Goal: Task Accomplishment & Management: Complete application form

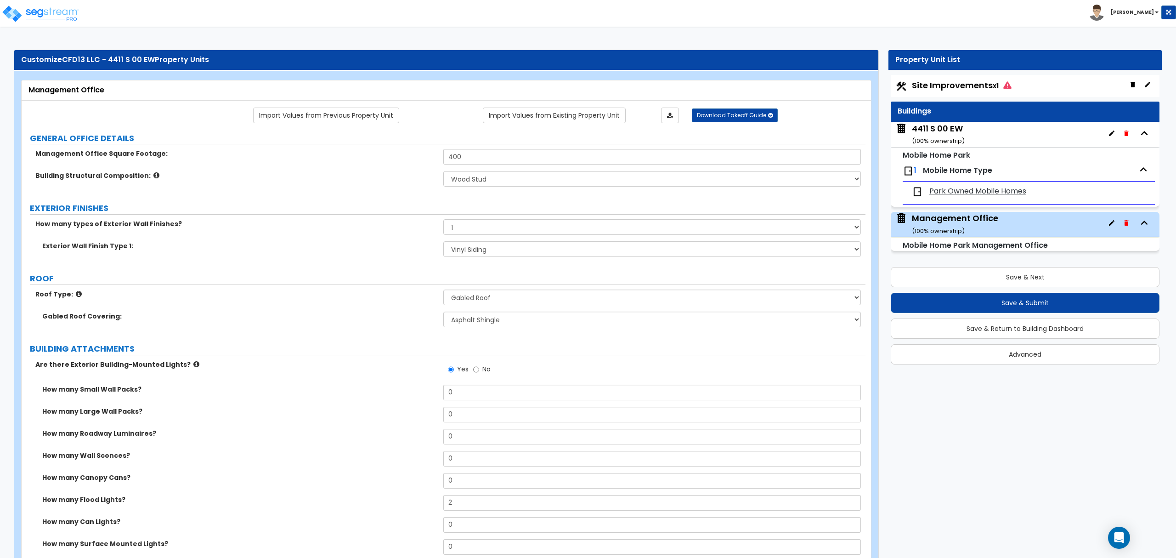
select select "3"
select select "1"
select select "5"
select select "1"
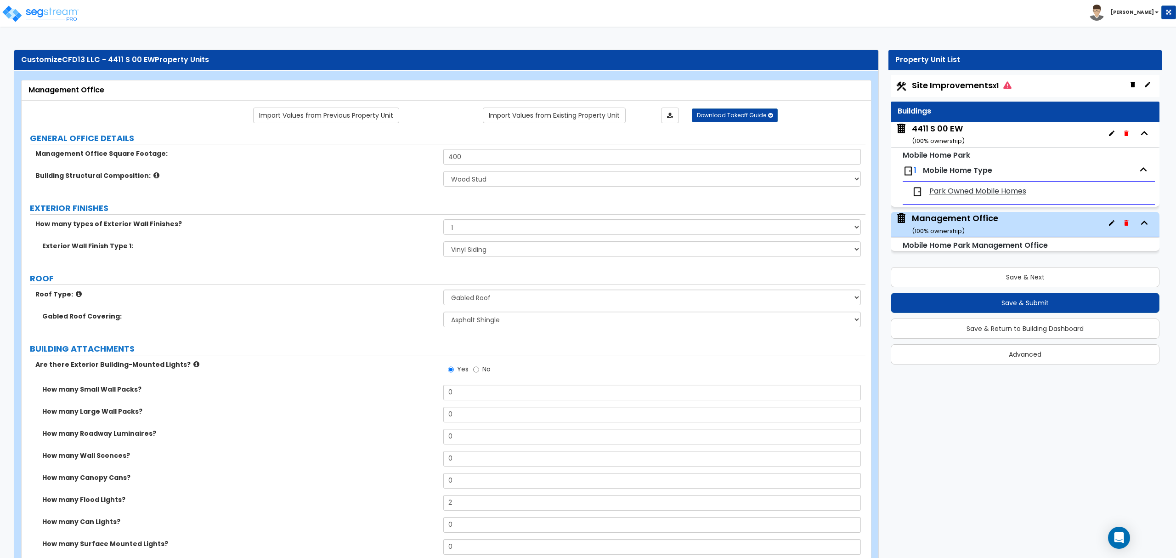
select select "7"
select select "1"
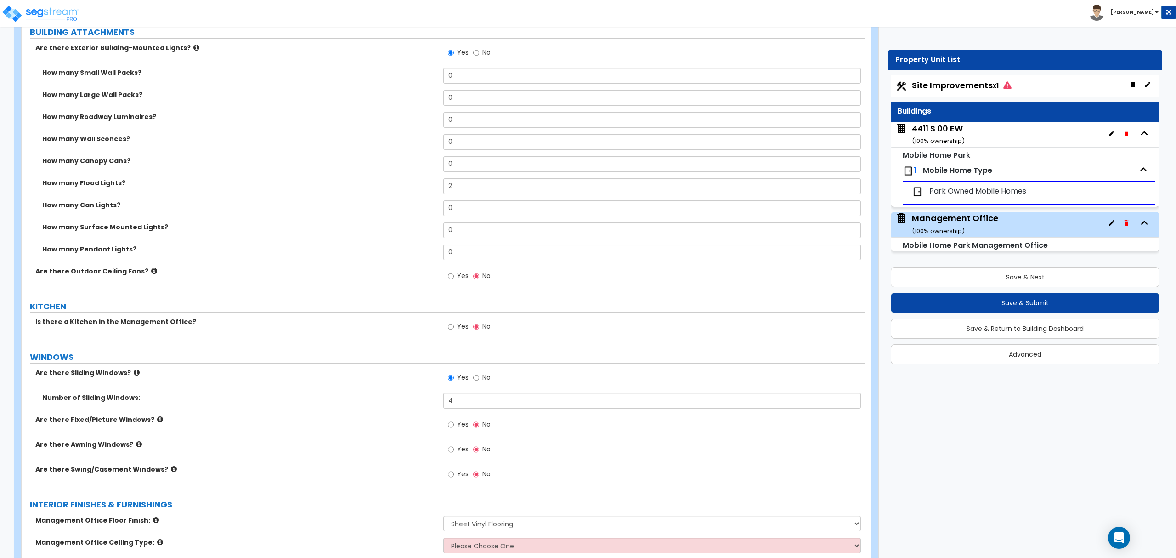
scroll to position [296, 0]
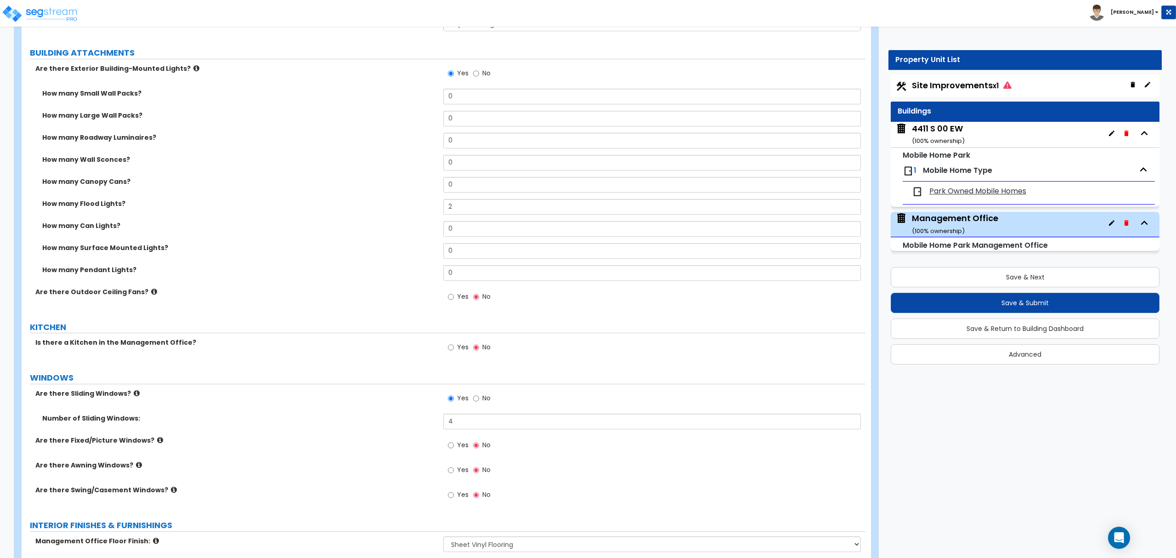
click at [265, 280] on div "How many Pendant Lights? 0" at bounding box center [444, 276] width 844 height 22
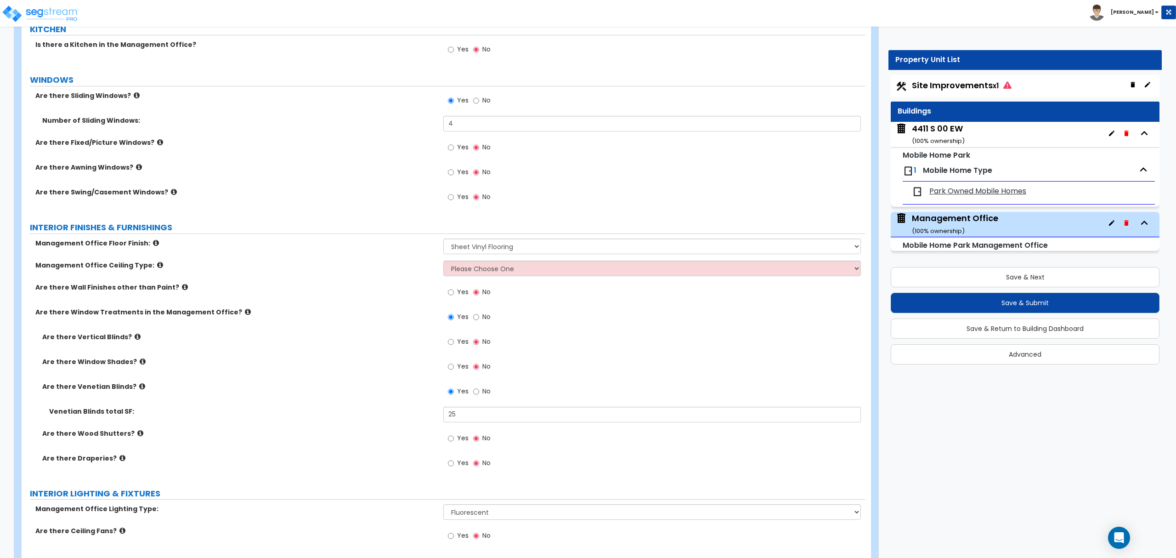
scroll to position [613, 0]
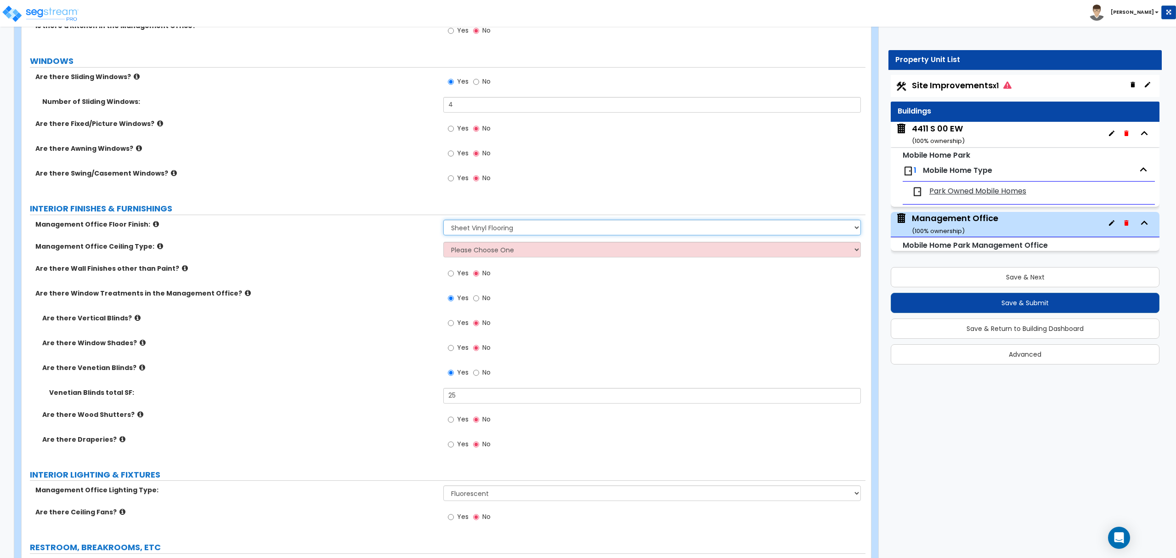
click at [454, 232] on select "None Tile Flooring Hardwood Flooring Resilient Laminate Flooring VCT Flooring S…" at bounding box center [651, 228] width 417 height 16
select select "5"
click at [443, 221] on select "None Tile Flooring Hardwood Flooring Resilient Laminate Flooring VCT Flooring S…" at bounding box center [651, 228] width 417 height 16
click at [464, 255] on select "Please Choose One Drop Ceiling Open Ceiling Drywall Ceiling" at bounding box center [651, 250] width 417 height 16
select select "3"
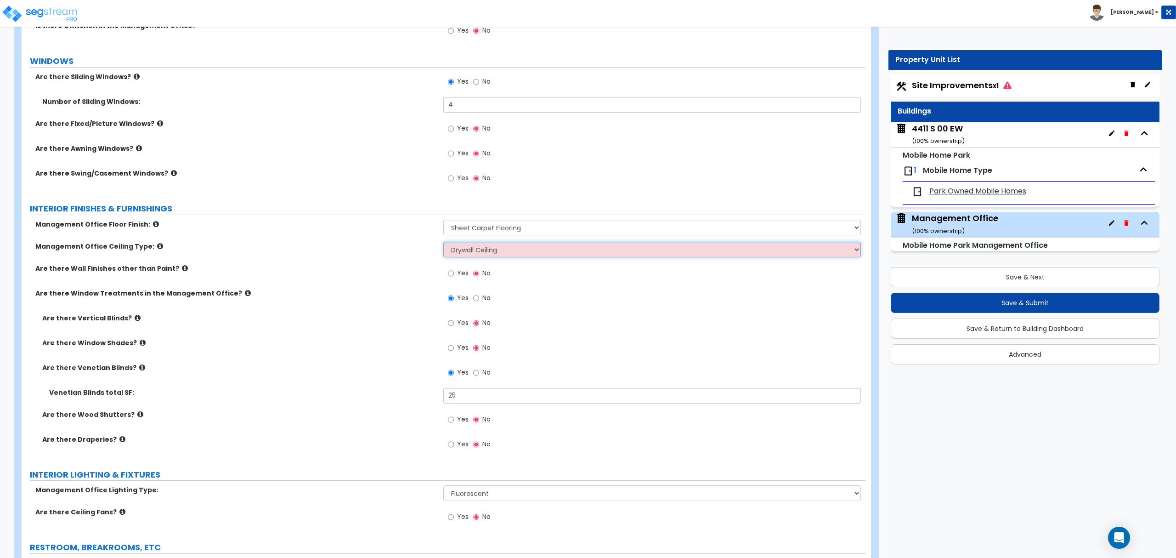
click at [443, 243] on select "Please Choose One Drop Ceiling Open Ceiling Drywall Ceiling" at bounding box center [651, 250] width 417 height 16
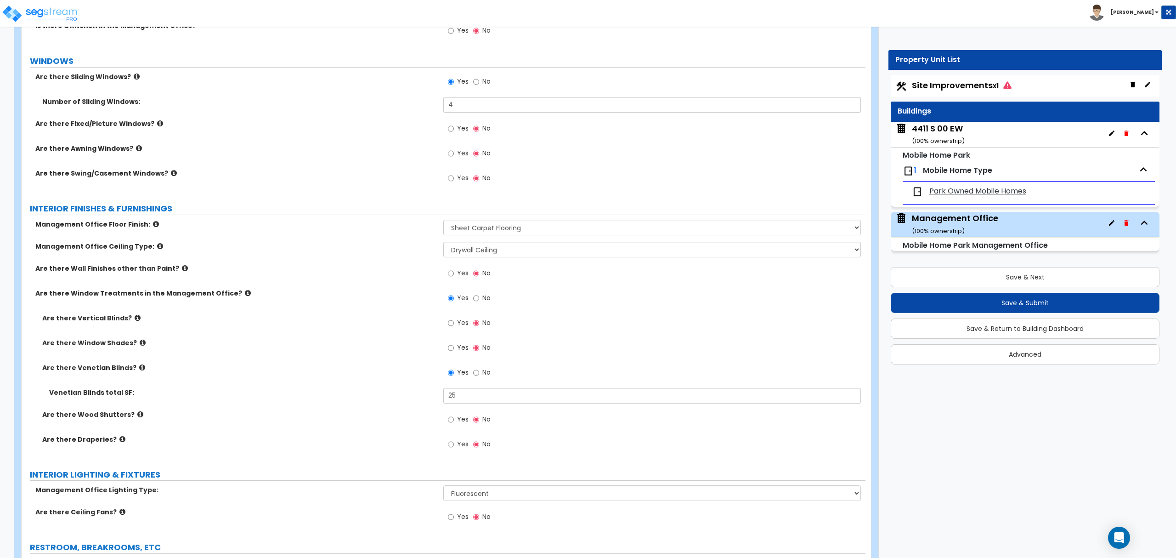
click at [381, 356] on div "Are there Window Shades? Yes No" at bounding box center [444, 350] width 844 height 25
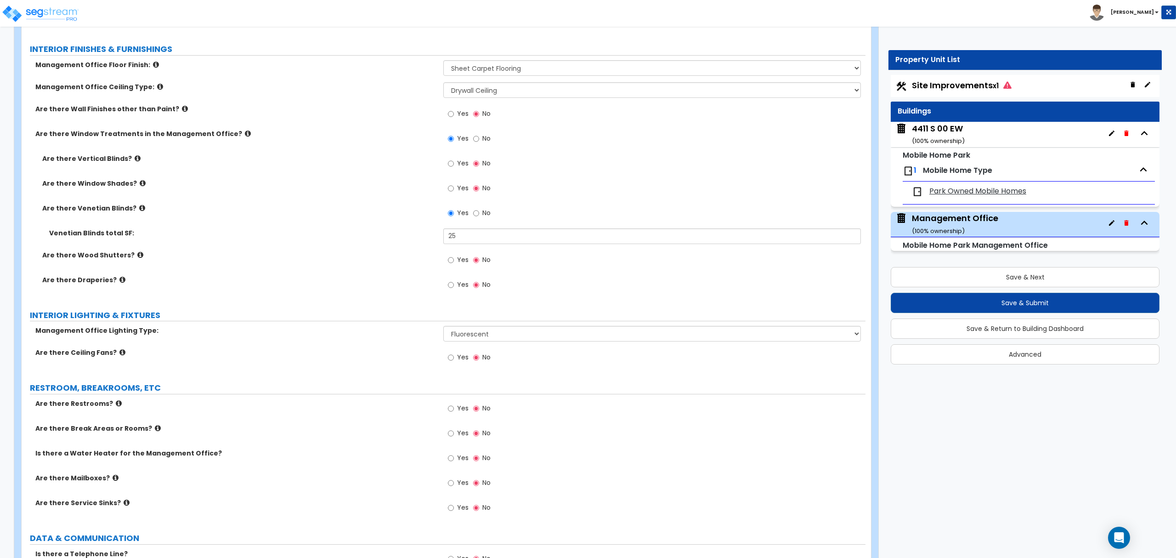
scroll to position [857, 0]
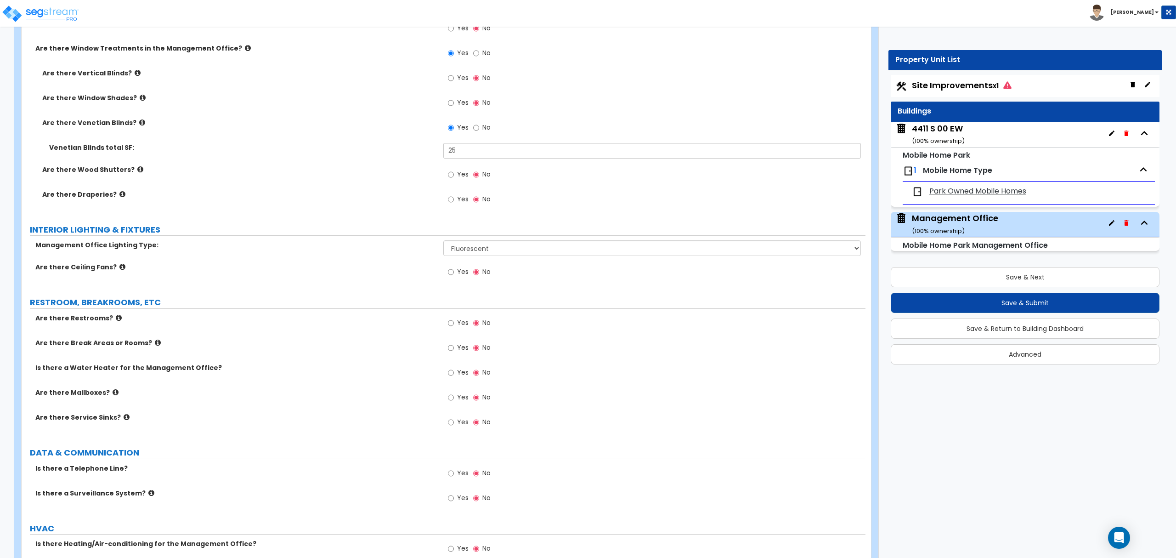
click at [295, 306] on label "RESTROOM, BREAKROOMS, ETC" at bounding box center [448, 302] width 836 height 12
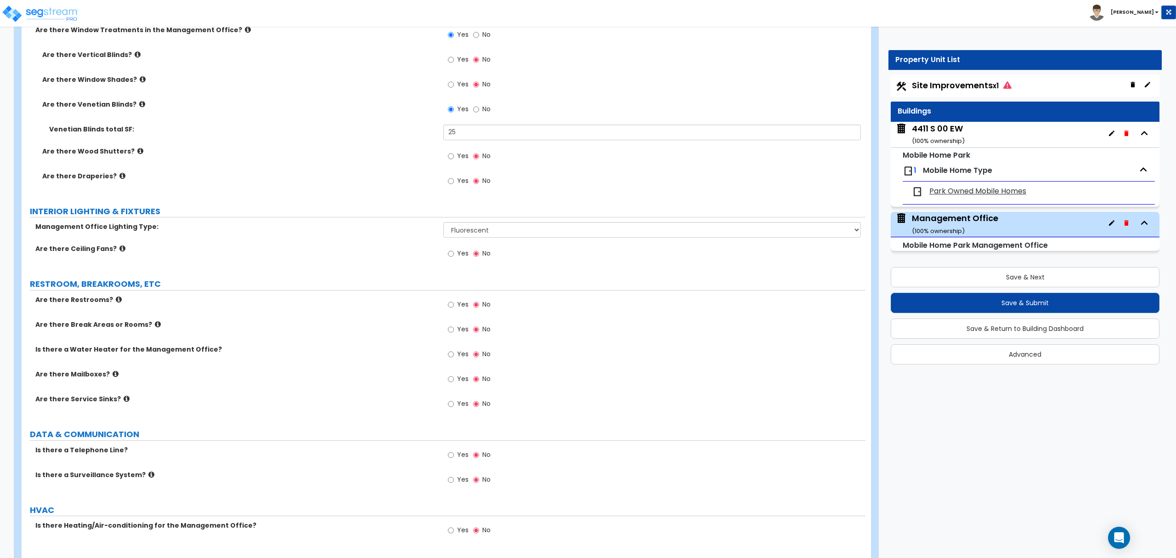
scroll to position [908, 0]
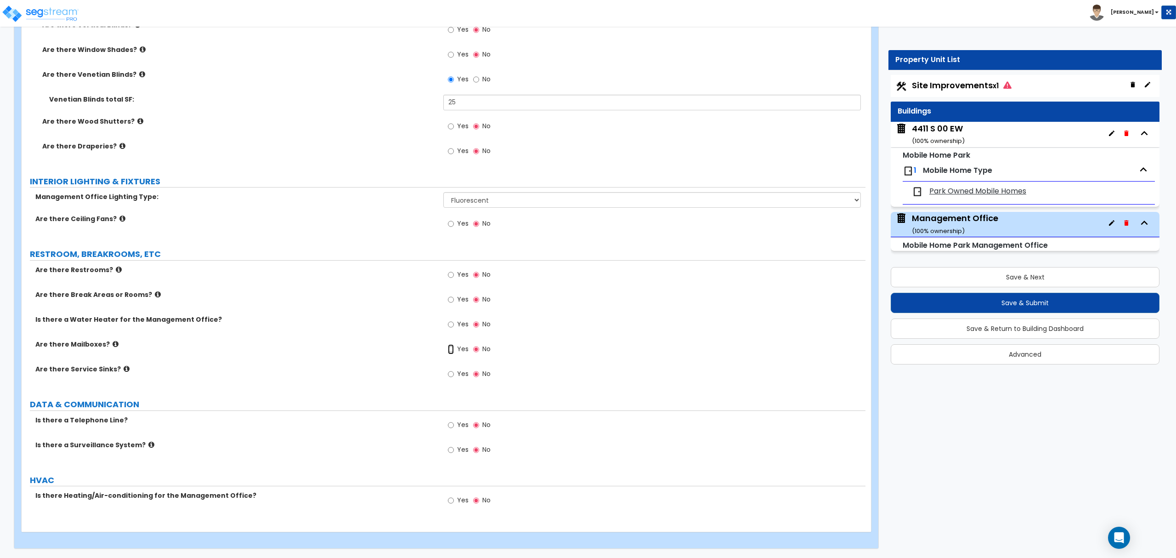
click at [451, 351] on input "Yes" at bounding box center [451, 349] width 6 height 10
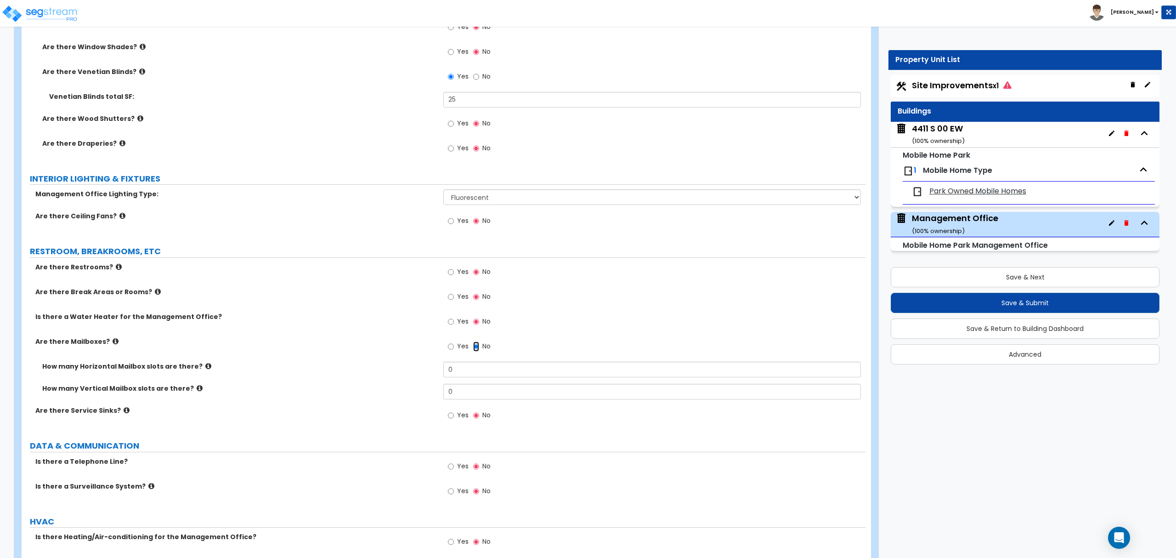
click at [475, 347] on input "No" at bounding box center [476, 346] width 6 height 10
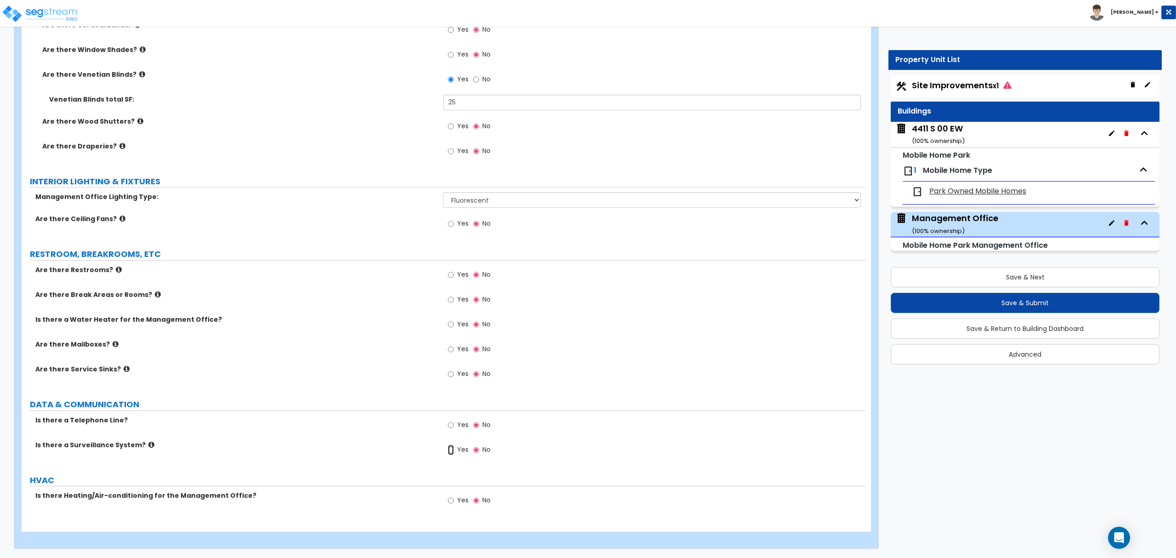
click at [451, 452] on input "Yes" at bounding box center [451, 450] width 6 height 10
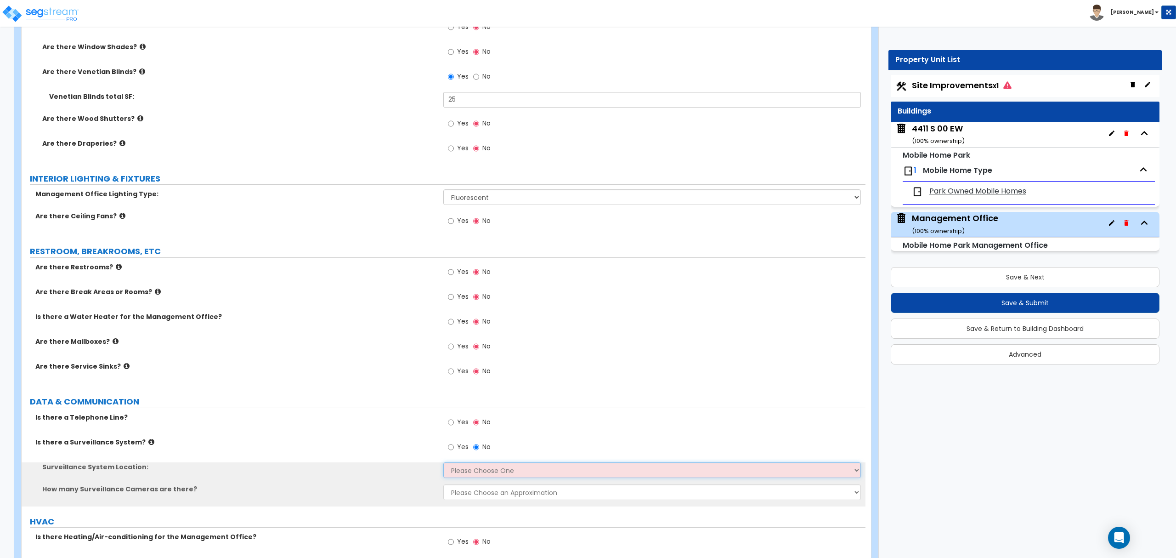
click at [471, 471] on select "Please Choose One Inside the Building Outside the Building Both Inside & Outside" at bounding box center [651, 470] width 417 height 16
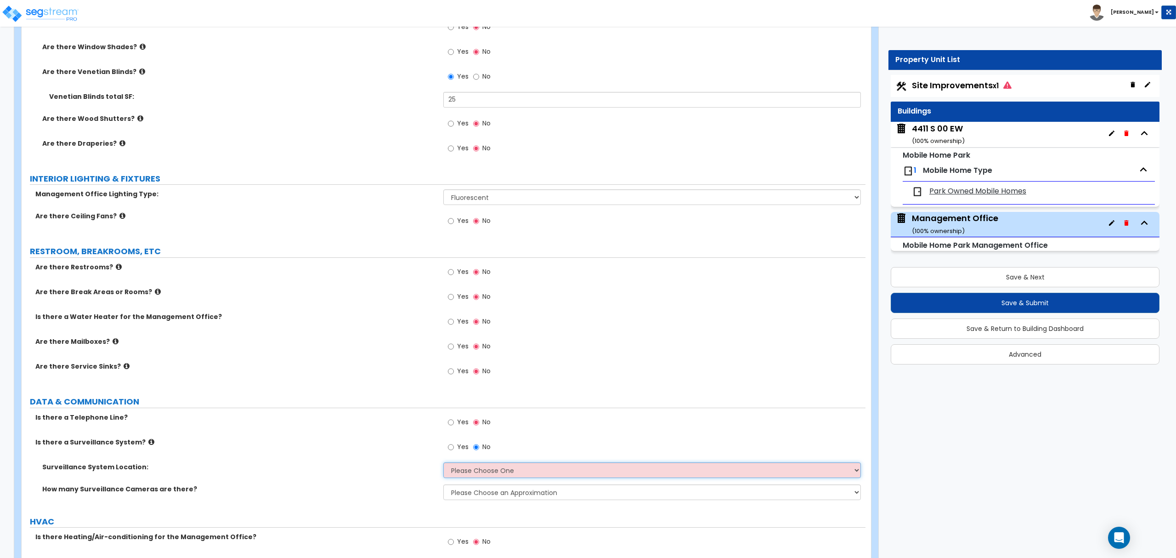
click at [471, 471] on select "Please Choose One Inside the Building Outside the Building Both Inside & Outside" at bounding box center [651, 470] width 417 height 16
click at [479, 451] on label "No" at bounding box center [481, 448] width 17 height 16
click at [479, 451] on input "No" at bounding box center [476, 447] width 6 height 10
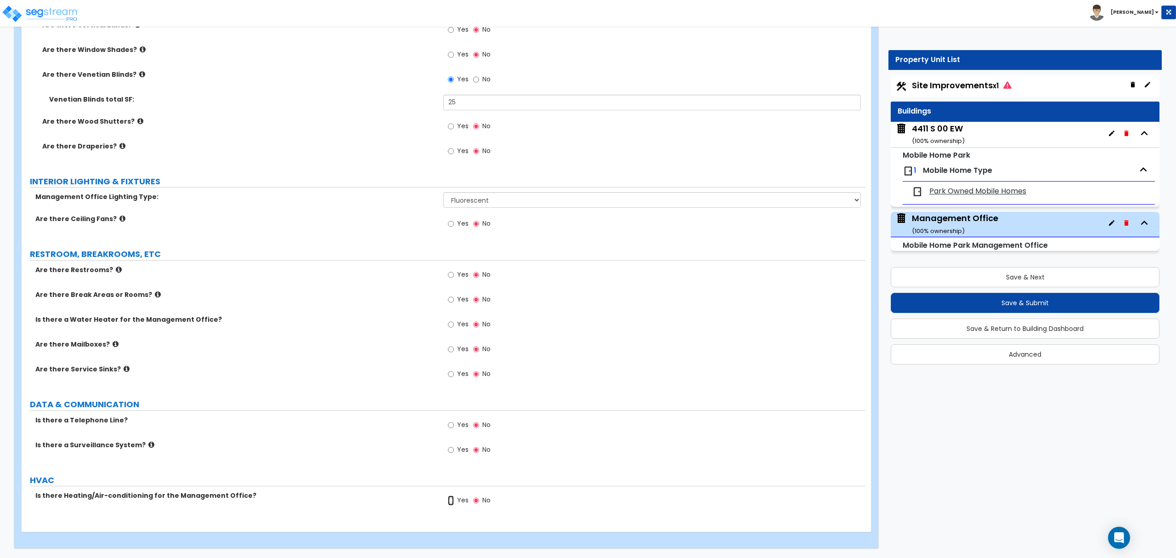
click at [451, 500] on input "Yes" at bounding box center [451, 500] width 6 height 10
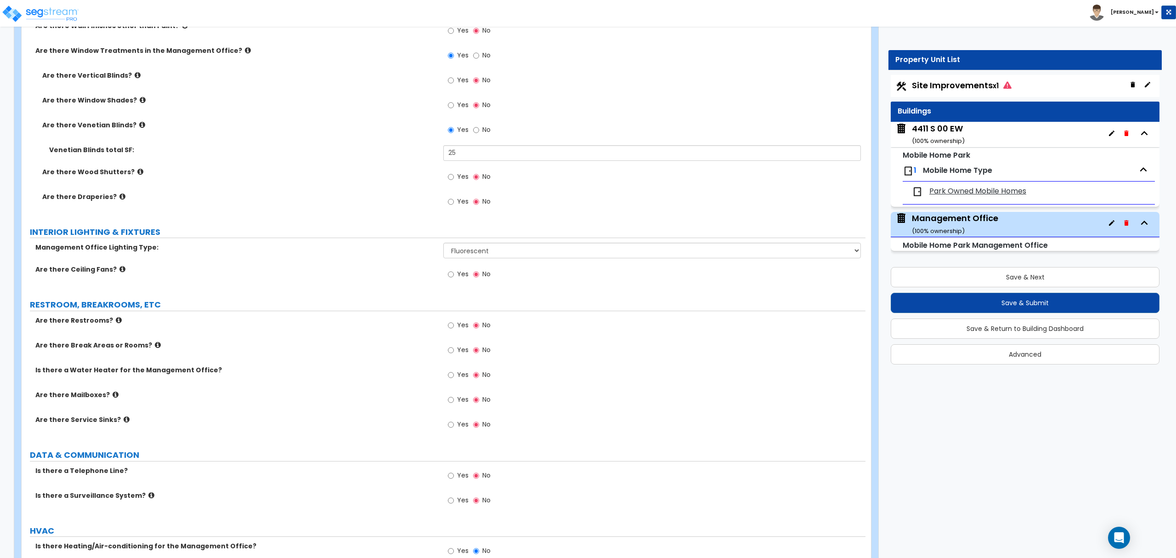
scroll to position [931, 0]
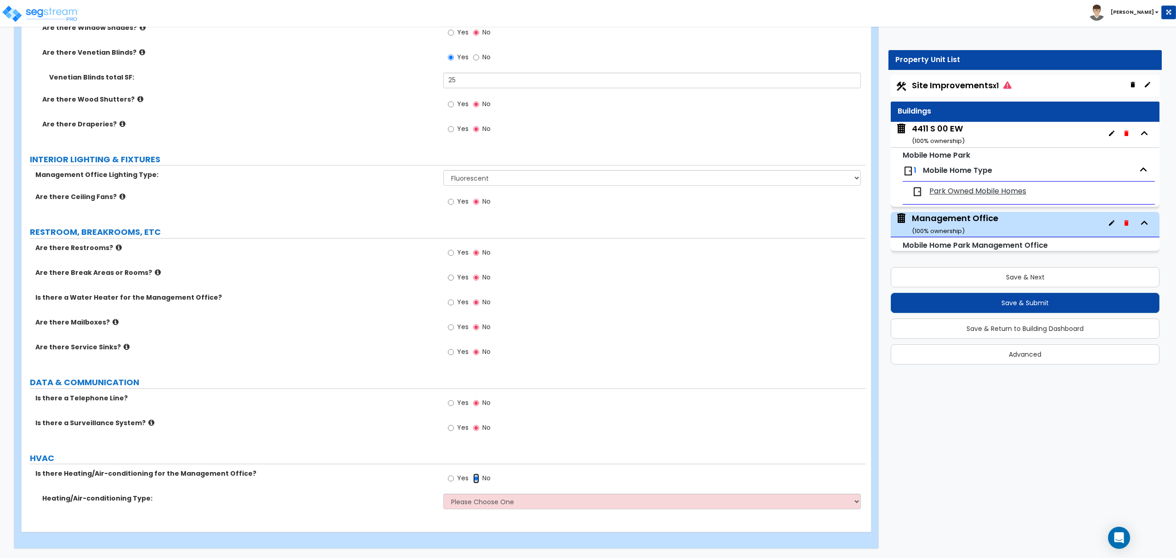
click at [477, 478] on input "No" at bounding box center [476, 478] width 6 height 10
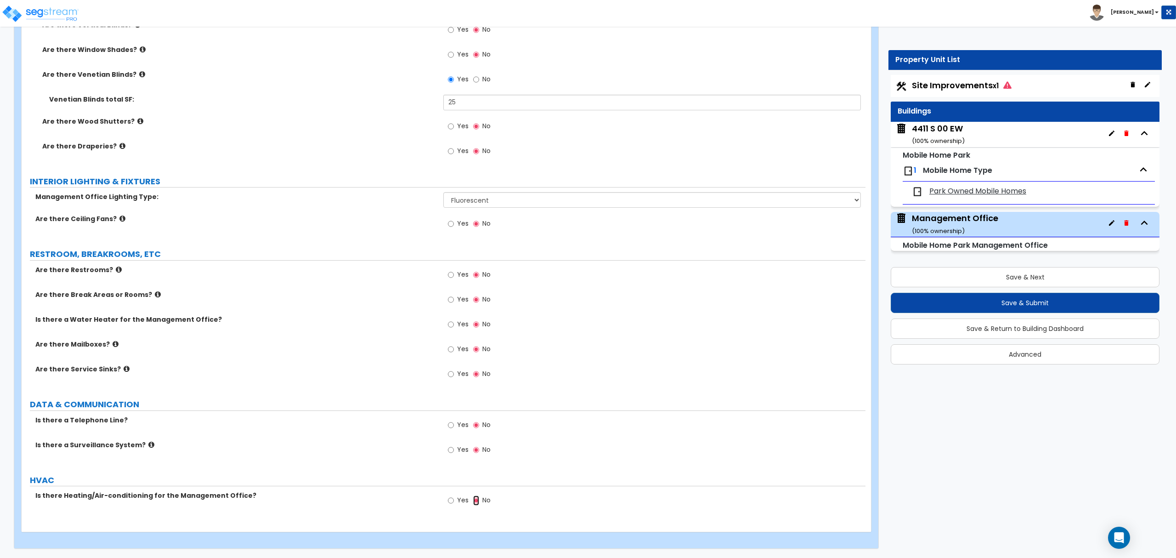
scroll to position [908, 0]
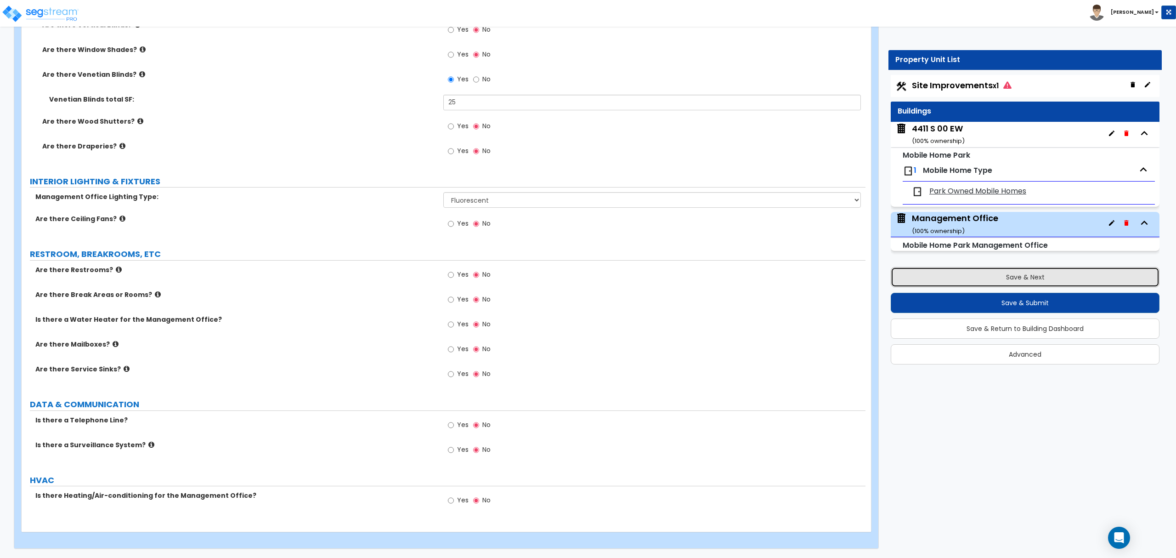
click at [1027, 278] on button "Save & Next" at bounding box center [1025, 277] width 269 height 20
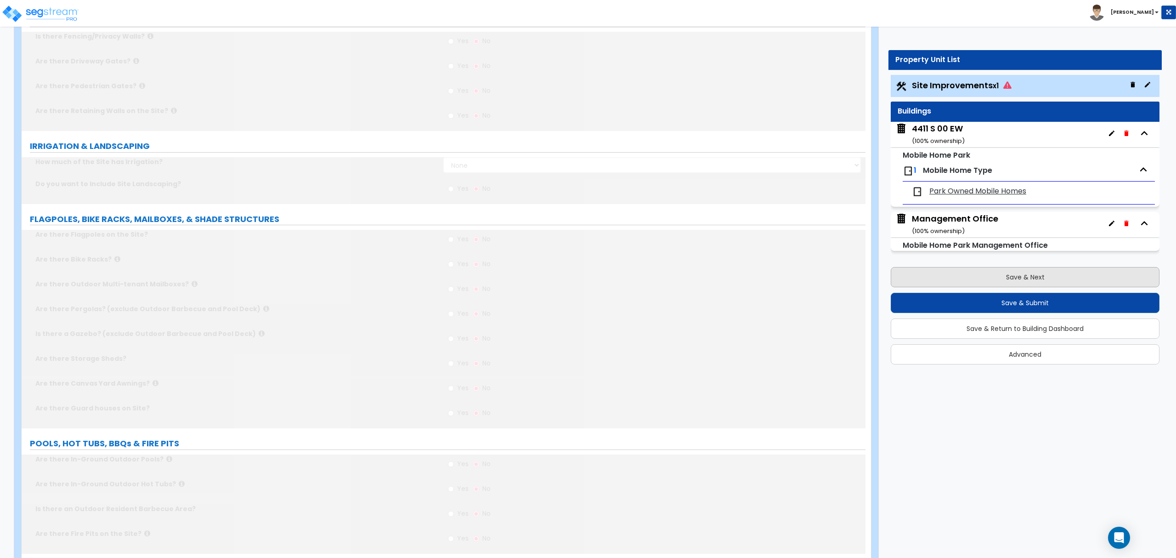
scroll to position [0, 0]
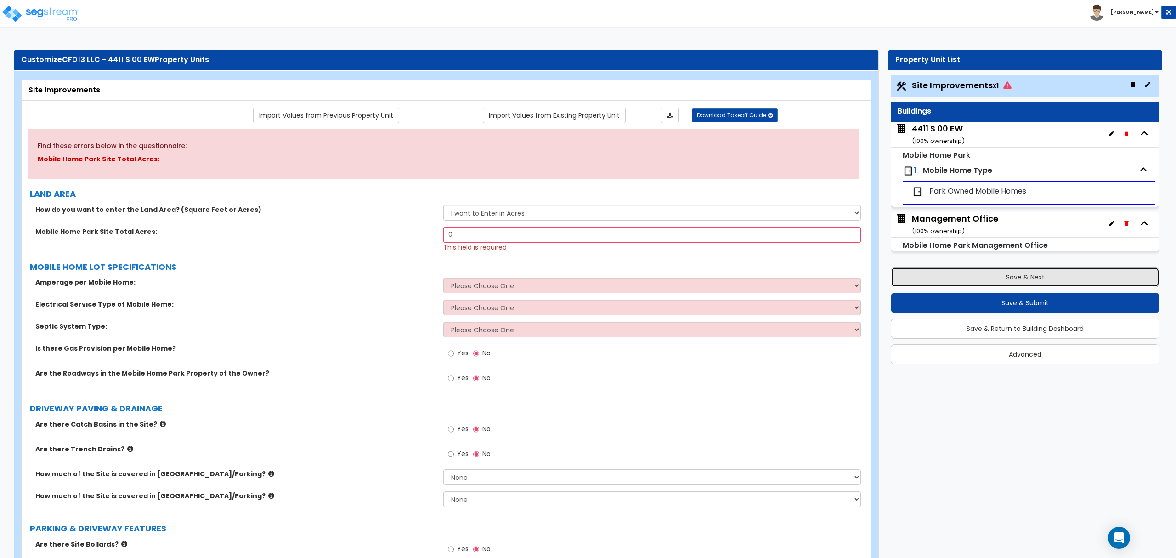
click at [1027, 278] on button "Save & Next" at bounding box center [1025, 277] width 269 height 20
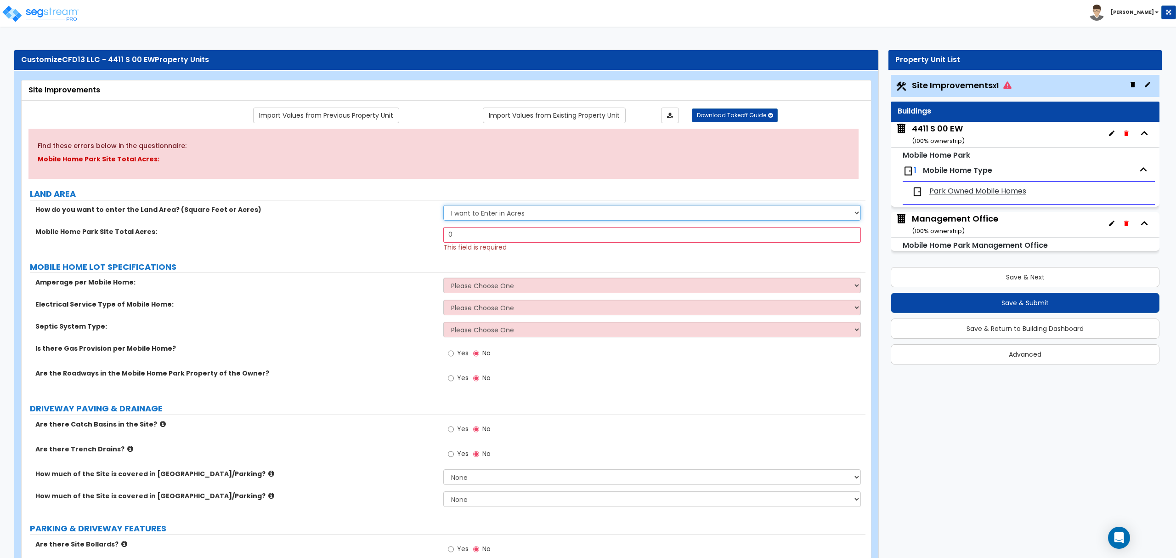
click at [500, 216] on select "I want to Enter in [GEOGRAPHIC_DATA] I want to Enter in Square Feet" at bounding box center [651, 213] width 417 height 16
click at [443, 205] on select "I want to Enter in [GEOGRAPHIC_DATA] I want to Enter in Square Feet" at bounding box center [651, 213] width 417 height 16
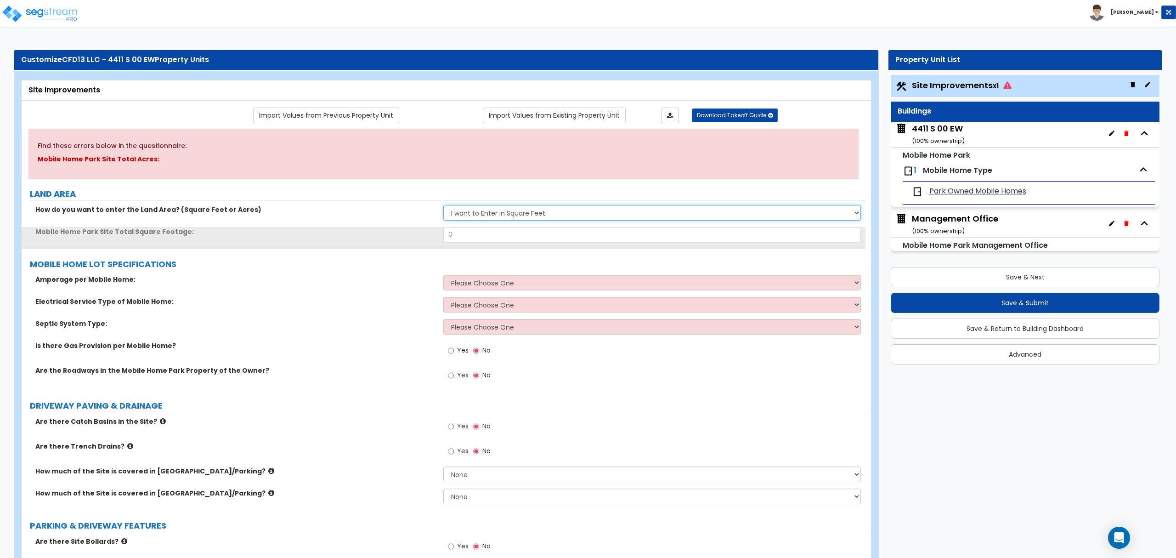
click at [510, 214] on select "I want to Enter in [GEOGRAPHIC_DATA] I want to Enter in Square Feet" at bounding box center [651, 213] width 417 height 16
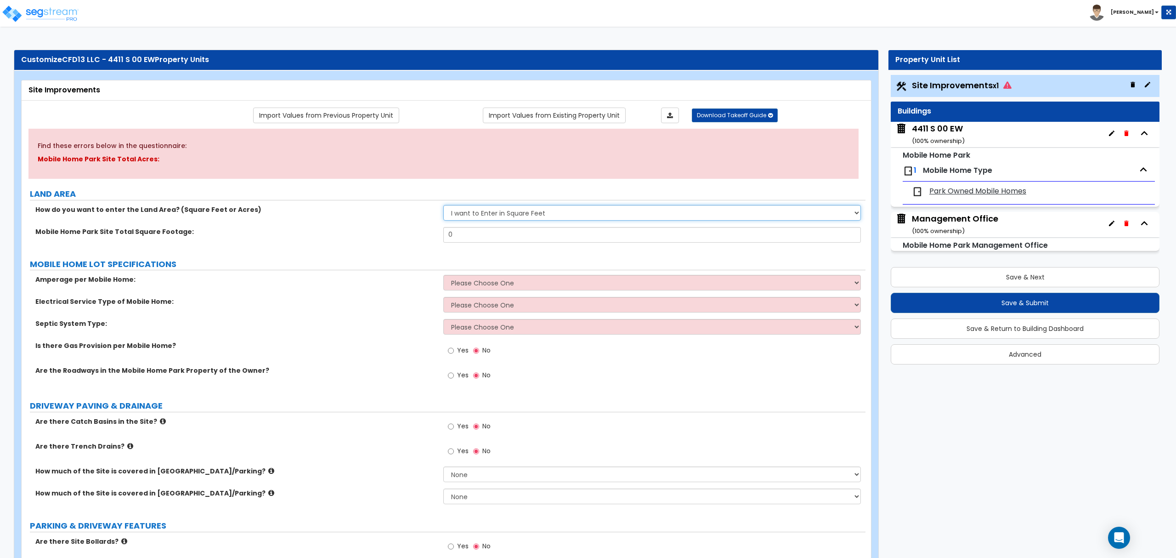
select select "1"
click at [443, 205] on select "I want to Enter in [GEOGRAPHIC_DATA] I want to Enter in Square Feet" at bounding box center [651, 213] width 417 height 16
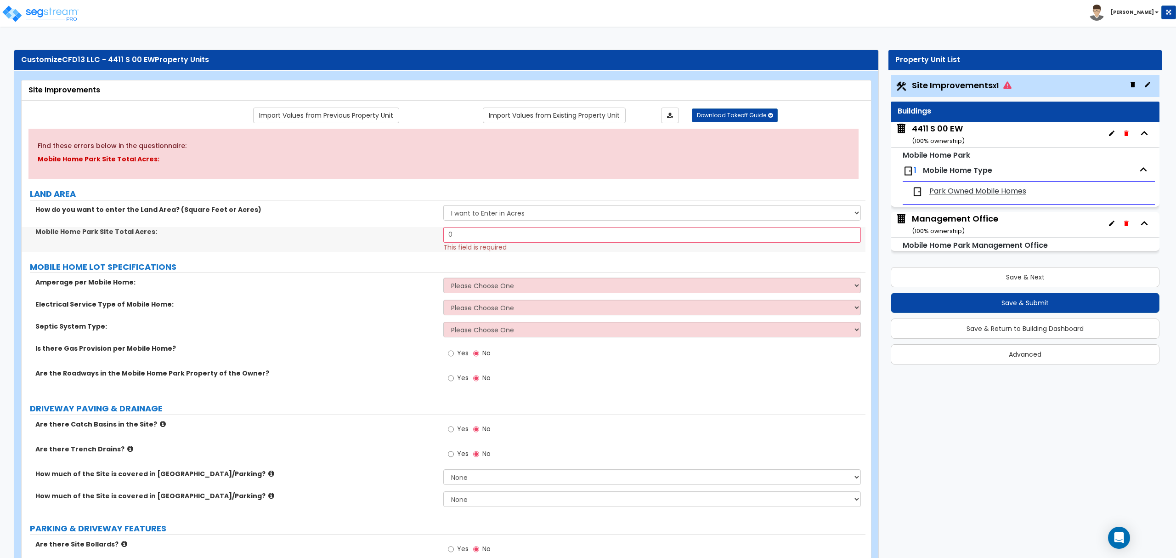
click at [364, 263] on label "MOBILE HOME LOT SPECIFICATIONS" at bounding box center [448, 267] width 836 height 12
click at [473, 284] on select "Please Choose One 100-Amp 200-Amp" at bounding box center [651, 286] width 417 height 16
select select "1"
click at [443, 278] on select "Please Choose One 100-Amp 200-Amp" at bounding box center [651, 286] width 417 height 16
click at [460, 307] on select "Please Choose One Overhead Underground" at bounding box center [651, 308] width 417 height 16
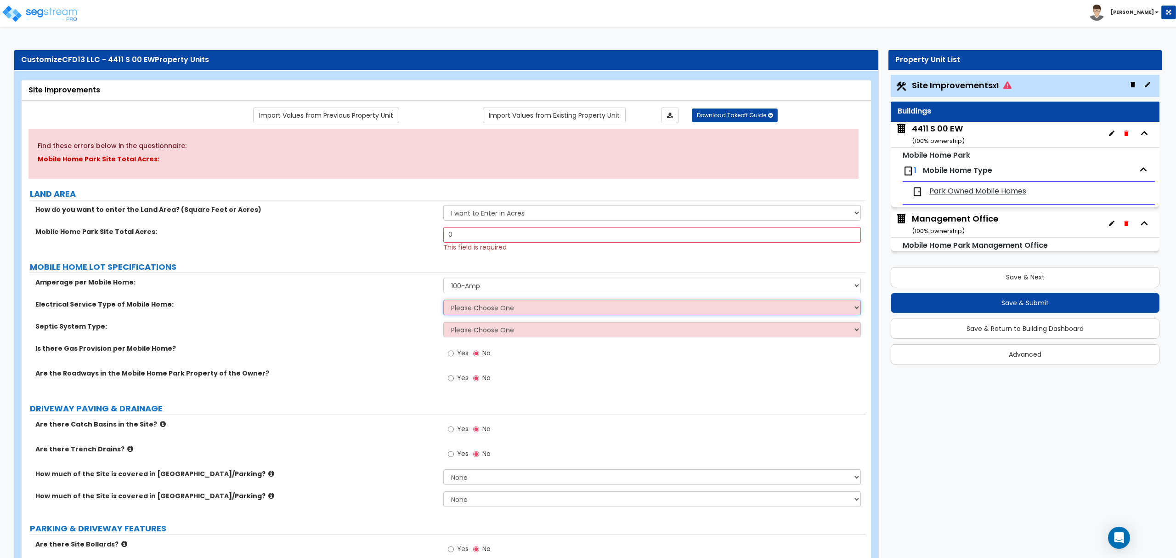
select select "2"
click at [443, 301] on select "Please Choose One Overhead Underground" at bounding box center [651, 308] width 417 height 16
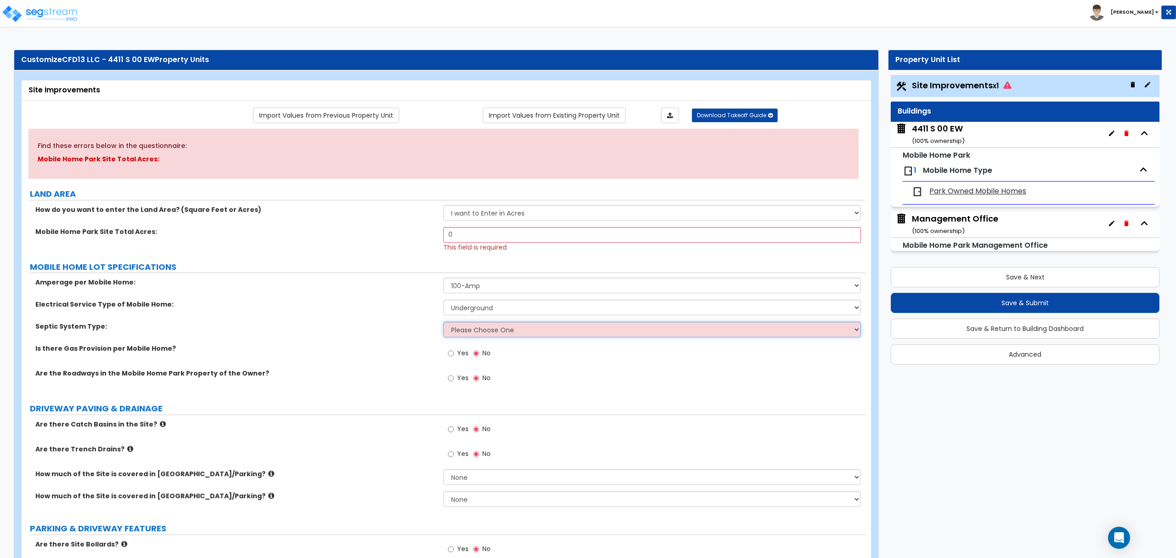
click at [483, 331] on select "Please Choose One To Public Sewer Septic Tank" at bounding box center [651, 330] width 417 height 16
select select "2"
click at [443, 323] on select "Please Choose One To Public Sewer Septic Tank" at bounding box center [651, 330] width 417 height 16
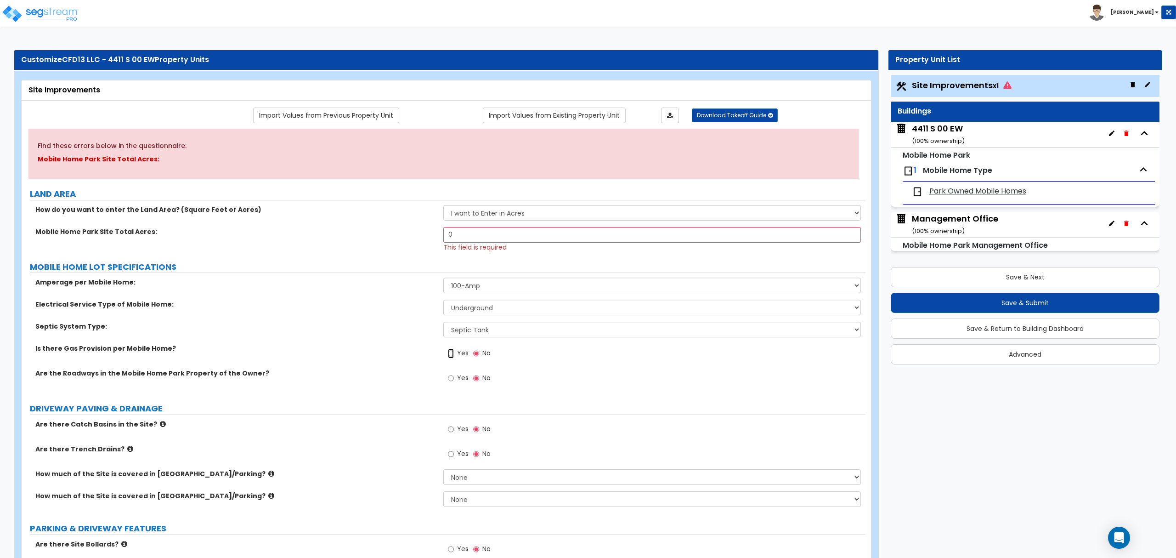
click at [449, 357] on input "Yes" at bounding box center [451, 353] width 6 height 10
radio input "true"
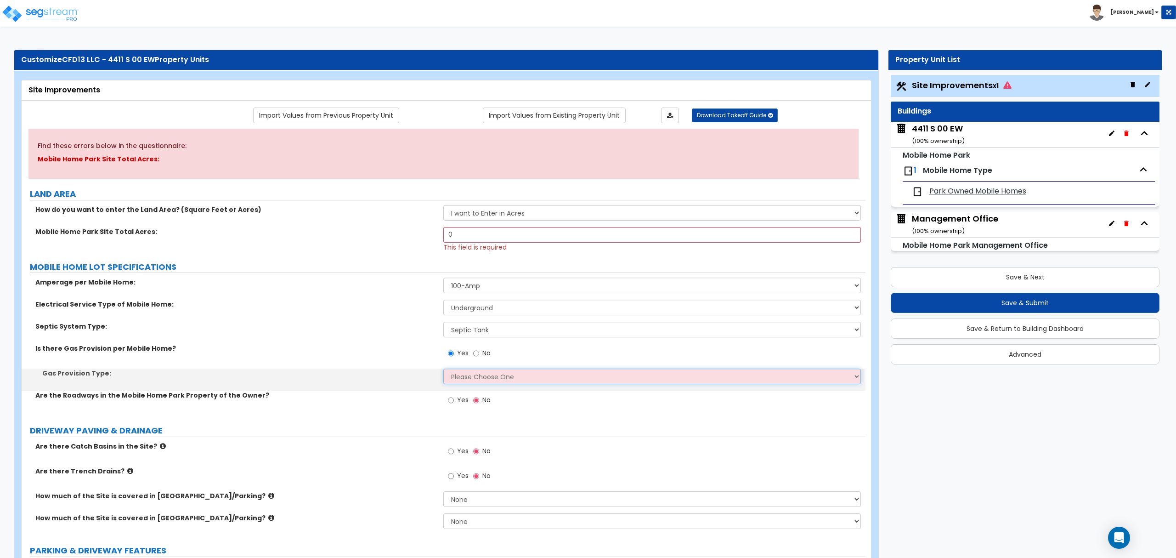
click at [467, 379] on select "Please Choose One On-site Propane Tanks Natural Gas Service" at bounding box center [651, 377] width 417 height 16
select select "2"
click at [443, 369] on select "Please Choose One On-site Propane Tanks Natural Gas Service" at bounding box center [651, 377] width 417 height 16
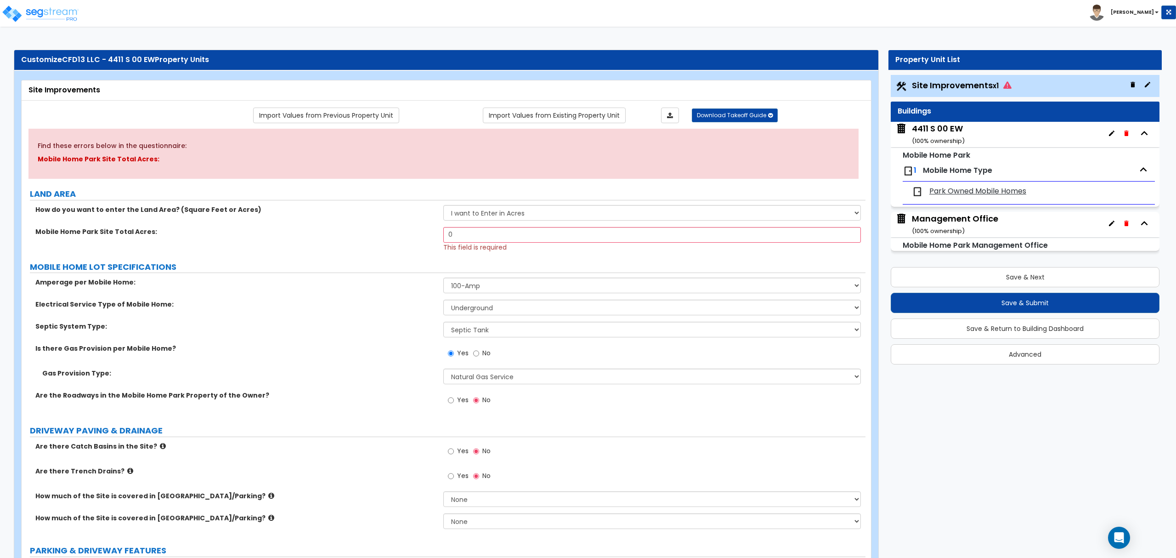
click at [404, 396] on label "Are the Roadways in the Mobile Home Park Property of the Owner?" at bounding box center [235, 395] width 401 height 9
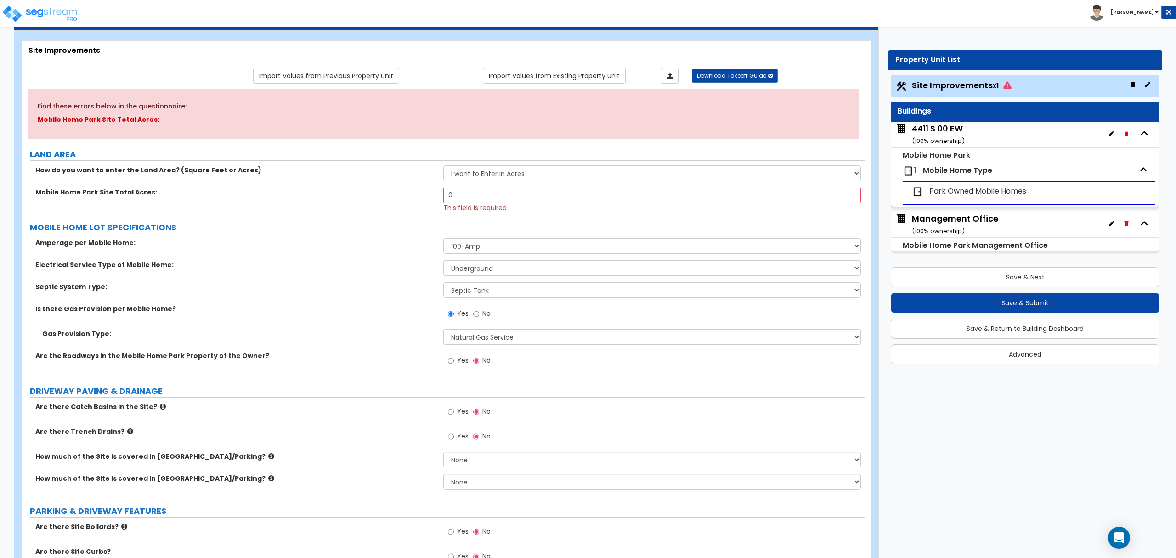
scroll to position [61, 0]
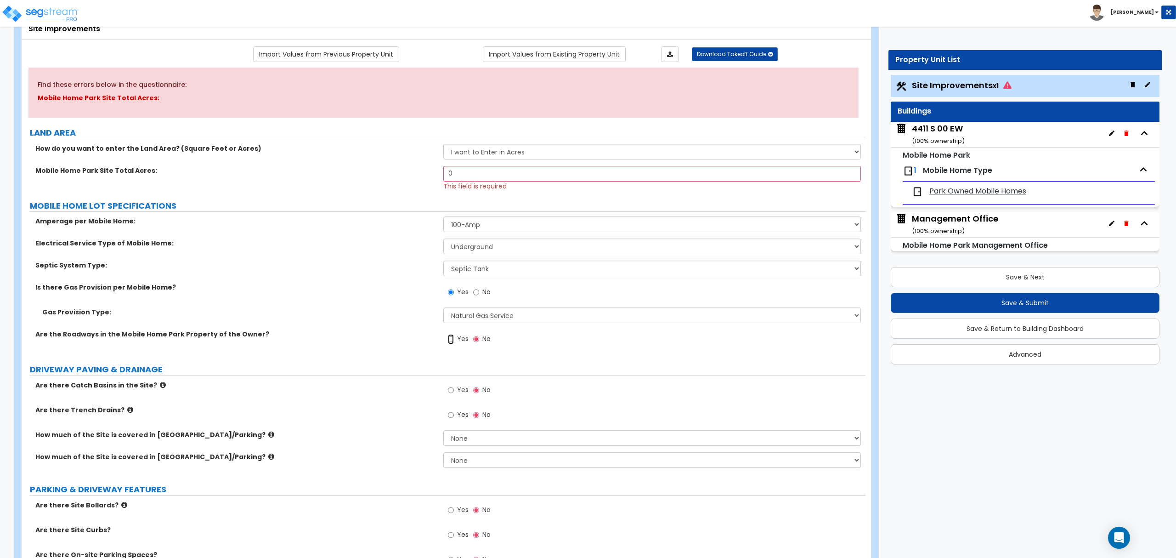
click at [449, 340] on input "Yes" at bounding box center [451, 339] width 6 height 10
radio input "true"
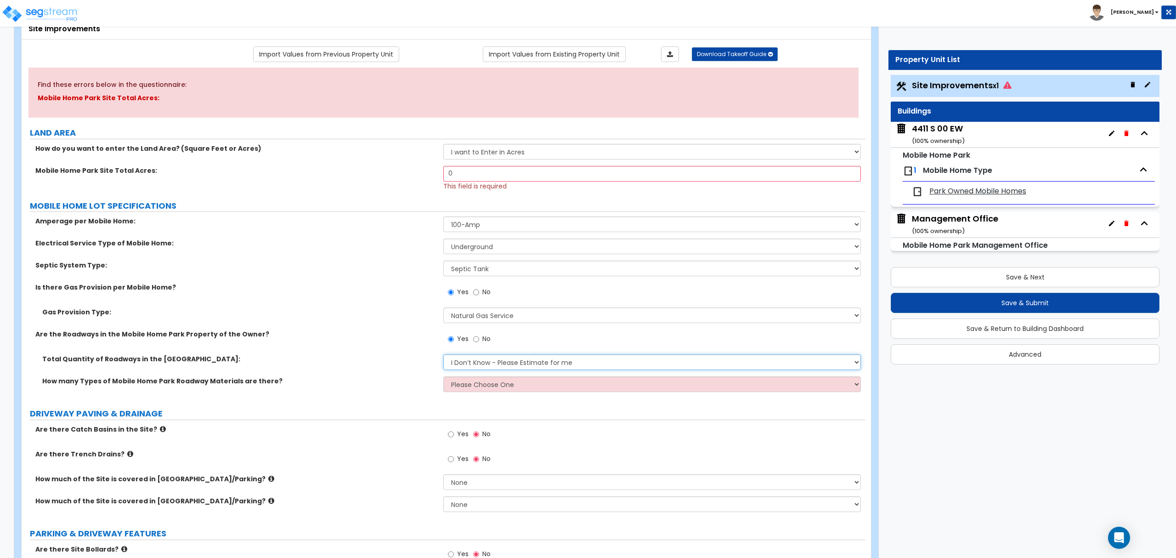
click at [460, 361] on select "I Don’t Know - Please Estimate for me I will Enter the Roadways Square Footage" at bounding box center [651, 362] width 417 height 16
select select "1"
click at [443, 355] on select "I Don’t Know - Please Estimate for me I will Enter the Roadways Square Footage" at bounding box center [651, 362] width 417 height 16
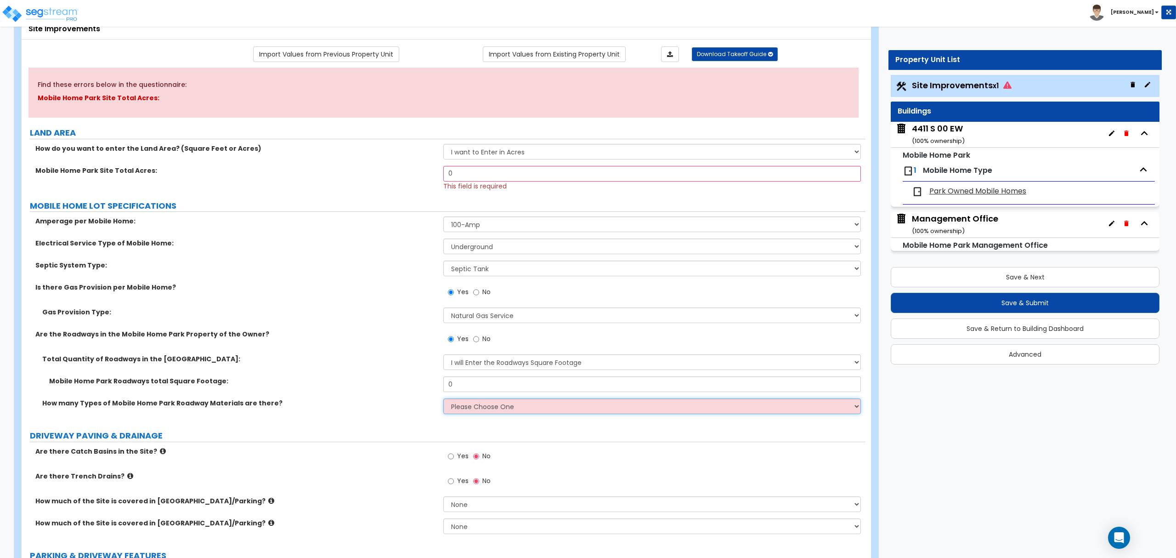
click at [477, 409] on select "Please Choose One 1 2 3" at bounding box center [651, 406] width 417 height 16
select select "1"
click at [443, 399] on select "Please Choose One 1 2 3" at bounding box center [651, 406] width 417 height 16
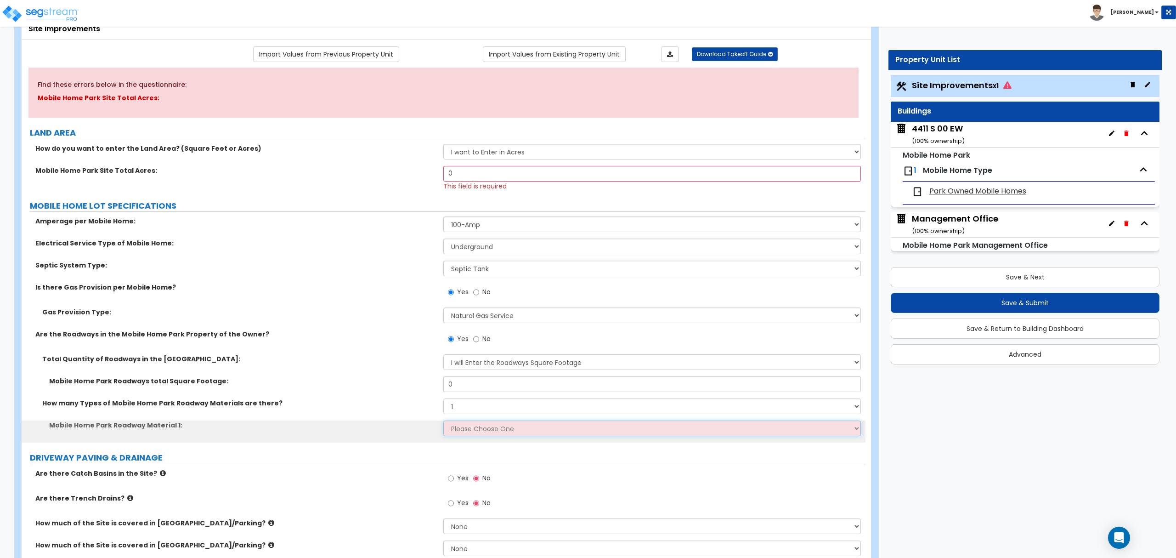
click at [477, 432] on select "Please Choose One Gravel Asphalt Concrete" at bounding box center [651, 428] width 417 height 16
select select "2"
click at [443, 421] on select "Please Choose One Gravel Asphalt Concrete" at bounding box center [651, 428] width 417 height 16
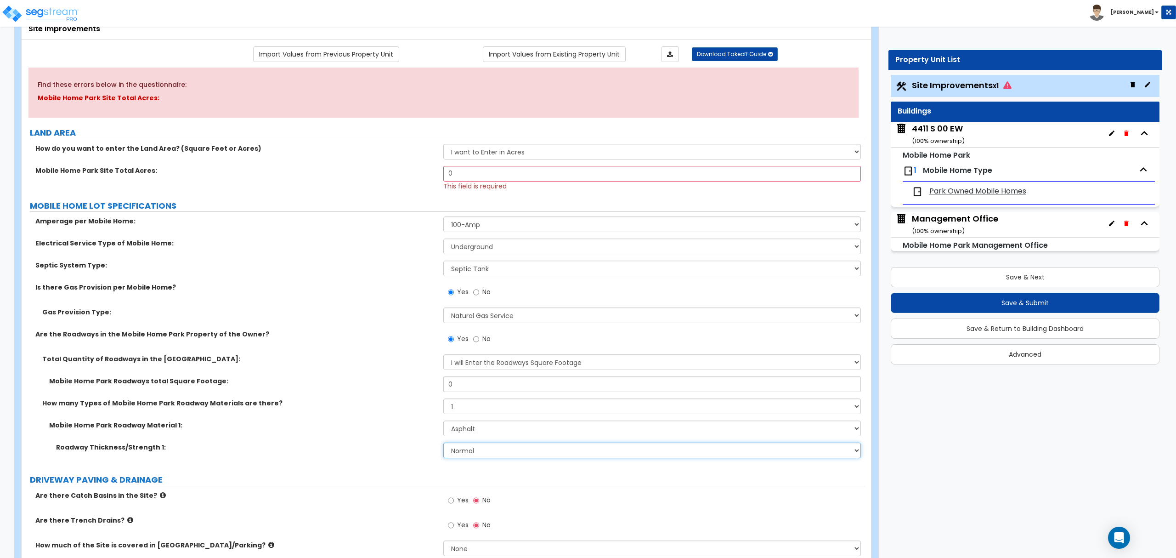
click at [473, 450] on select "Normal Enhanced" at bounding box center [651, 451] width 417 height 16
click at [443, 443] on select "Normal Enhanced" at bounding box center [651, 451] width 417 height 16
click at [400, 457] on div "Roadway Thickness/Strength 1: Normal Enhanced" at bounding box center [444, 454] width 844 height 22
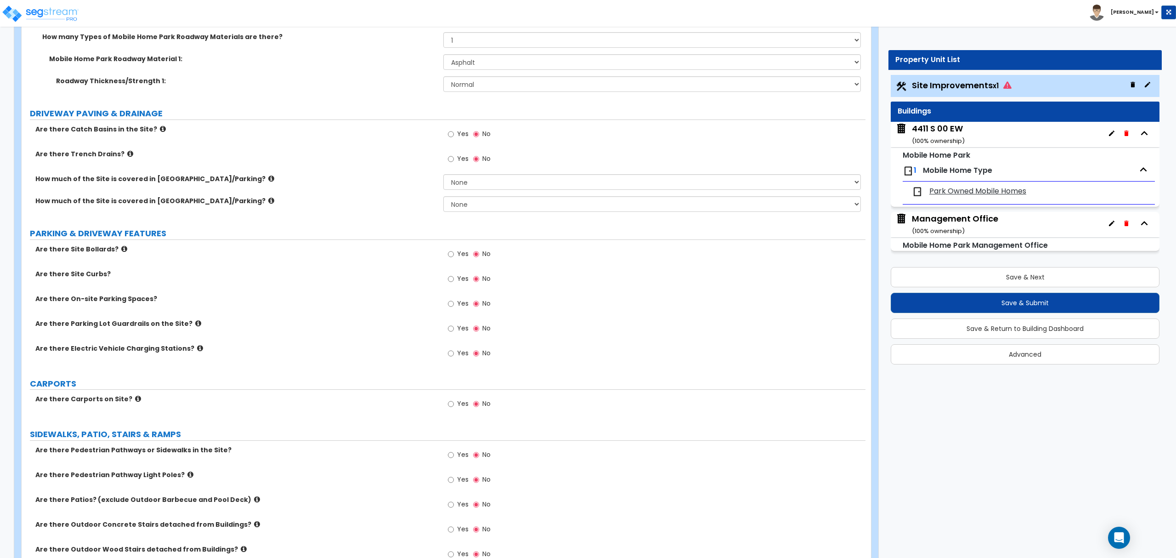
scroll to position [429, 0]
click at [450, 304] on input "Yes" at bounding box center [451, 302] width 6 height 10
radio input "true"
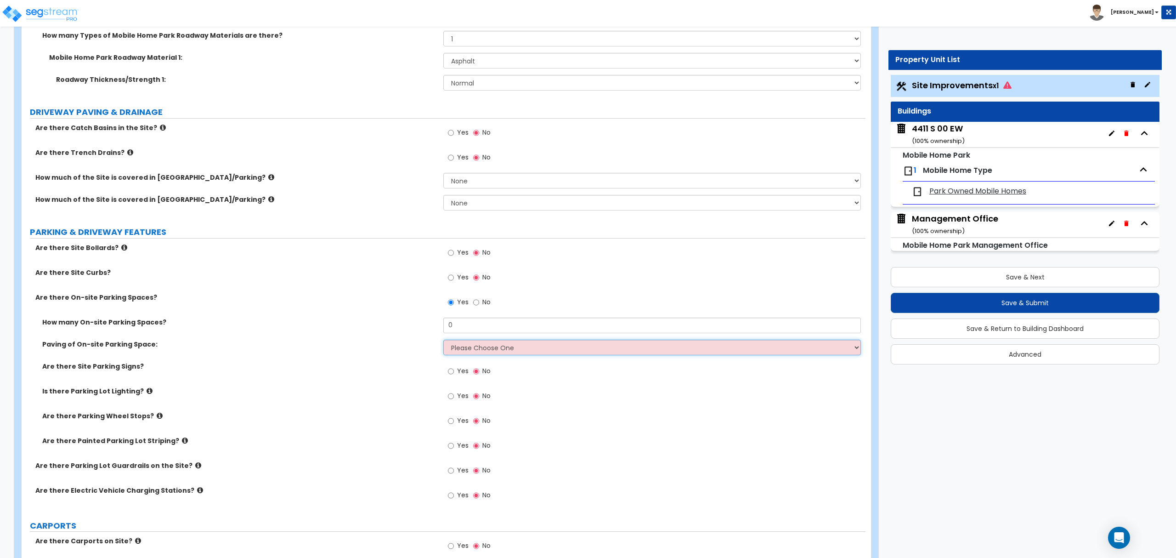
click at [480, 351] on select "Please Choose One Gravel Asphalt Concrete" at bounding box center [651, 348] width 417 height 16
select select "2"
click at [443, 340] on select "Please Choose One Gravel Asphalt Concrete" at bounding box center [651, 348] width 417 height 16
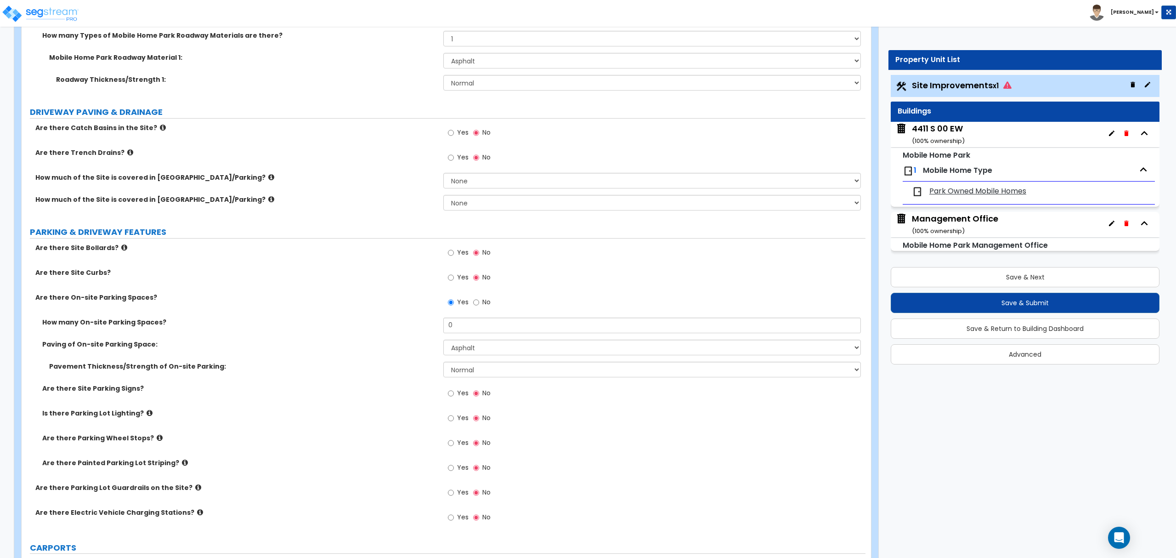
click at [391, 393] on label "Are there Site Parking Signs?" at bounding box center [239, 388] width 394 height 9
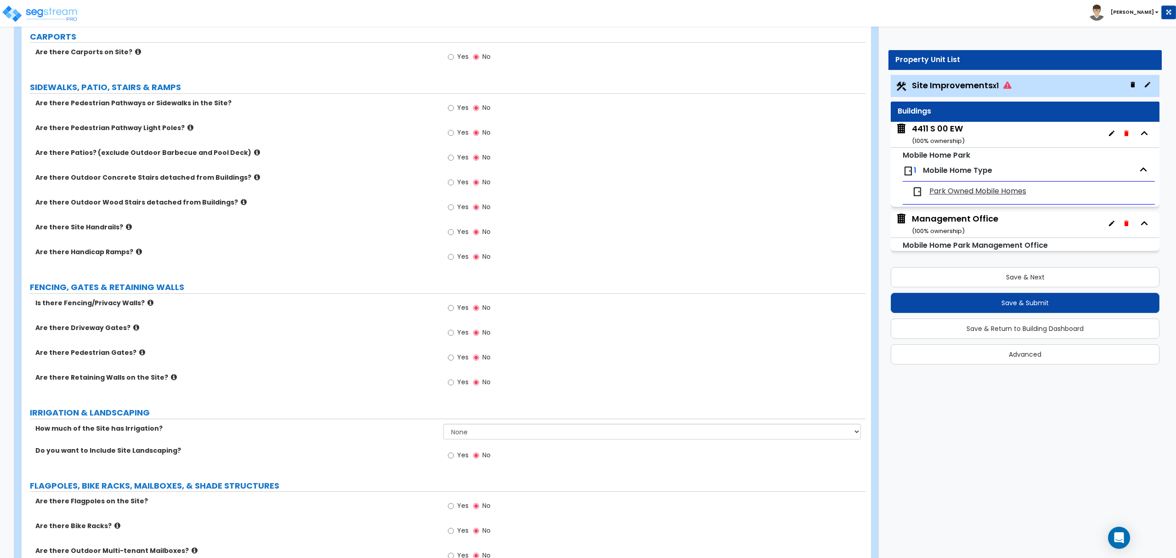
scroll to position [919, 0]
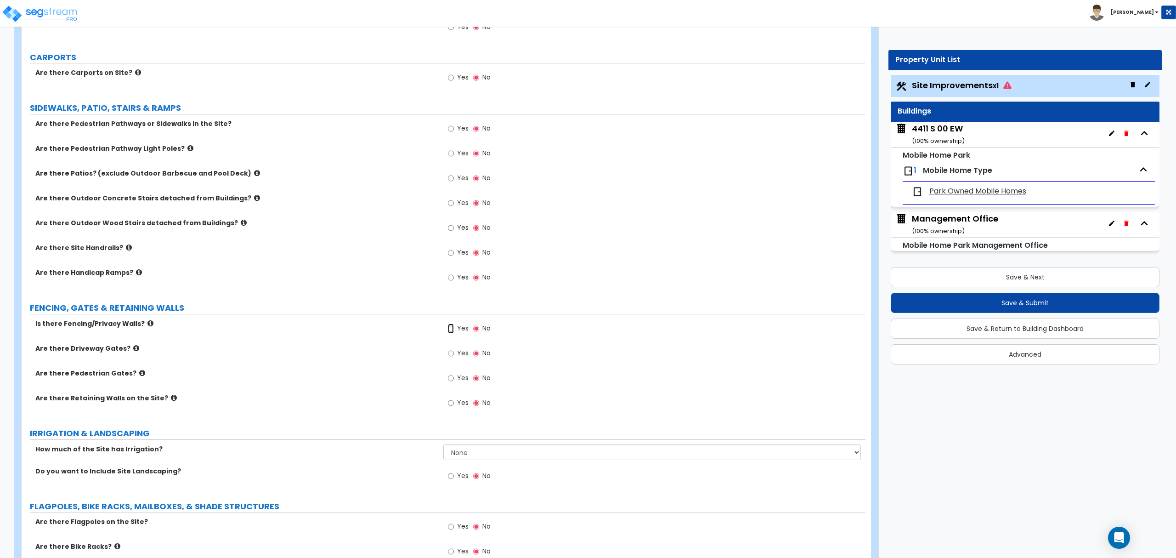
click at [451, 330] on input "Yes" at bounding box center [451, 328] width 6 height 10
radio input "true"
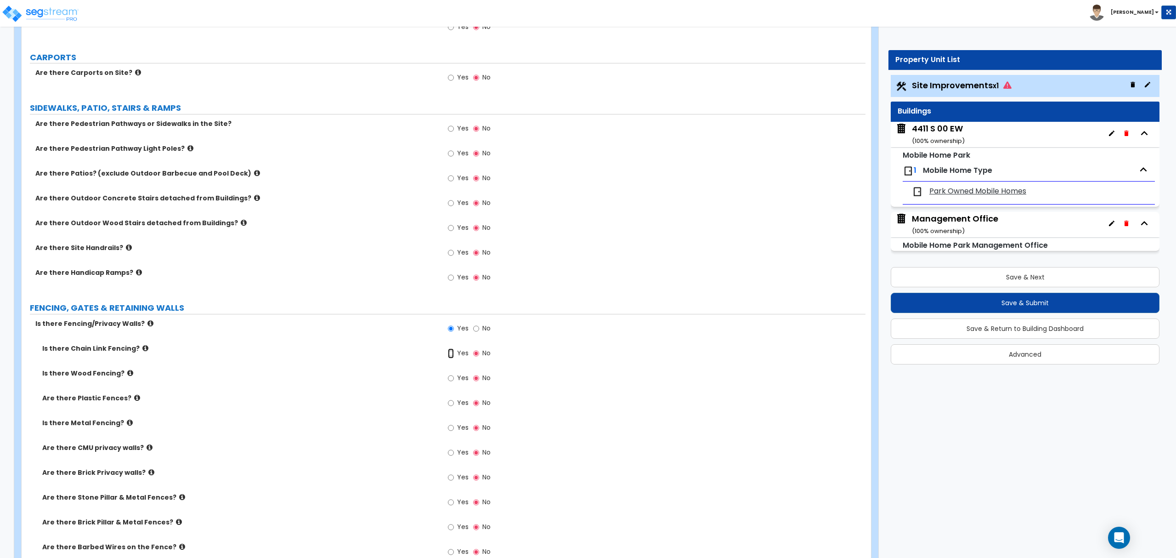
click at [449, 357] on input "Yes" at bounding box center [451, 353] width 6 height 10
radio input "true"
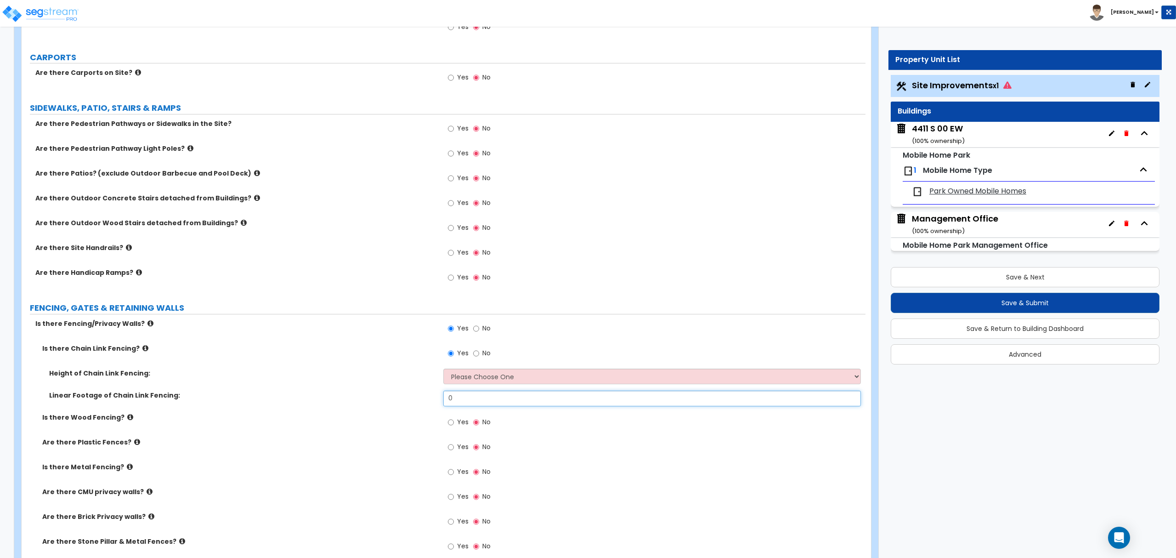
drag, startPoint x: 489, startPoint y: 402, endPoint x: 436, endPoint y: 435, distance: 62.3
click at [426, 403] on div "Linear Footage of Chain Link Fencing: 0" at bounding box center [444, 402] width 844 height 22
type input "250"
click at [363, 388] on div "Height of Chain Link Fencing: Please Choose One 3 feet 4 feet 5 feet 6 feet 10 …" at bounding box center [444, 380] width 844 height 22
click at [473, 378] on select "Please Choose One 3 feet 4 feet 5 feet 6 feet 10 feet 12 feet" at bounding box center [651, 377] width 417 height 16
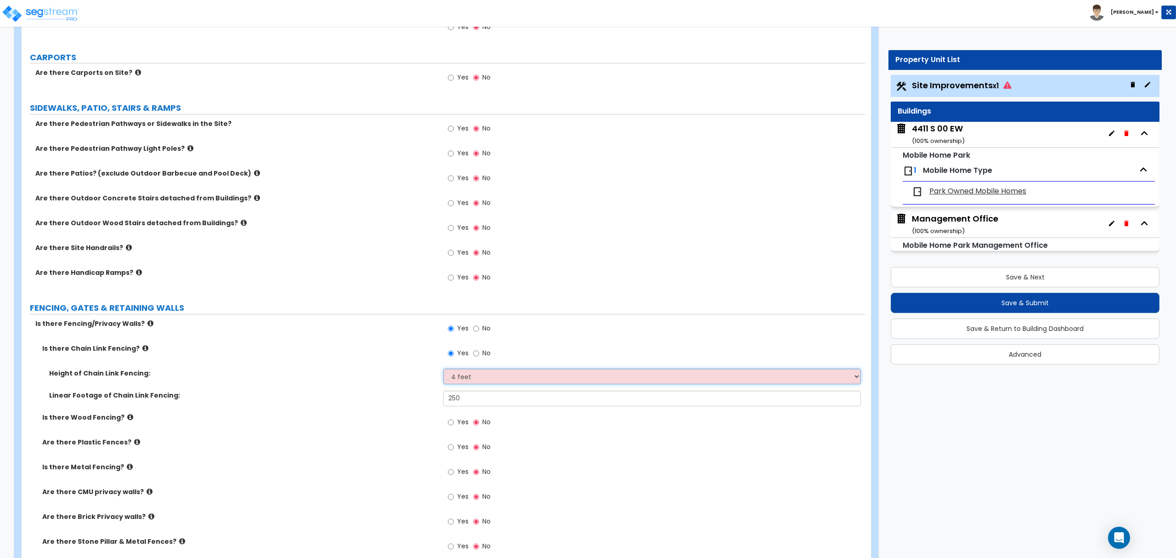
click at [443, 370] on select "Please Choose One 3 feet 4 feet 5 feet 6 feet 10 feet 12 feet" at bounding box center [651, 377] width 417 height 16
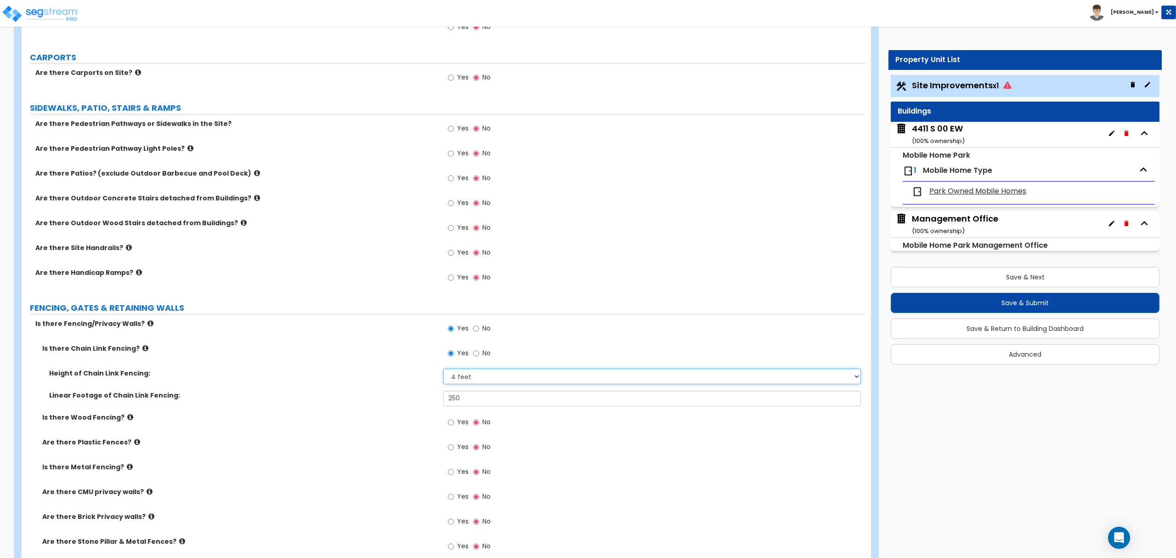
click at [467, 380] on select "Please Choose One 3 feet 4 feet 5 feet 6 feet 10 feet 12 feet" at bounding box center [651, 377] width 417 height 16
select select "3"
click at [443, 370] on select "Please Choose One 3 feet 4 feet 5 feet 6 feet 10 feet 12 feet" at bounding box center [651, 377] width 417 height 16
click at [400, 434] on div "Is there Wood Fencing? Yes No" at bounding box center [444, 425] width 844 height 25
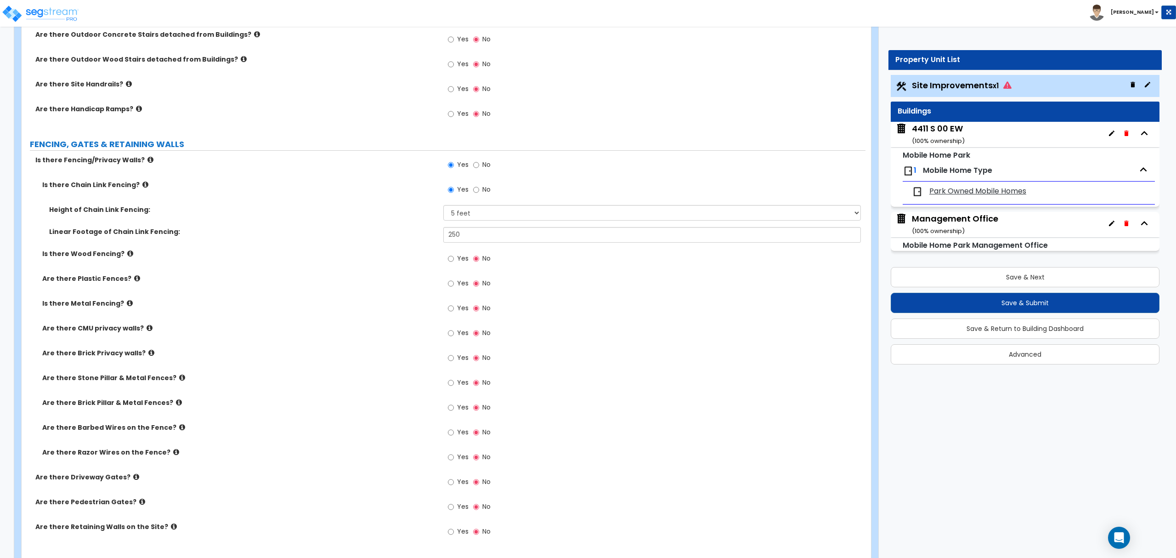
scroll to position [1103, 0]
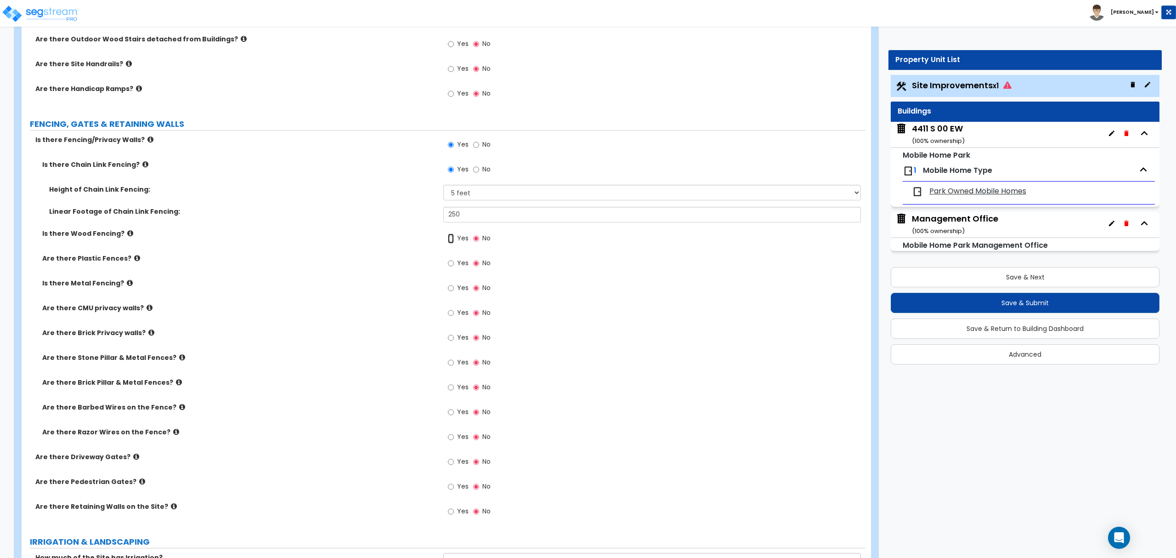
click at [449, 238] on input "Yes" at bounding box center [451, 238] width 6 height 10
radio input "true"
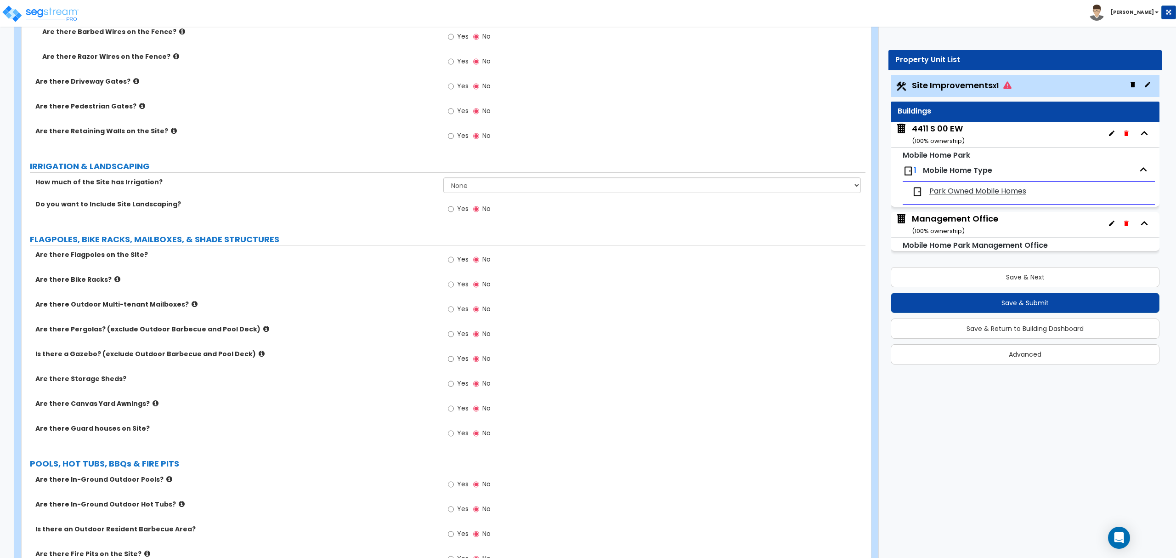
scroll to position [1532, 0]
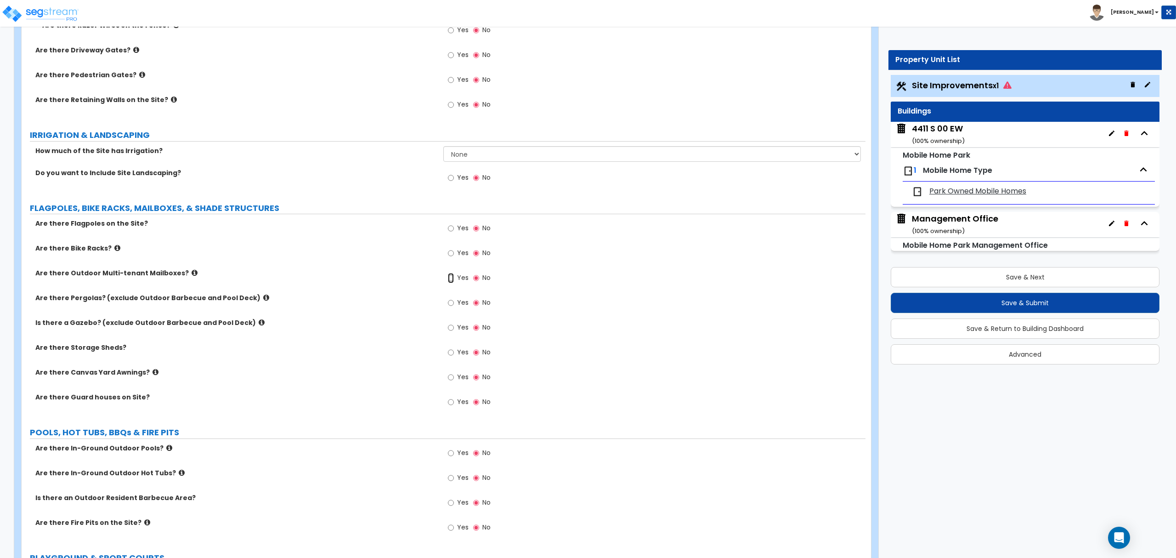
click at [451, 280] on input "Yes" at bounding box center [451, 278] width 6 height 10
radio input "true"
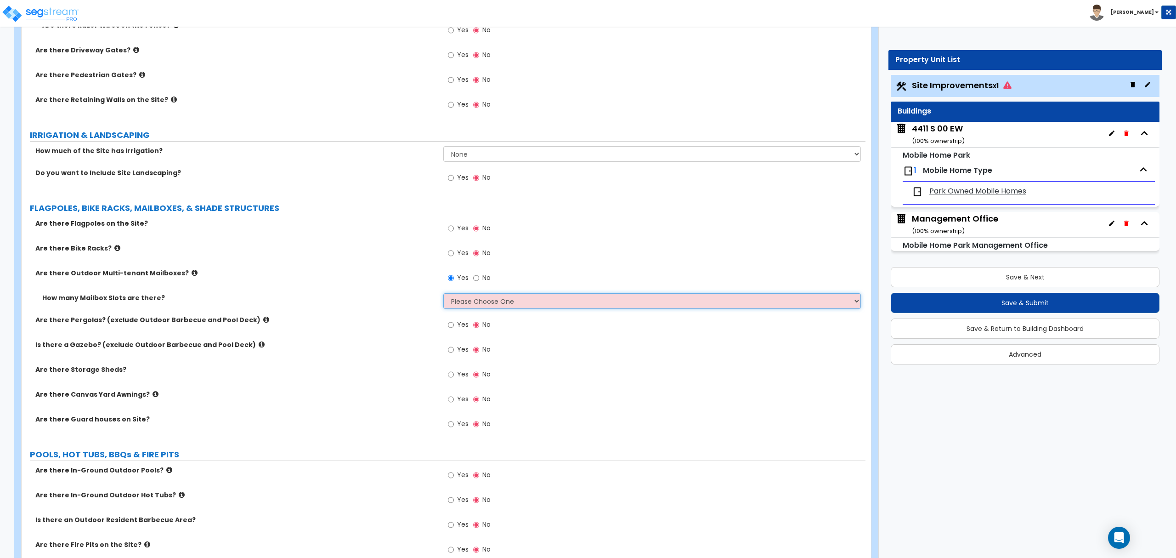
click at [467, 302] on select "Please Choose One I Don't Know, Please Estimate for Me I will Enter the Number …" at bounding box center [651, 301] width 417 height 16
select select "2"
click at [443, 295] on select "Please Choose One I Don't Know, Please Estimate for Me I will Enter the Number …" at bounding box center [651, 301] width 417 height 16
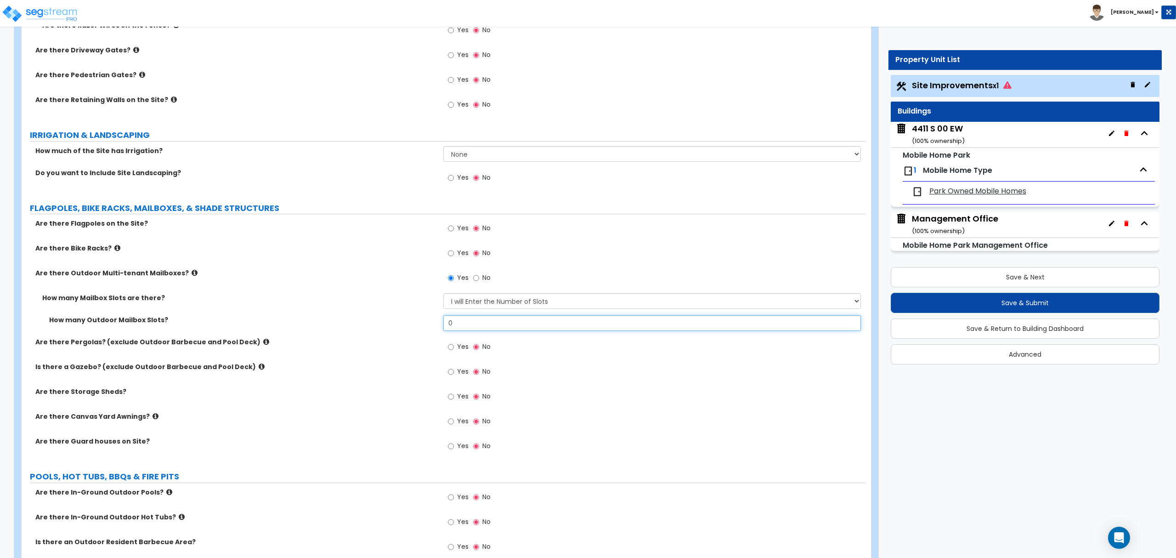
drag, startPoint x: 458, startPoint y: 326, endPoint x: 434, endPoint y: 326, distance: 23.9
click at [434, 326] on div "How many Outdoor Mailbox Slots? 0" at bounding box center [444, 326] width 844 height 22
type input "80"
click at [420, 369] on label "Is there a Gazebo? (exclude Outdoor Barbecue and Pool Deck)" at bounding box center [235, 366] width 401 height 9
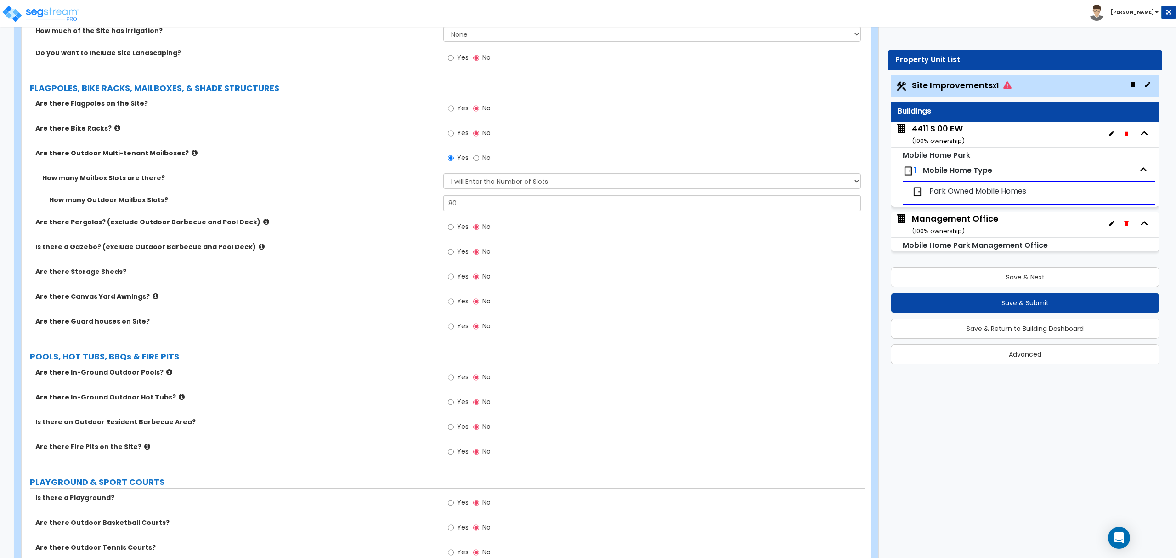
scroll to position [1654, 0]
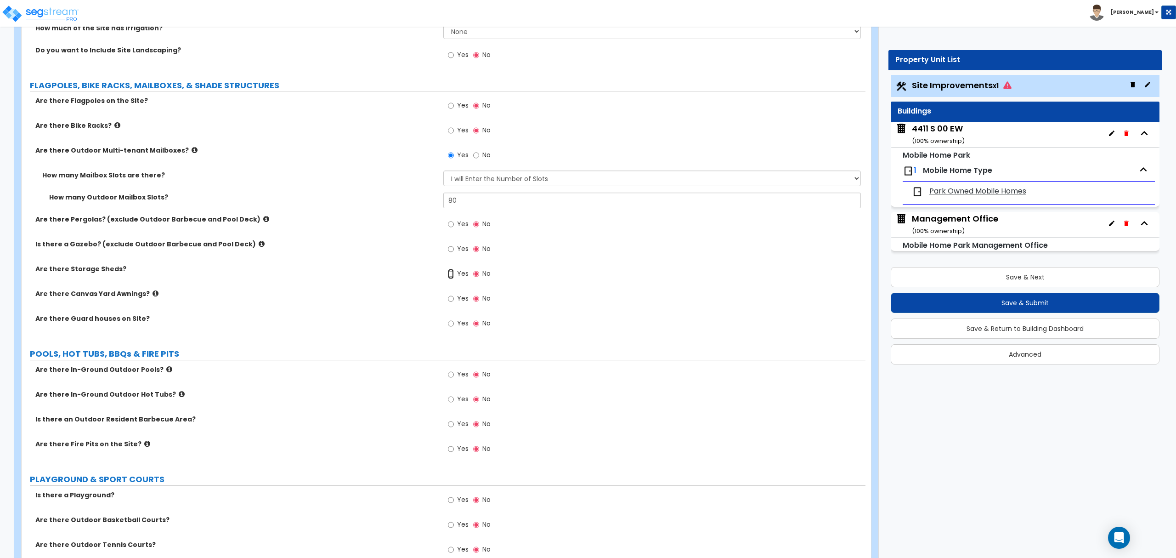
click at [449, 276] on input "Yes" at bounding box center [451, 274] width 6 height 10
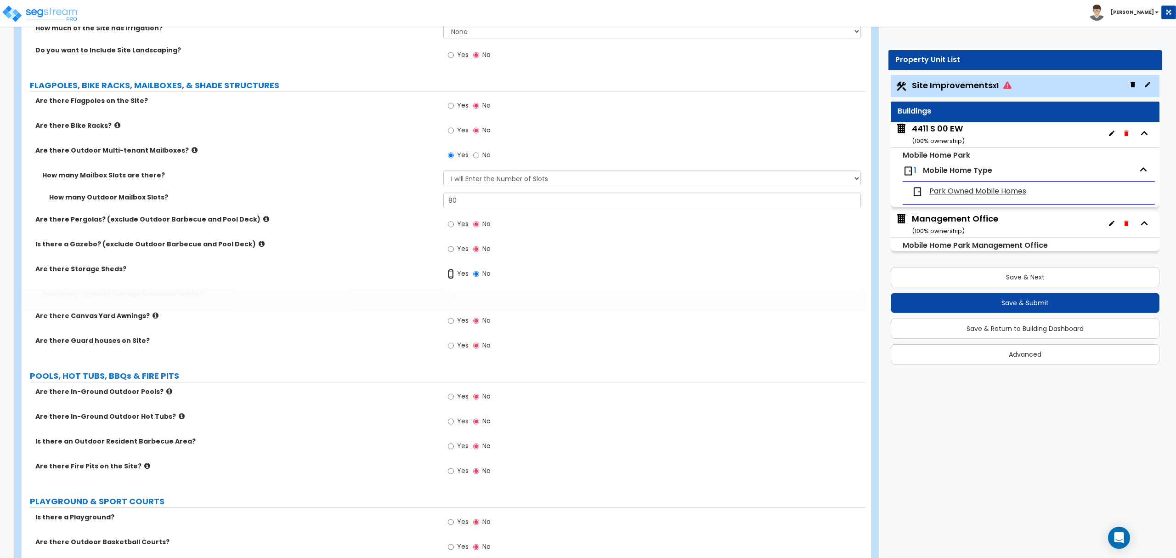
radio input "true"
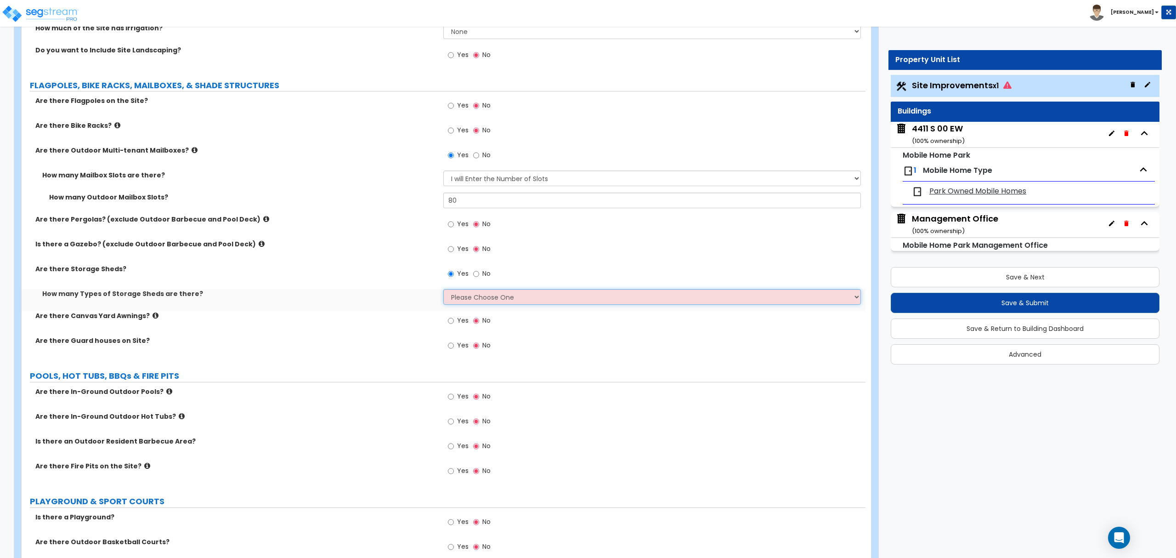
click at [470, 301] on select "Please Choose One 1 2" at bounding box center [651, 297] width 417 height 16
select select "1"
click at [443, 291] on select "Please Choose One 1 2" at bounding box center [651, 297] width 417 height 16
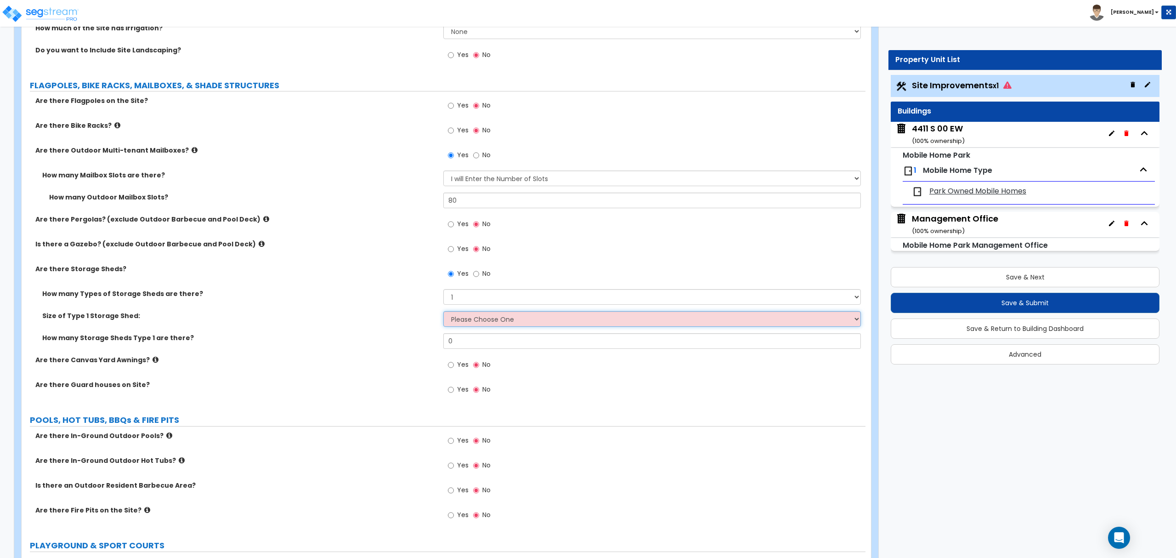
click at [463, 324] on select "Please Choose One 16' x 32' 30' x 64'" at bounding box center [651, 319] width 417 height 16
select select "1"
click at [443, 313] on select "Please Choose One 16' x 32' 30' x 64'" at bounding box center [651, 319] width 417 height 16
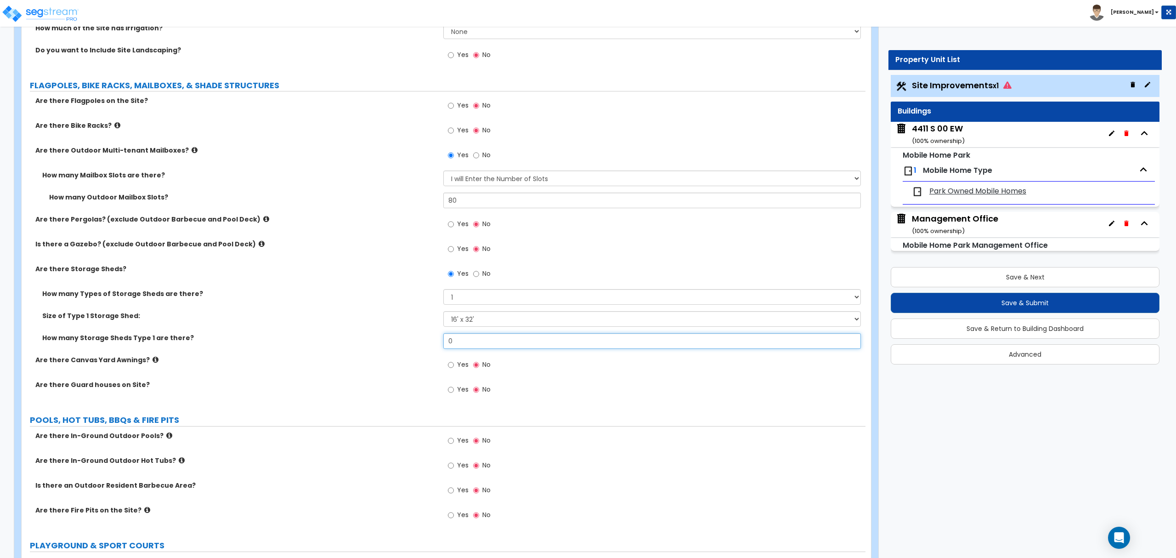
drag, startPoint x: 465, startPoint y: 343, endPoint x: 384, endPoint y: 348, distance: 81.5
click at [384, 348] on div "How many Storage Sheds Type 1 are there? 0" at bounding box center [444, 344] width 844 height 22
type input "1"
click at [386, 347] on div "How many Storage Sheds Type 1 are there? 1" at bounding box center [444, 344] width 844 height 22
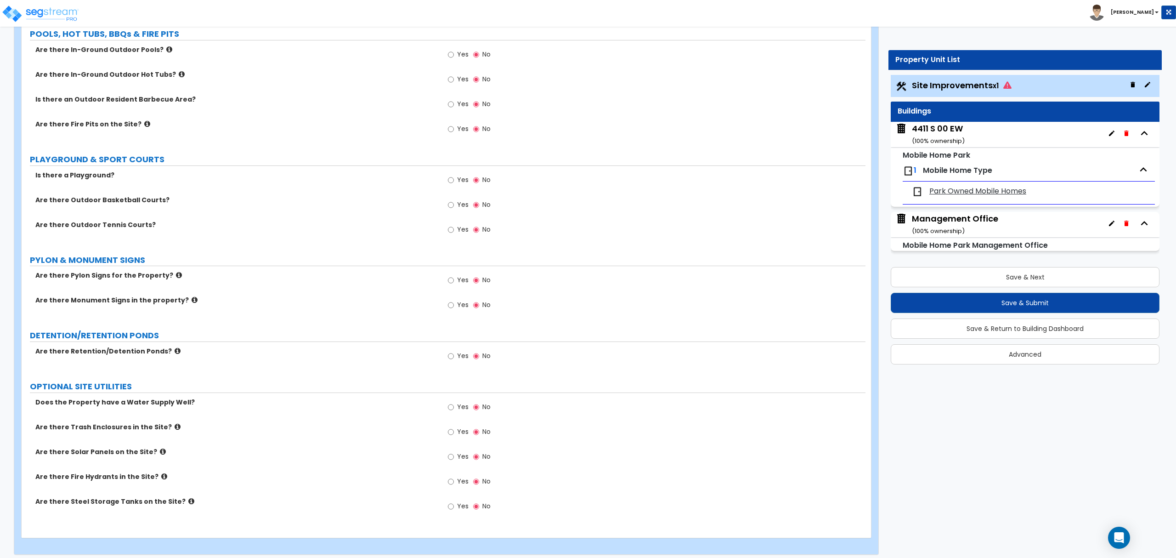
scroll to position [2049, 0]
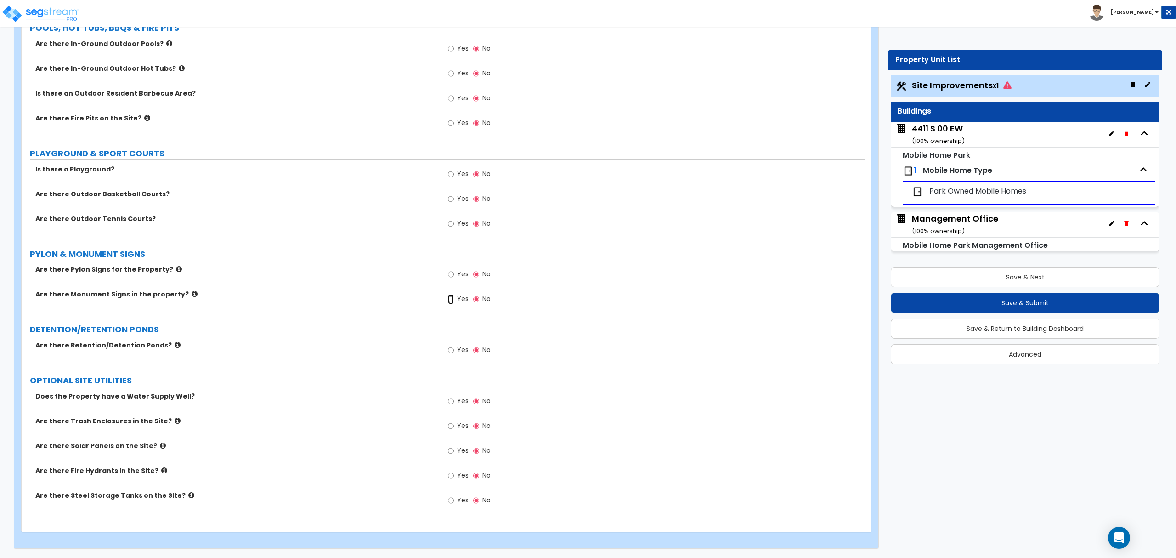
click at [449, 297] on input "Yes" at bounding box center [451, 299] width 6 height 10
radio input "true"
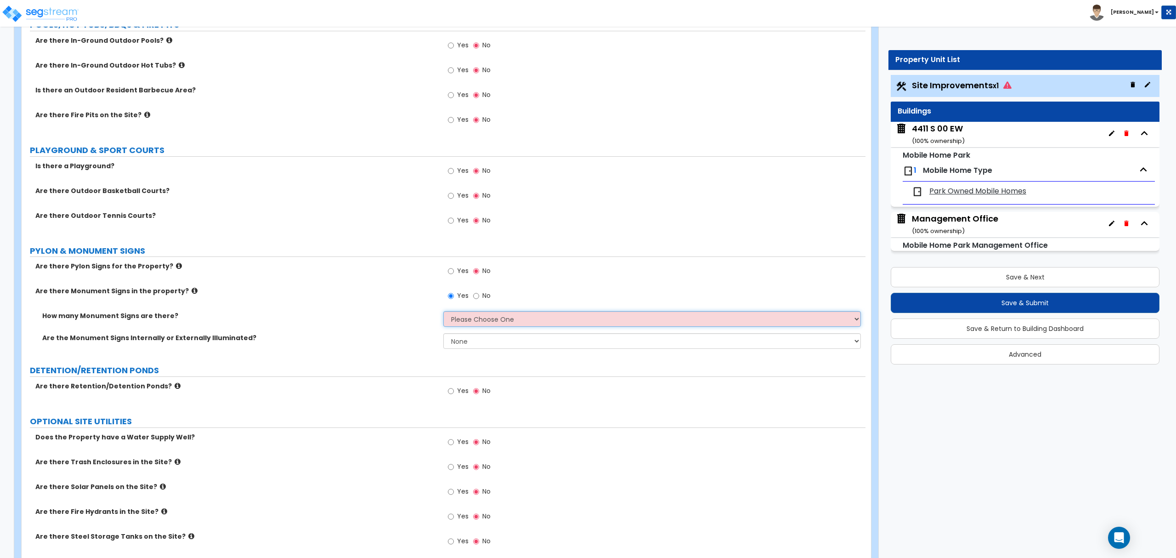
click at [462, 324] on select "Please Choose One 1 2 3" at bounding box center [651, 319] width 417 height 16
select select "1"
click at [443, 314] on select "Please Choose One 1 2 3" at bounding box center [651, 319] width 417 height 16
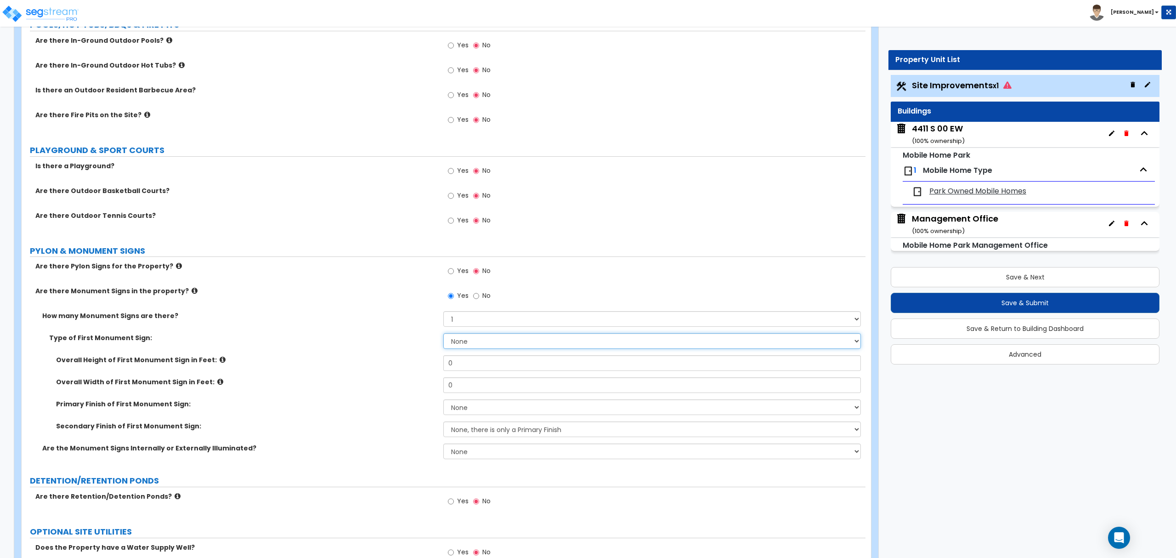
click at [459, 344] on select "None Flat Signboard on top of a Base Flat Signboard attached to a Back Board/Wa…" at bounding box center [651, 341] width 417 height 16
select select "1"
click at [443, 336] on select "None Flat Signboard on top of a Base Flat Signboard attached to a Back Board/Wa…" at bounding box center [651, 341] width 417 height 16
click at [456, 364] on input "0" at bounding box center [651, 363] width 417 height 16
drag, startPoint x: 463, startPoint y: 365, endPoint x: 419, endPoint y: 363, distance: 44.2
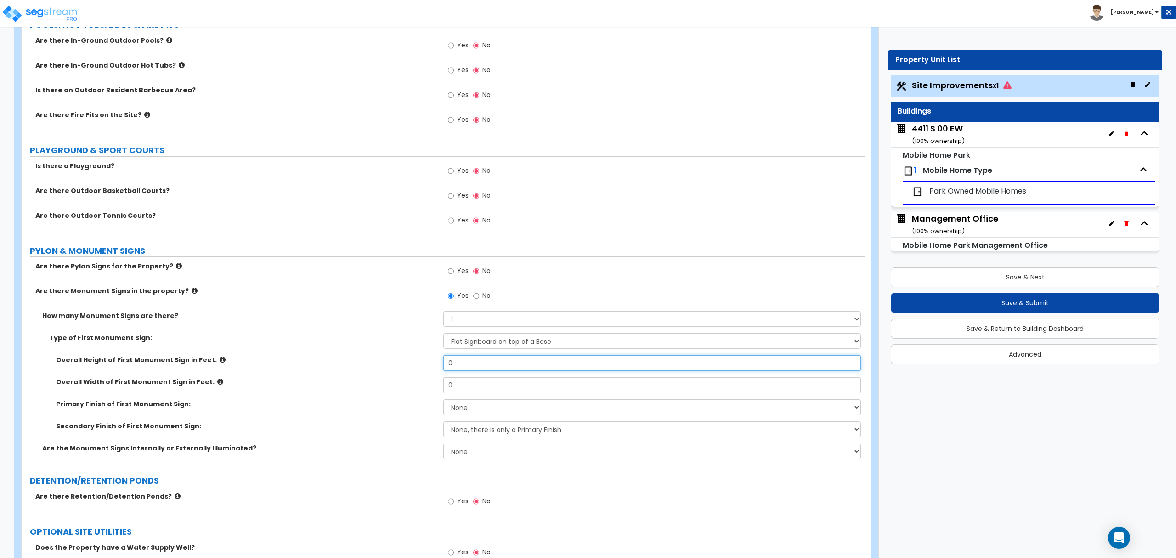
click at [419, 363] on div "Overall Height of First Monument Sign in Feet: 0" at bounding box center [444, 366] width 844 height 22
type input "3"
click at [192, 291] on icon at bounding box center [195, 290] width 6 height 7
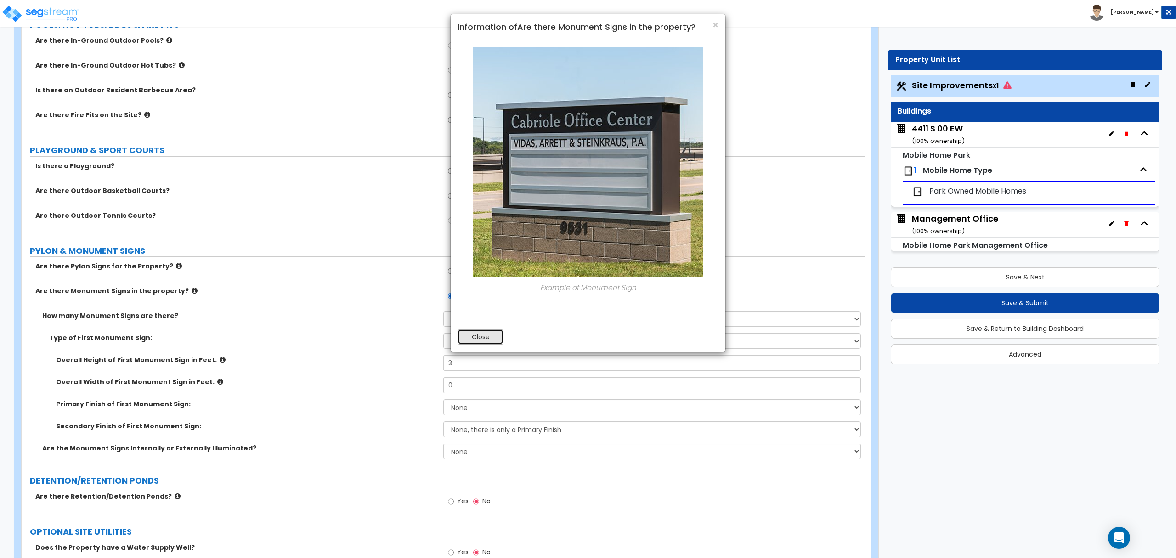
click at [486, 339] on button "Close" at bounding box center [481, 337] width 46 height 16
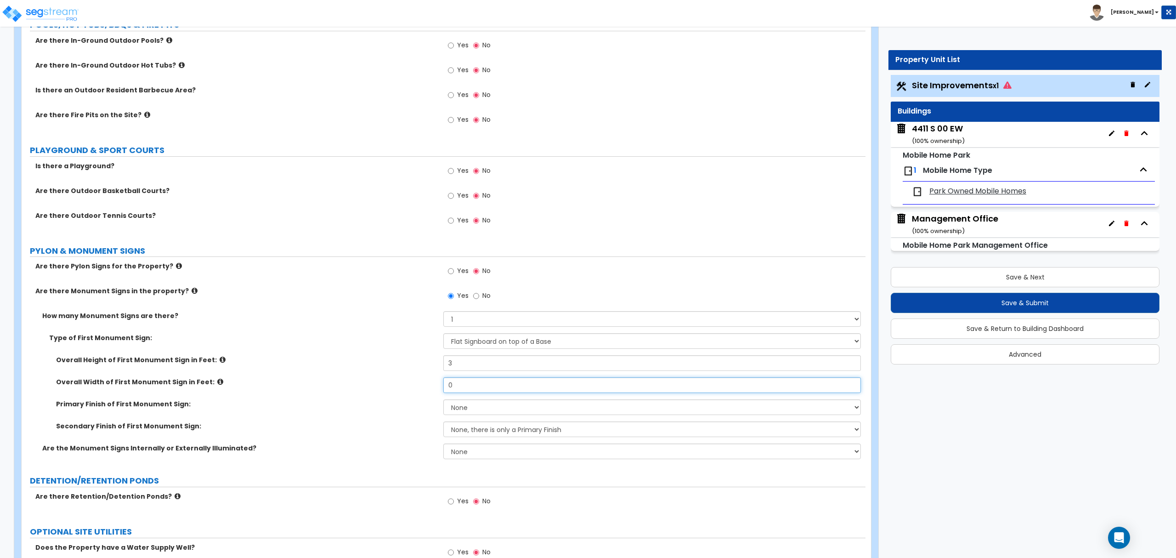
drag, startPoint x: 471, startPoint y: 387, endPoint x: 414, endPoint y: 387, distance: 56.5
click at [414, 387] on div "Overall Width of First Monument Sign in Feet: 0" at bounding box center [444, 388] width 844 height 22
type input "10"
click at [452, 413] on select "None Paint/Stucco Finish Brick Finish Stone Finish Metal Composite Finish Vinyl…" at bounding box center [651, 407] width 417 height 16
select select "2"
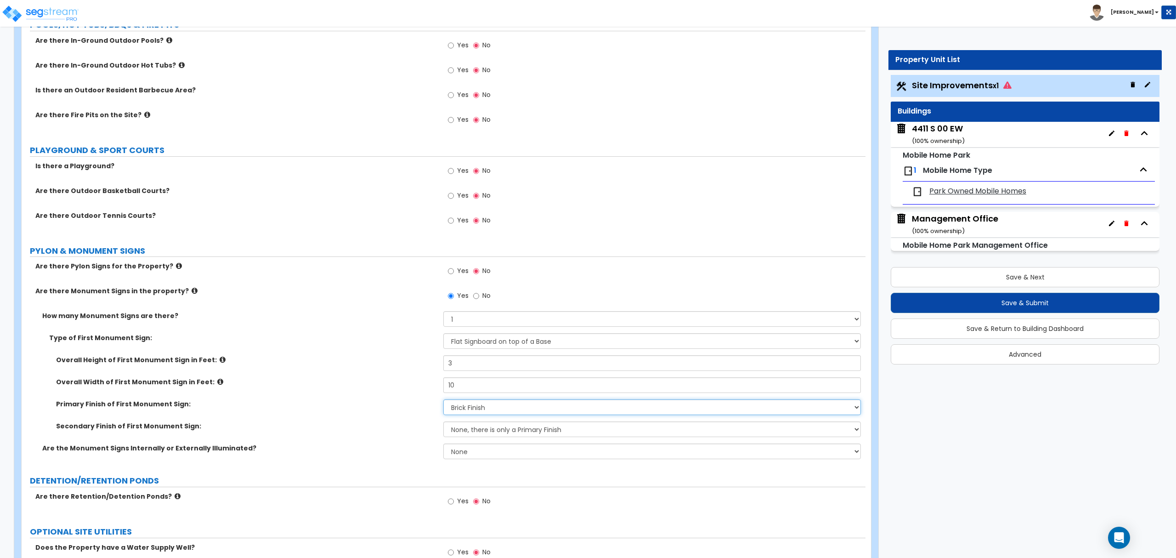
click at [443, 402] on select "None Paint/Stucco Finish Brick Finish Stone Finish Metal Composite Finish Vinyl…" at bounding box center [651, 407] width 417 height 16
click at [375, 465] on div "Are the Monument Signs Internally or Externally Illuminated? None Internally Il…" at bounding box center [444, 454] width 844 height 22
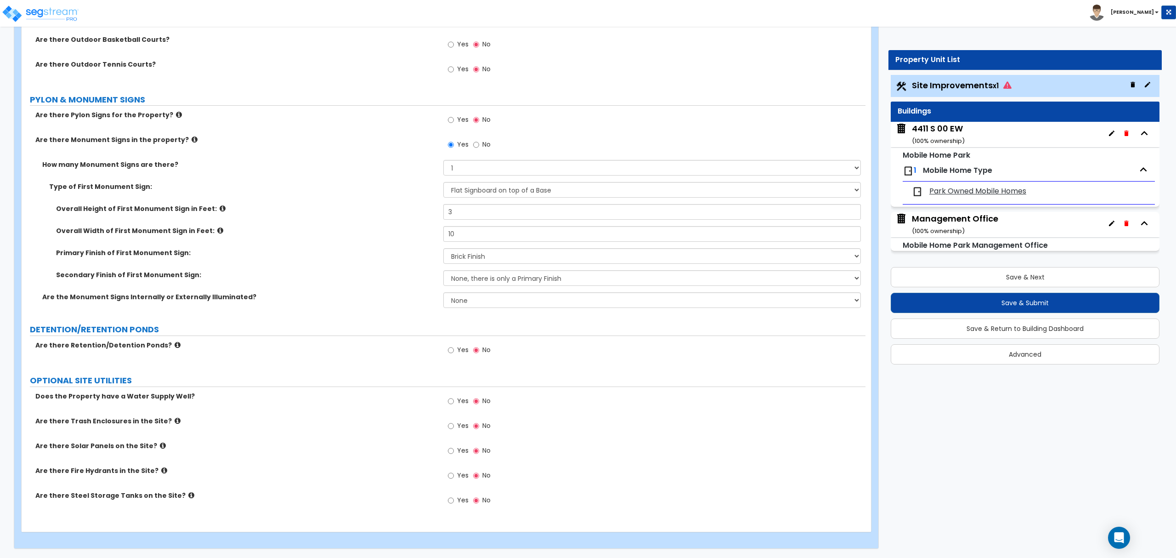
scroll to position [2142, 0]
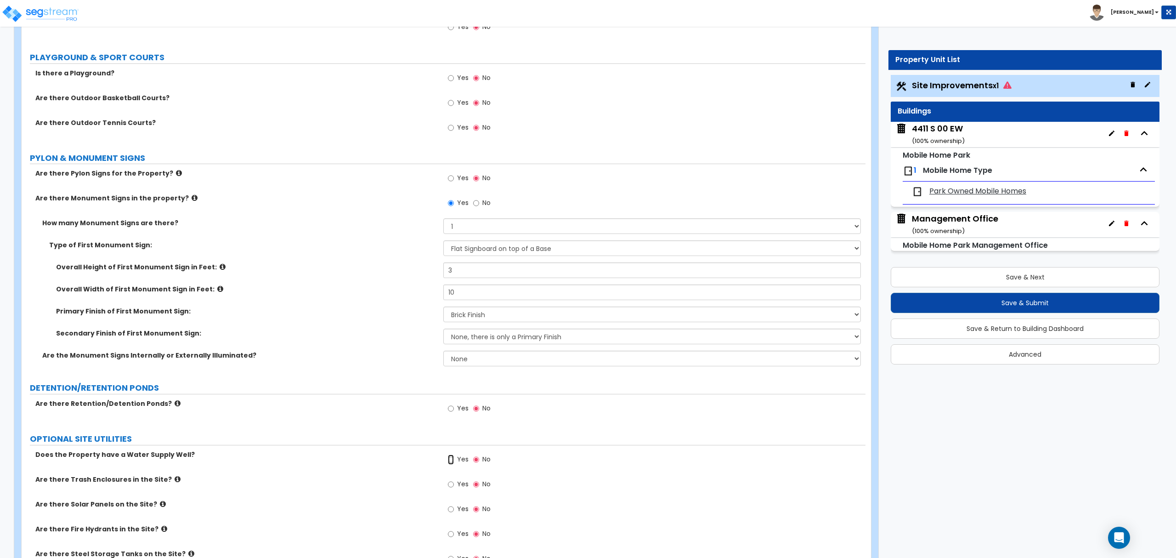
click at [452, 463] on input "Yes" at bounding box center [451, 459] width 6 height 10
radio input "true"
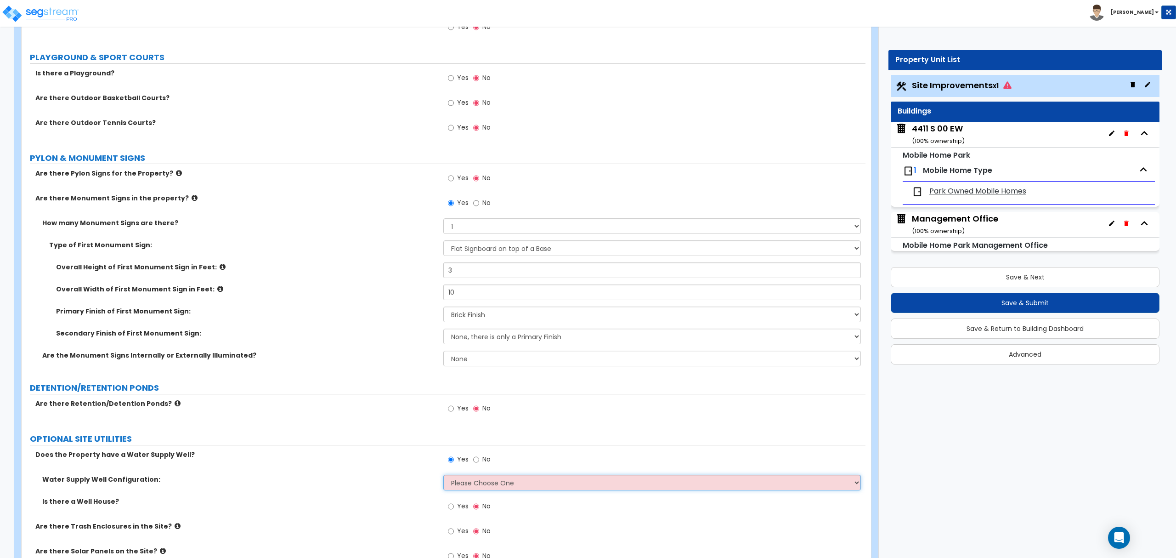
click at [476, 486] on select "Please Choose One Water Supply Well for the Mobile Home Park Management only Wa…" at bounding box center [651, 483] width 417 height 16
select select "2"
click at [443, 477] on select "Please Choose One Water Supply Well for the Mobile Home Park Management only Wa…" at bounding box center [651, 483] width 417 height 16
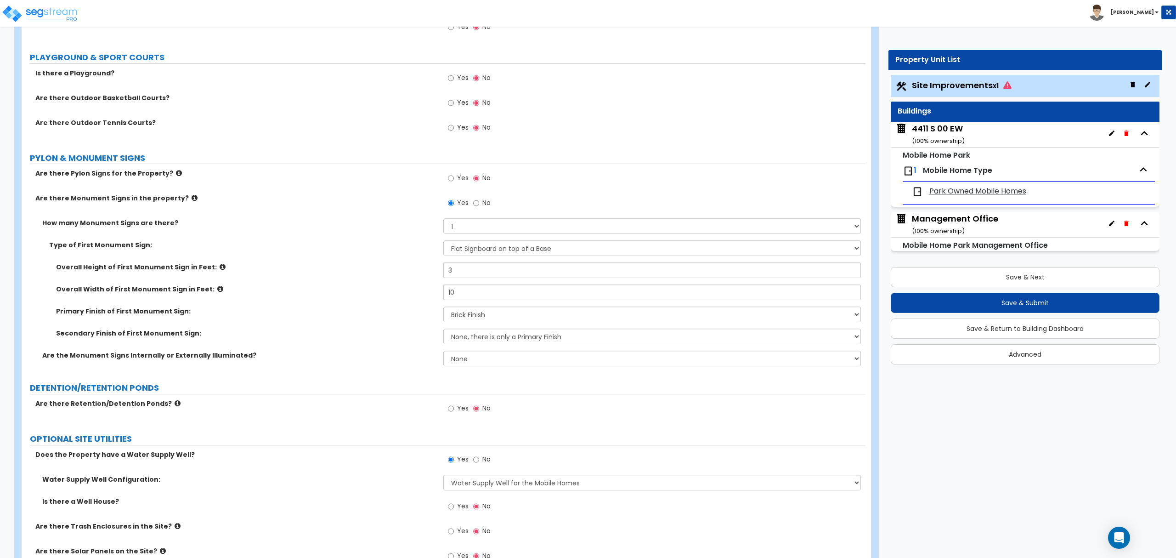
click at [402, 505] on label "Is there a Well House?" at bounding box center [239, 501] width 394 height 9
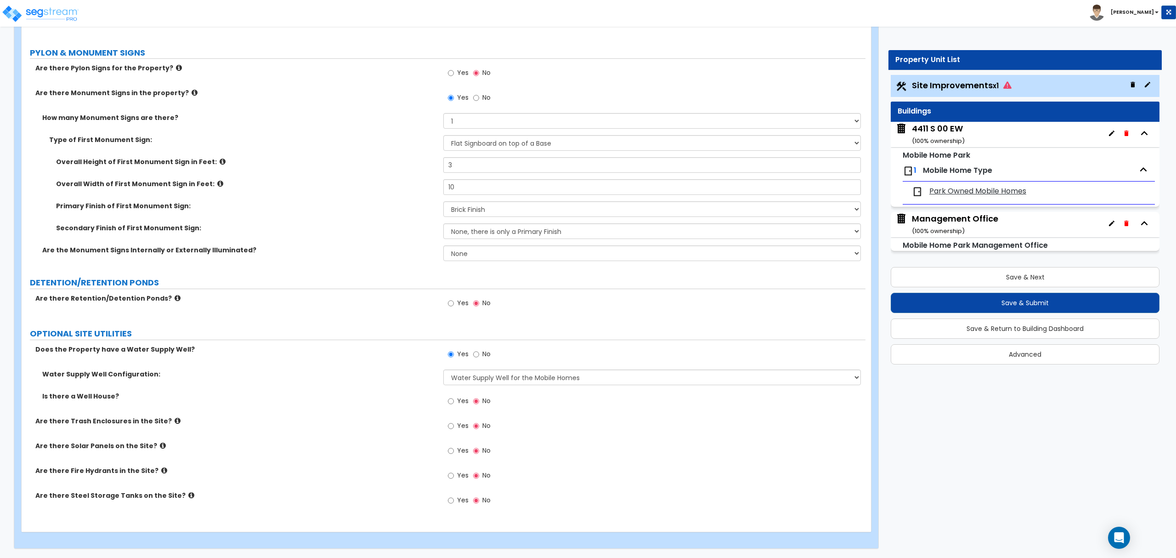
scroll to position [2250, 0]
click at [448, 401] on input "Yes" at bounding box center [451, 401] width 6 height 10
radio input "true"
click at [386, 356] on div "Does the Property have a Water Supply Well? Yes No" at bounding box center [444, 357] width 844 height 25
click at [355, 382] on div "Water Supply Well Configuration: Please Choose One Water Supply Well for the Mo…" at bounding box center [444, 380] width 844 height 22
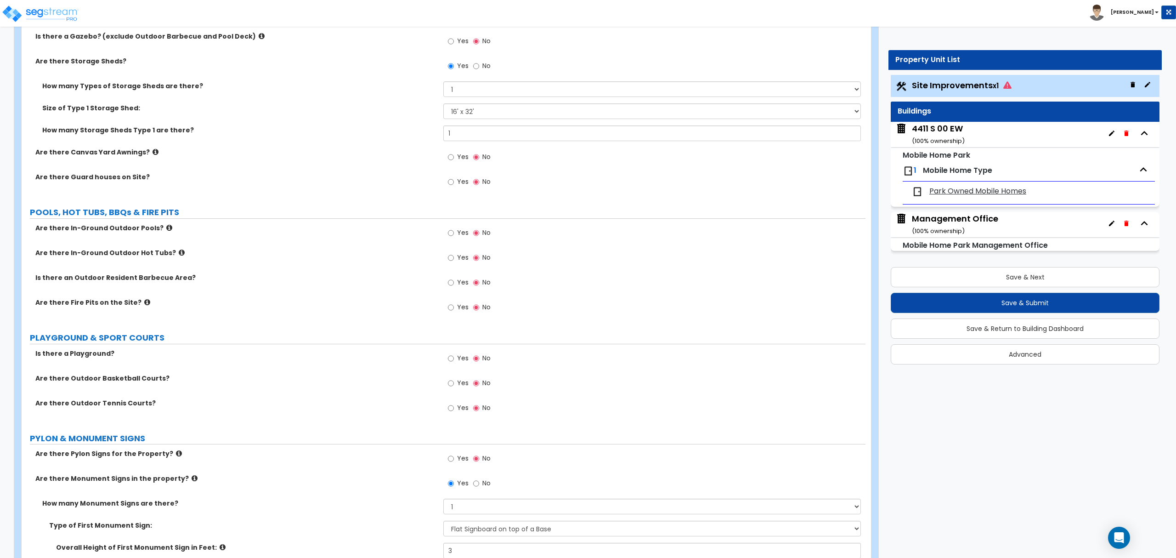
scroll to position [1883, 0]
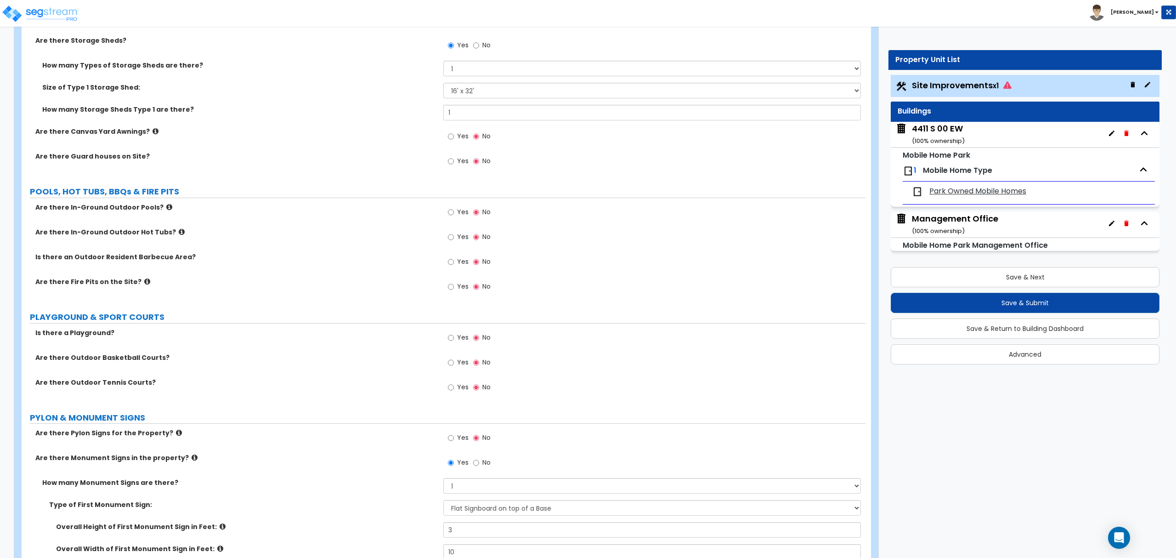
click at [294, 357] on label "Are there Outdoor Basketball Courts?" at bounding box center [235, 357] width 401 height 9
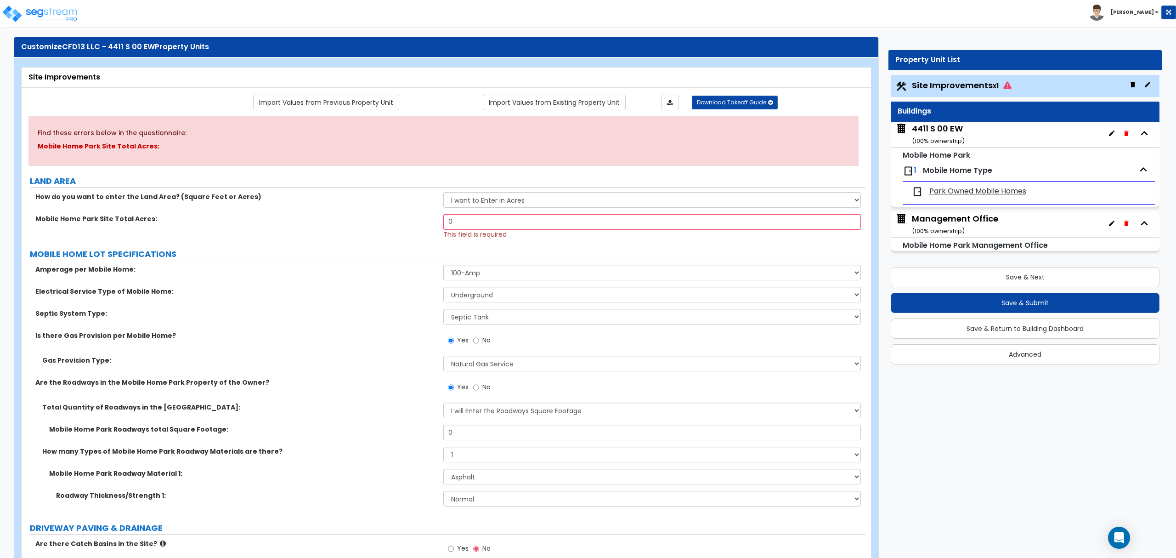
scroll to position [0, 0]
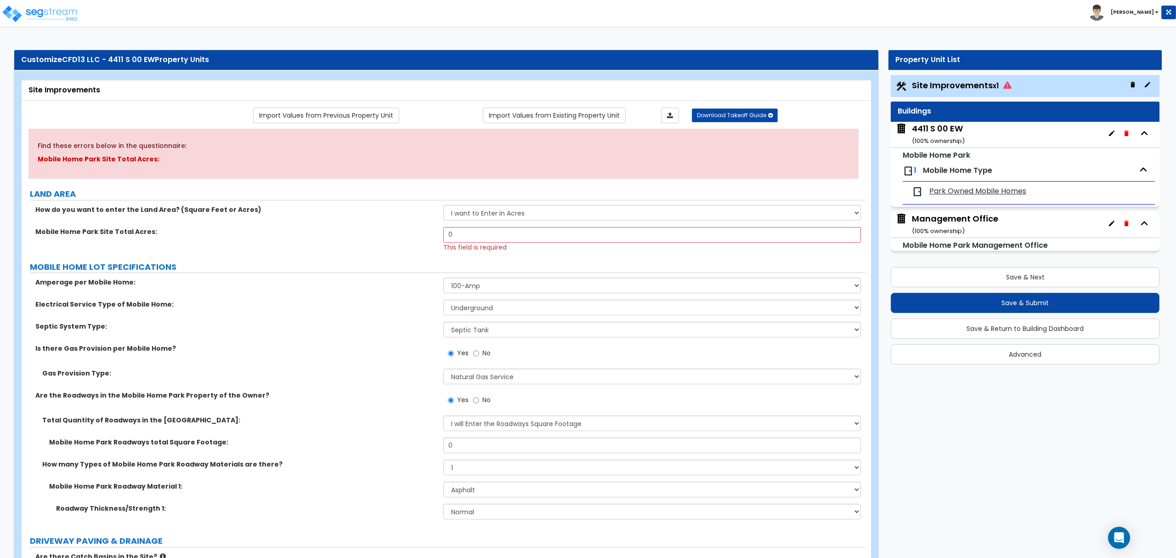
click at [376, 289] on div "Amperage per Mobile Home: Please Choose One 100-Amp 200-Amp" at bounding box center [444, 289] width 844 height 22
click at [457, 239] on input "0" at bounding box center [651, 235] width 417 height 16
drag, startPoint x: 461, startPoint y: 236, endPoint x: 428, endPoint y: 238, distance: 33.1
click at [428, 234] on div "Mobile Home Park Site Total Acres: 0 This field is required" at bounding box center [444, 239] width 844 height 25
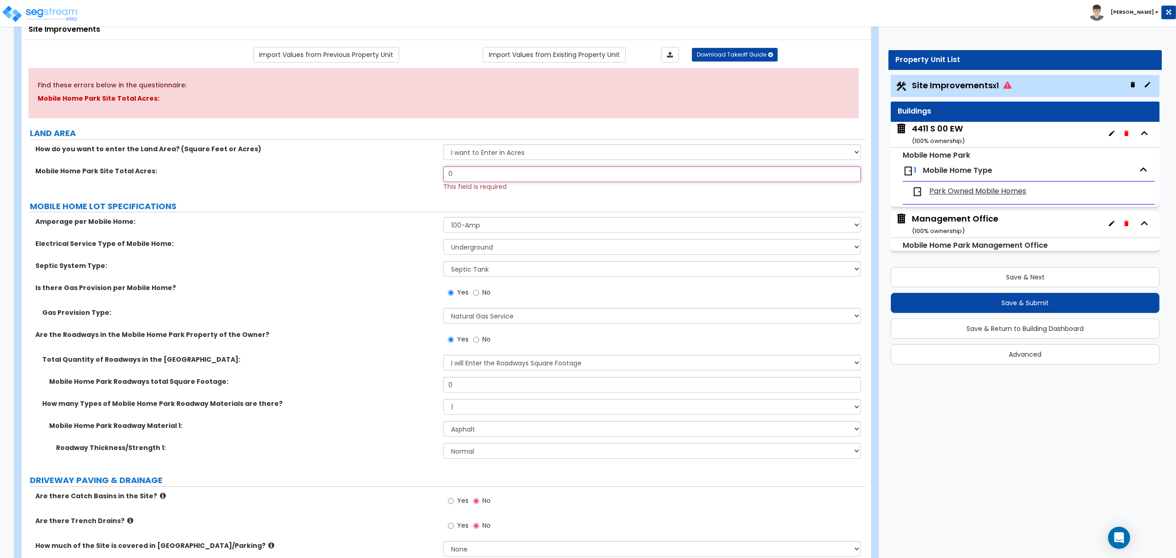
scroll to position [61, 0]
type input "18.6"
click at [380, 184] on div "Mobile Home Park Site Total Acres: 18.6 This field is required" at bounding box center [444, 178] width 844 height 25
drag, startPoint x: 405, startPoint y: 173, endPoint x: 422, endPoint y: 171, distance: 16.6
click at [404, 171] on label "Mobile Home Park Site Total Acres:" at bounding box center [235, 170] width 401 height 9
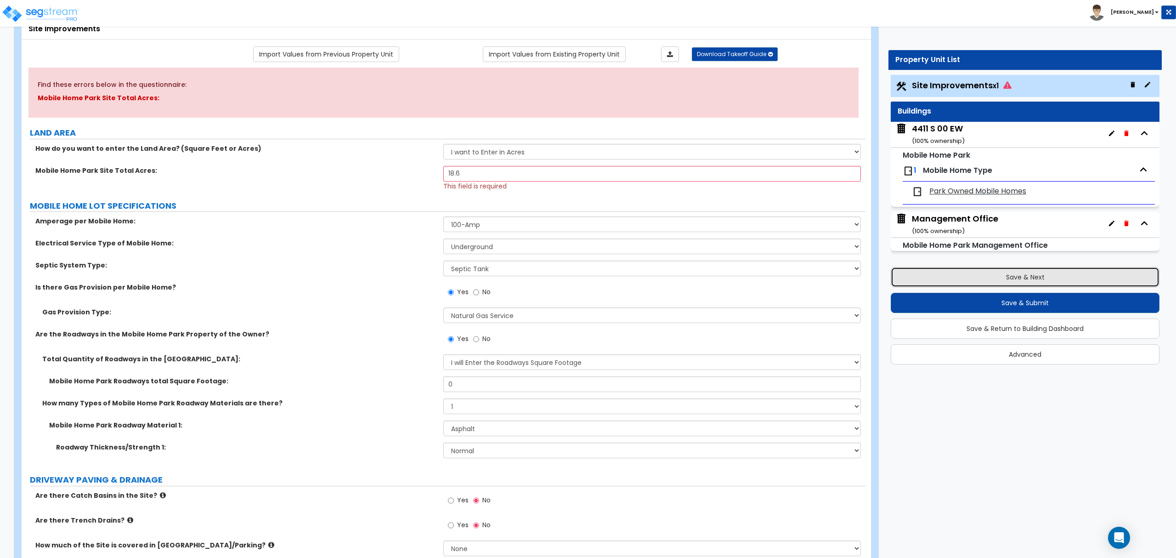
click at [1033, 280] on button "Save & Next" at bounding box center [1025, 277] width 269 height 20
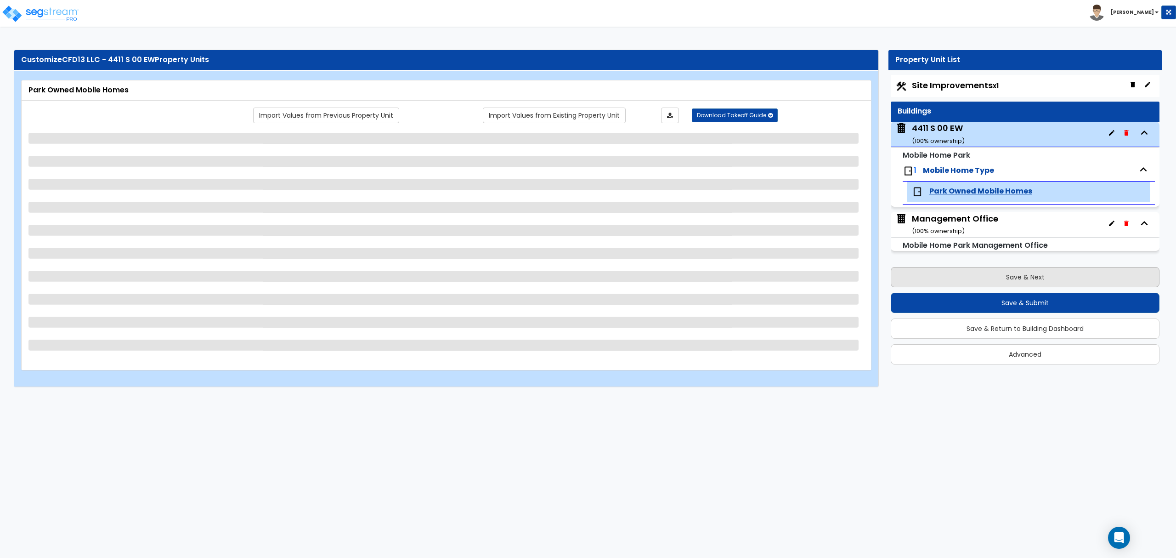
scroll to position [0, 0]
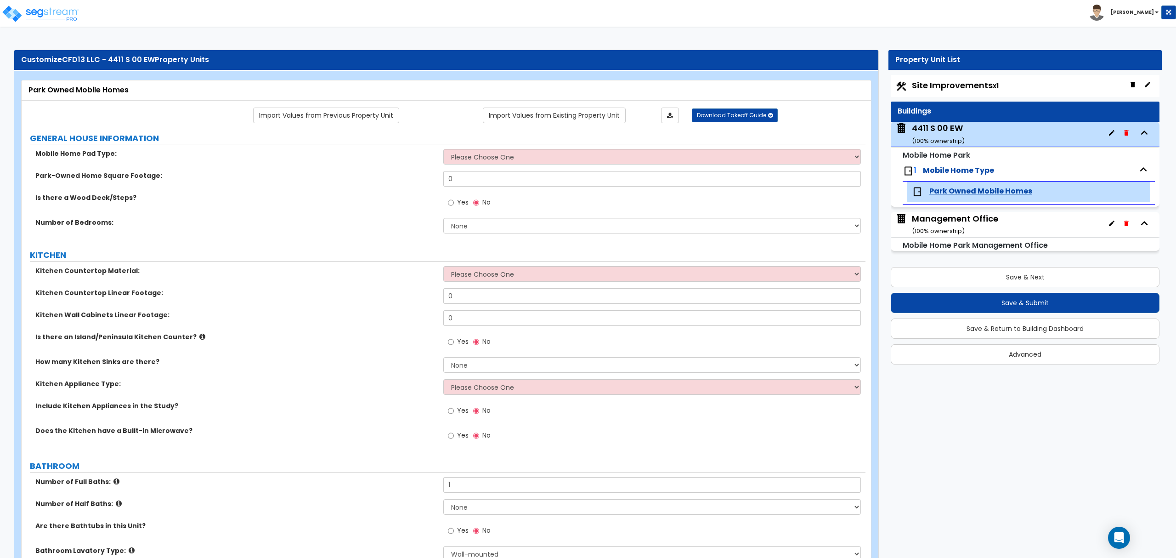
click at [371, 220] on label "Number of Bedrooms:" at bounding box center [235, 222] width 401 height 9
click at [477, 154] on select "Please Choose One Concrete Gravel" at bounding box center [651, 157] width 417 height 16
select select "1"
click at [443, 150] on select "Please Choose One Concrete Gravel" at bounding box center [651, 157] width 417 height 16
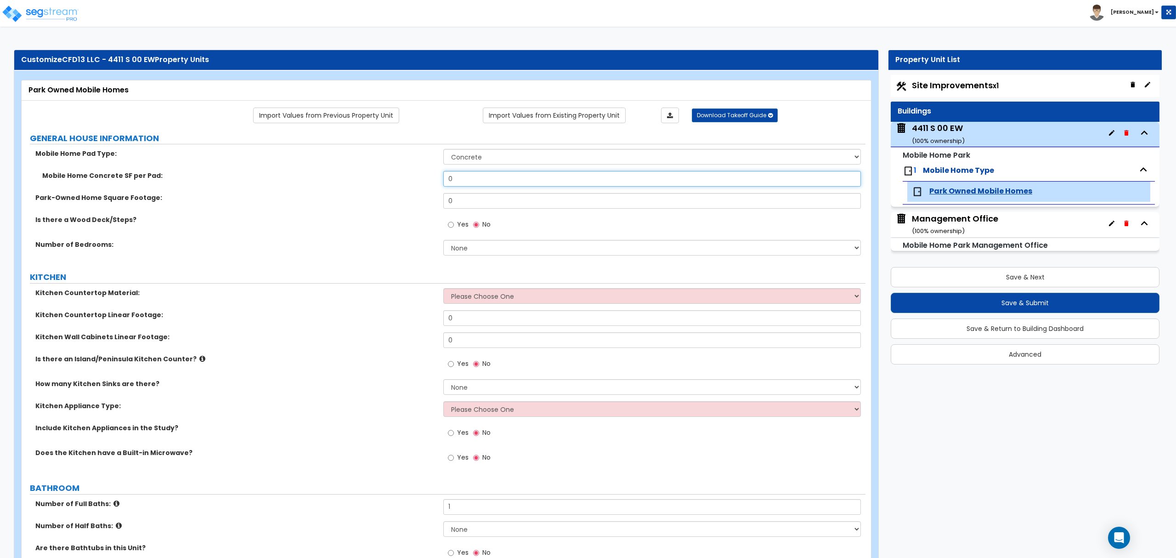
click at [480, 187] on input "0" at bounding box center [651, 179] width 417 height 16
click at [331, 202] on label "Park-Owned Home Square Footage:" at bounding box center [235, 197] width 401 height 9
click at [411, 205] on div "Park-Owned Home Square Footage: 0" at bounding box center [444, 204] width 844 height 22
drag, startPoint x: 473, startPoint y: 180, endPoint x: 423, endPoint y: 179, distance: 49.6
click at [423, 179] on div "Mobile Home Concrete SF per Pad: 0" at bounding box center [444, 182] width 844 height 22
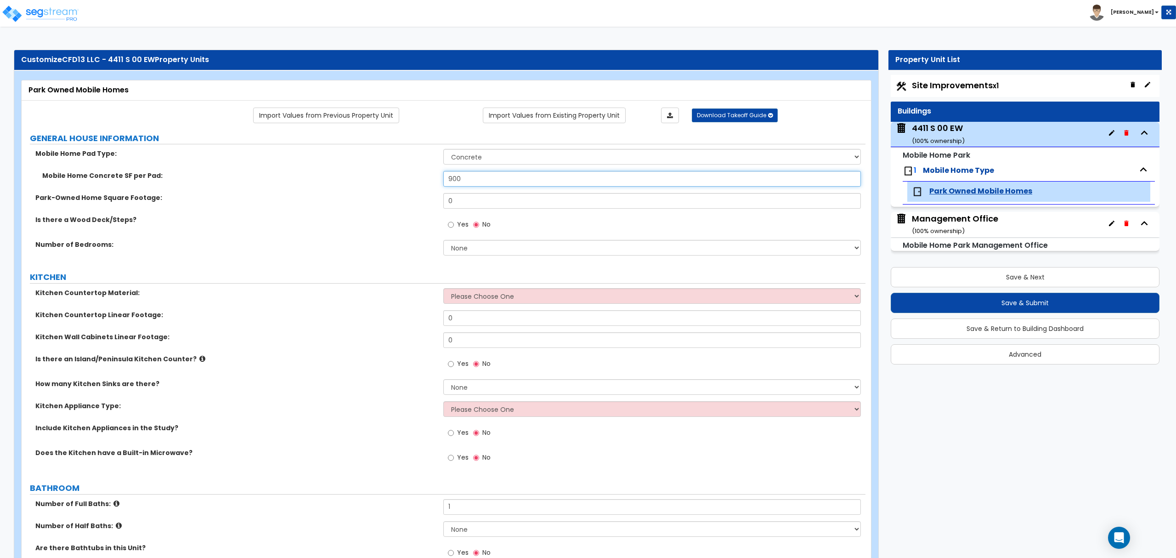
type input "900"
click at [373, 201] on label "Park-Owned Home Square Footage:" at bounding box center [235, 197] width 401 height 9
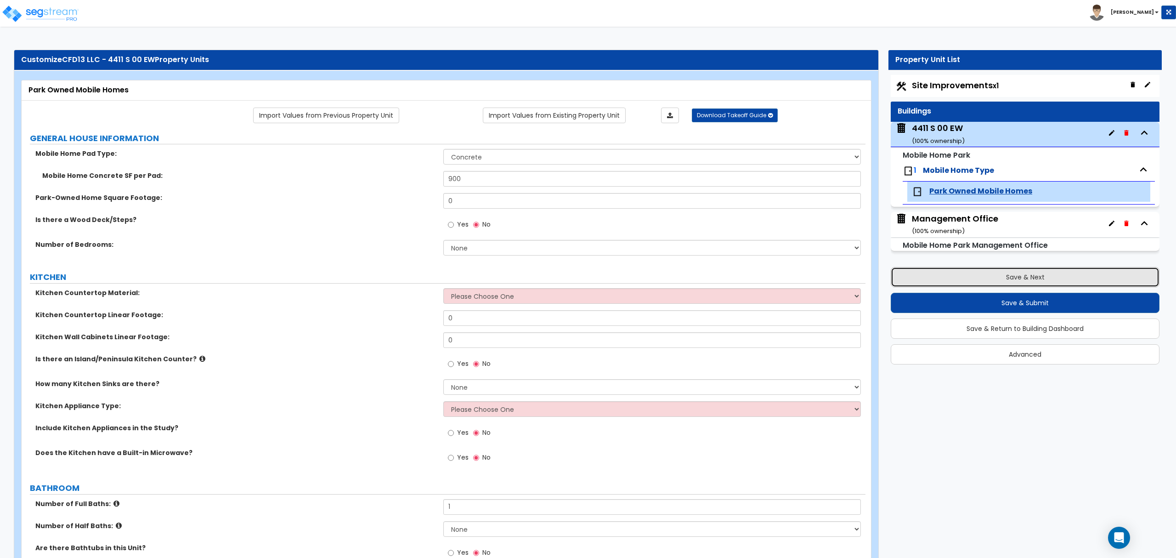
click at [1022, 277] on button "Save & Next" at bounding box center [1025, 277] width 269 height 20
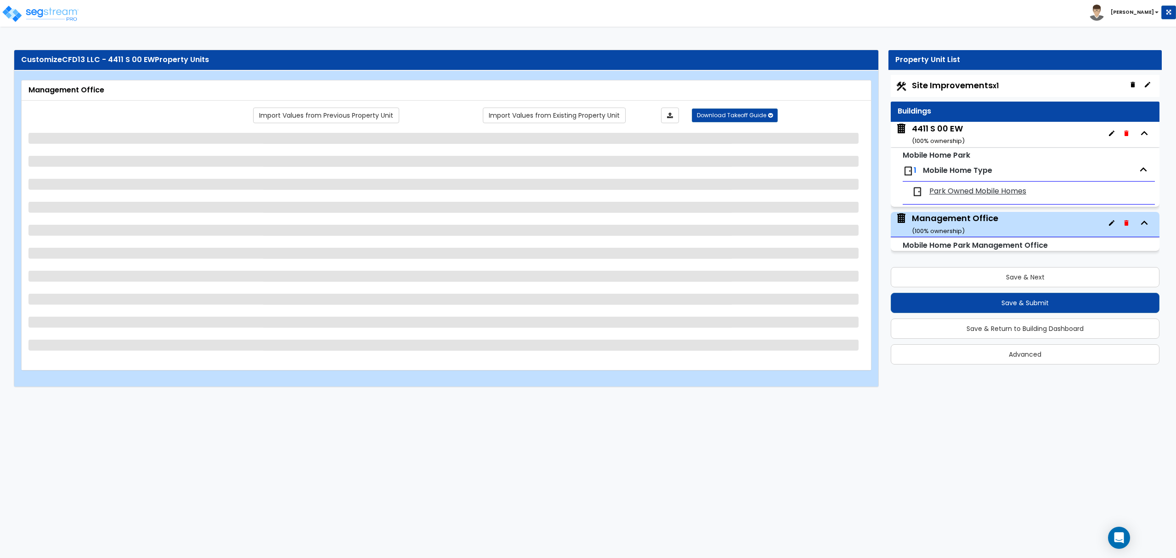
select select "3"
select select "1"
select select "5"
select select "1"
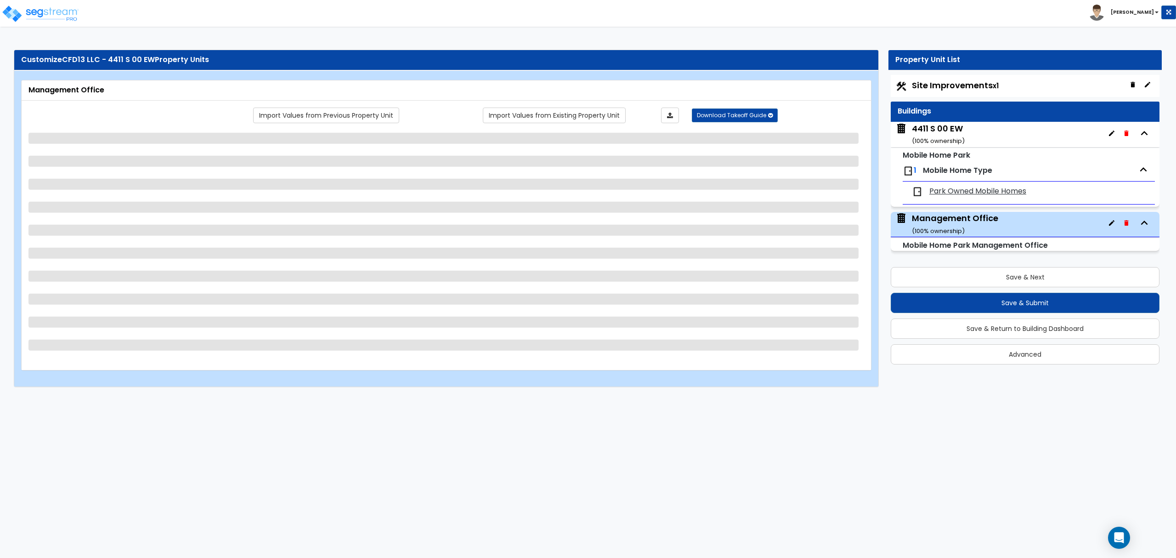
select select "5"
select select "3"
select select "1"
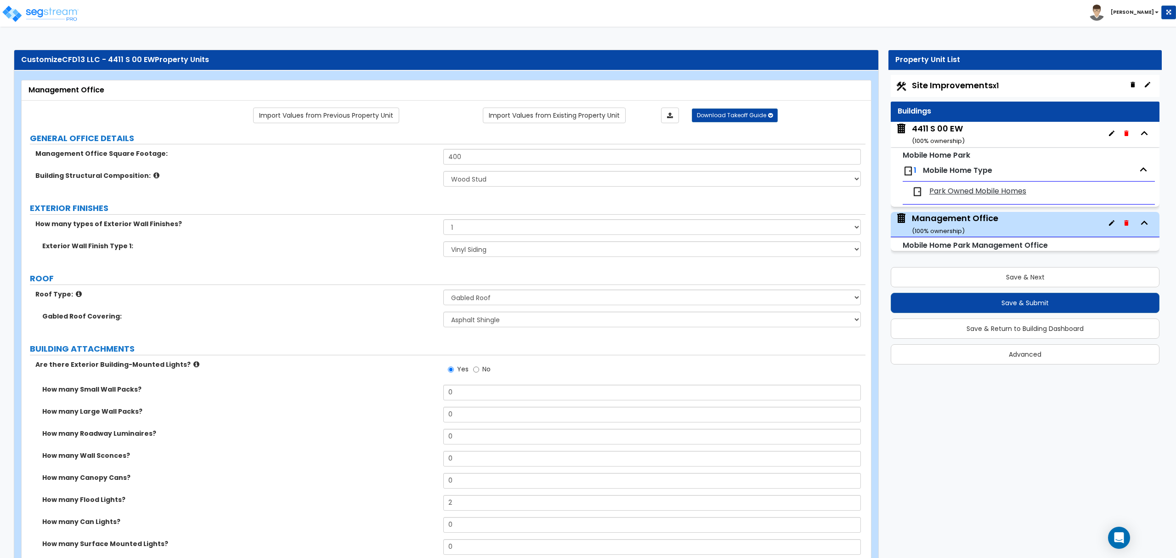
click at [953, 85] on span "Site Improvements x1" at bounding box center [955, 84] width 87 height 11
select select "1"
select select "2"
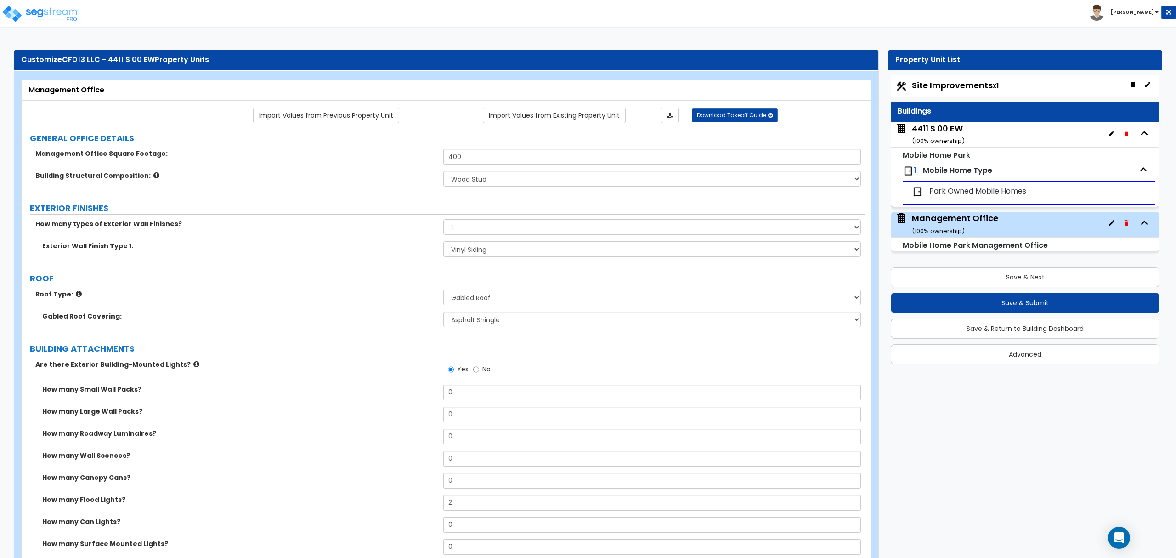
select select "1"
select select "2"
select select "3"
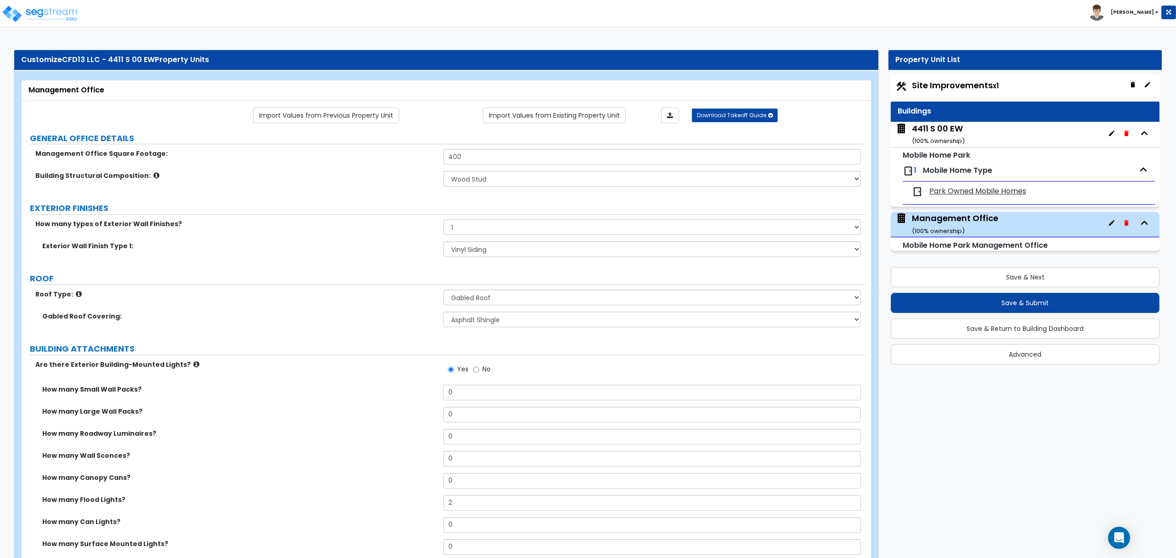
select select "2"
select select "1"
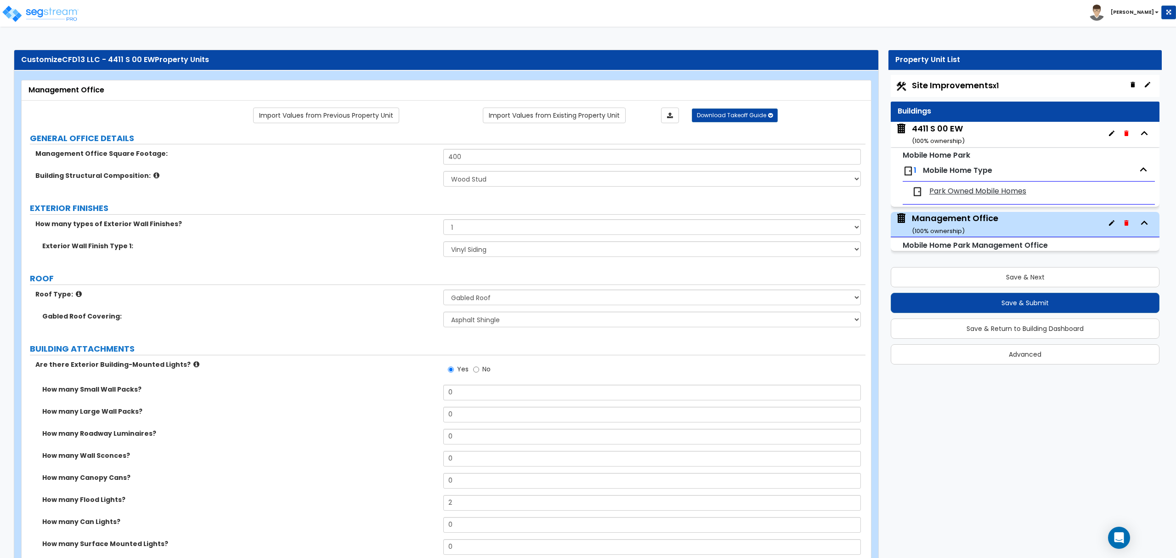
select select "2"
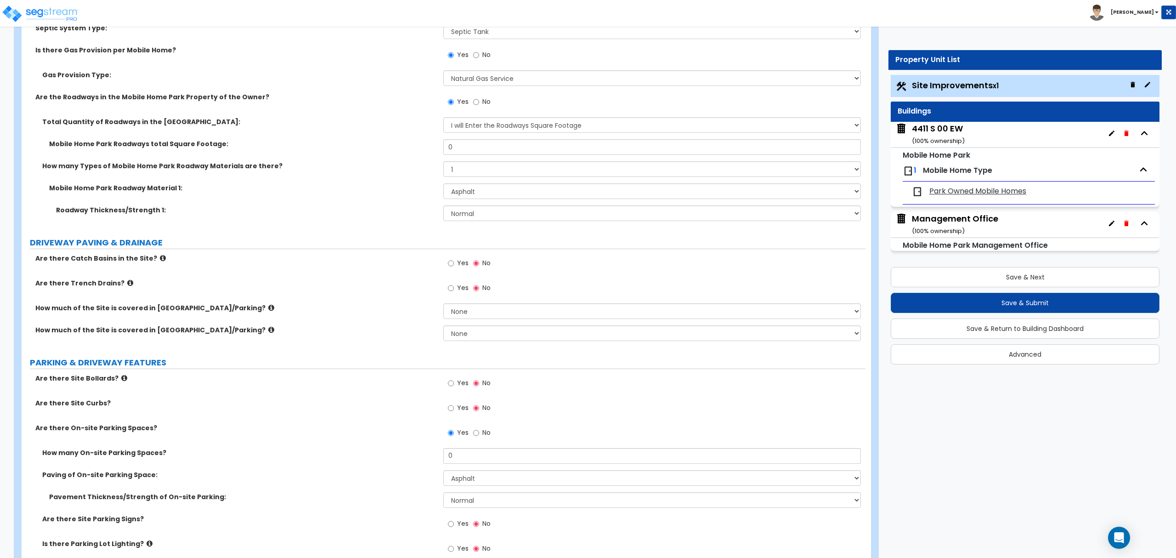
scroll to position [245, 0]
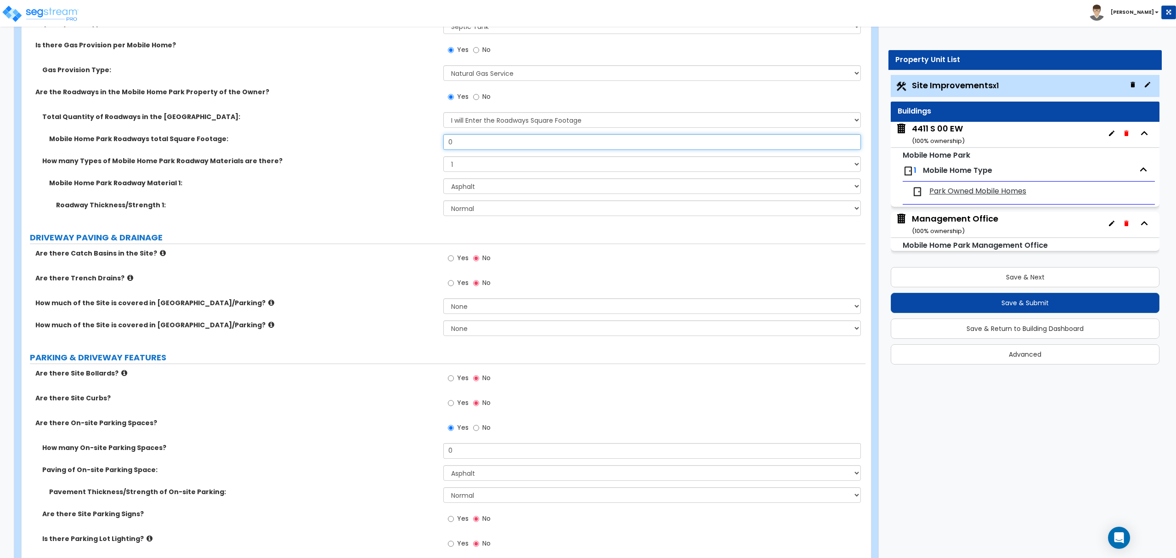
click at [467, 144] on input "0" at bounding box center [651, 142] width 417 height 16
drag, startPoint x: 478, startPoint y: 142, endPoint x: 396, endPoint y: 149, distance: 82.1
click at [396, 149] on div "Mobile Home Park Roadways total Square Footage: 0" at bounding box center [444, 145] width 844 height 22
type input "72,500"
click at [394, 153] on div "Mobile Home Park Roadways total Square Footage: 72,500" at bounding box center [444, 145] width 844 height 22
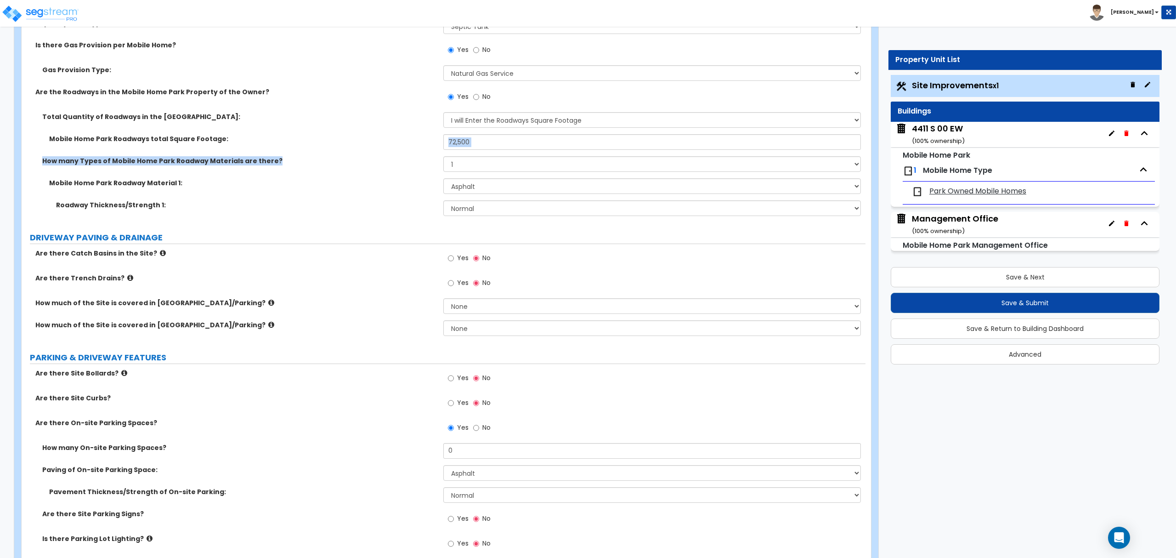
drag, startPoint x: 394, startPoint y: 153, endPoint x: 394, endPoint y: 158, distance: 5.1
click at [394, 158] on div "Total Quantity of Roadways in the [GEOGRAPHIC_DATA]: I Don’t Know - Please Esti…" at bounding box center [443, 167] width 830 height 110
click at [401, 190] on div "Mobile Home Park Roadway Material 1: Please Choose One Gravel Asphalt Concrete" at bounding box center [444, 189] width 844 height 22
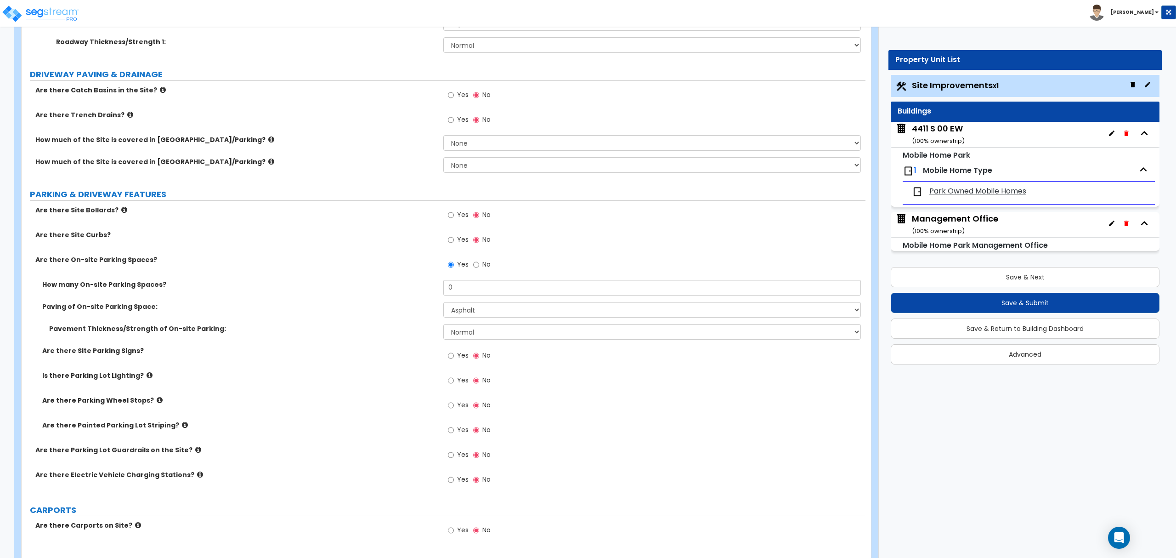
scroll to position [429, 0]
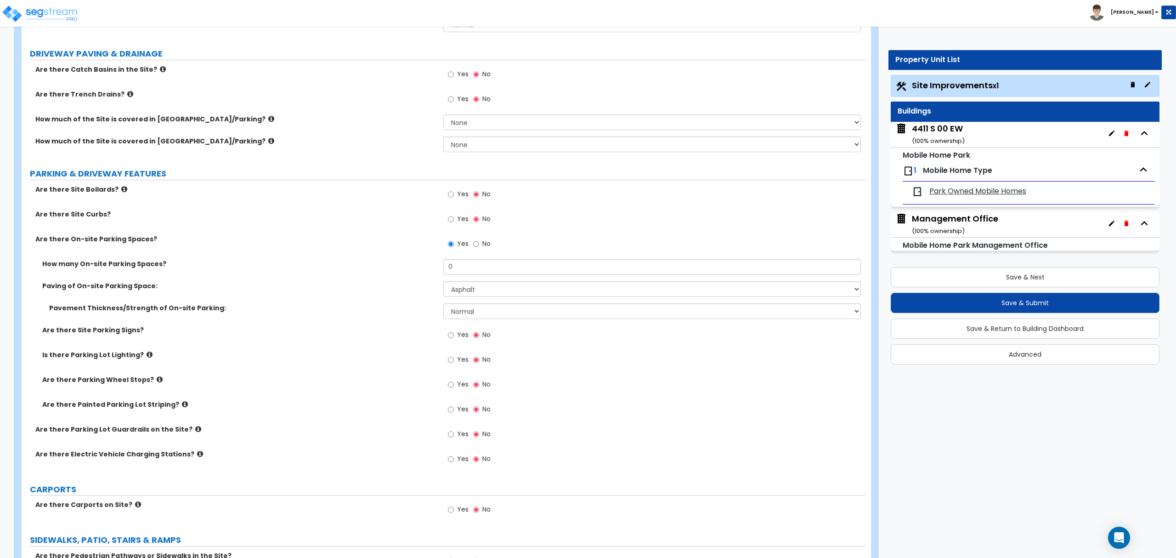
drag, startPoint x: 777, startPoint y: 396, endPoint x: 646, endPoint y: 344, distance: 141.7
click at [777, 396] on div "Yes No" at bounding box center [654, 387] width 422 height 25
click at [460, 269] on input "0" at bounding box center [651, 267] width 417 height 16
drag, startPoint x: 467, startPoint y: 269, endPoint x: 440, endPoint y: 269, distance: 27.1
click at [440, 269] on div "How many On-site Parking Spaces? 0" at bounding box center [444, 270] width 844 height 22
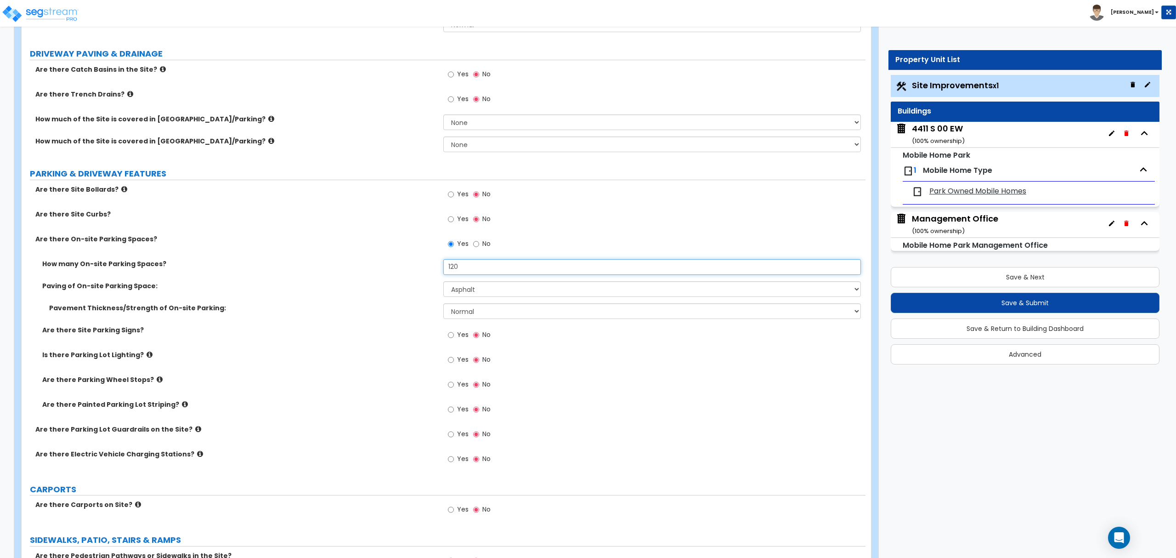
type input "120"
click at [475, 291] on select "Please Choose One Gravel Asphalt Concrete" at bounding box center [651, 289] width 417 height 16
click at [476, 291] on select "Please Choose One Gravel Asphalt Concrete" at bounding box center [651, 289] width 417 height 16
click at [364, 323] on div "Pavement Thickness/Strength of On-site Parking: Normal Enhanced" at bounding box center [444, 314] width 844 height 22
click at [451, 361] on input "Yes" at bounding box center [451, 360] width 6 height 10
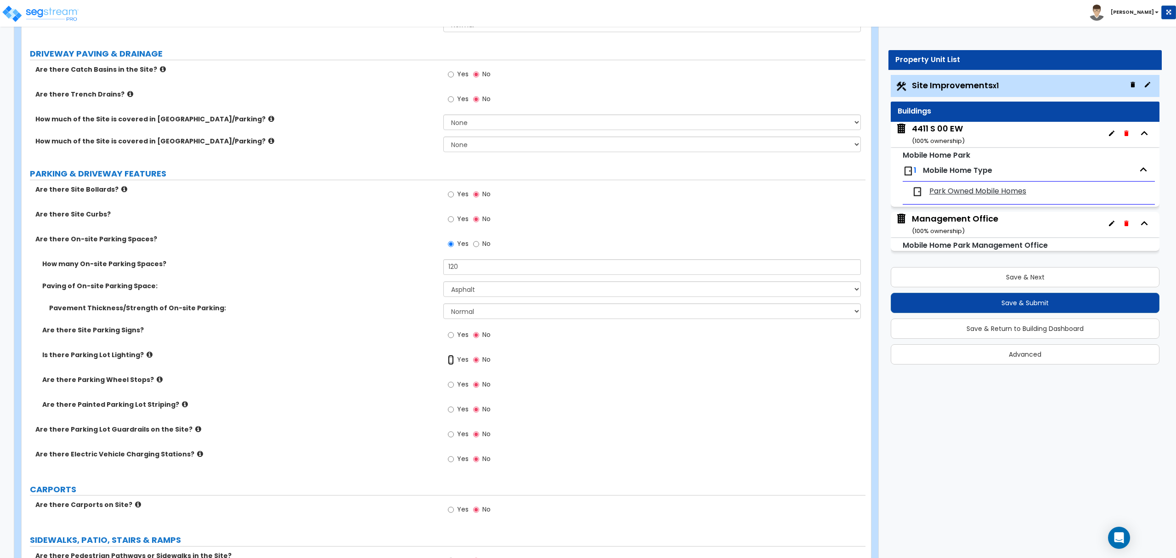
radio input "true"
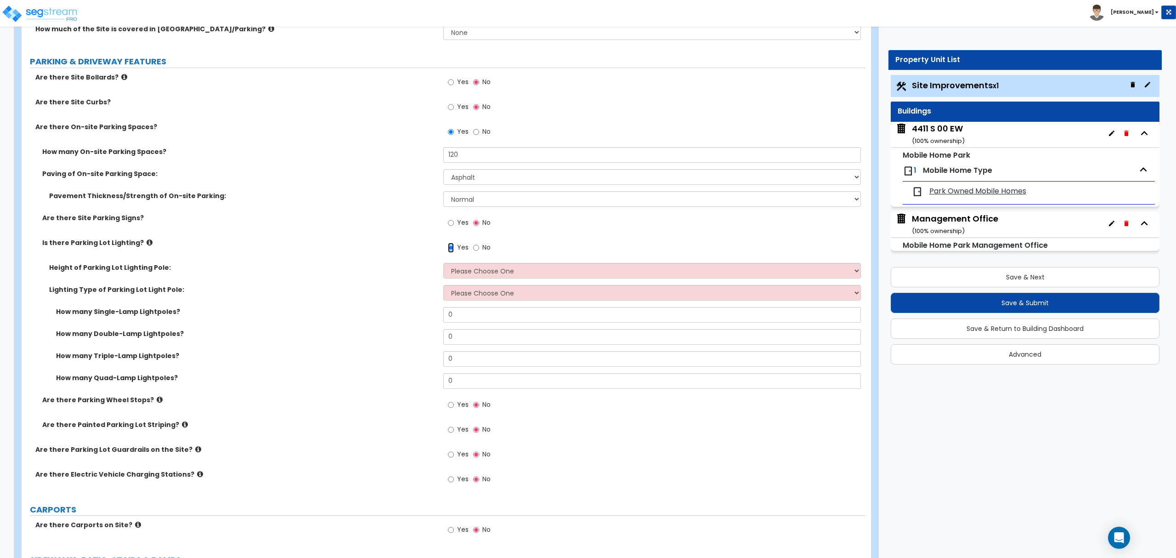
scroll to position [551, 0]
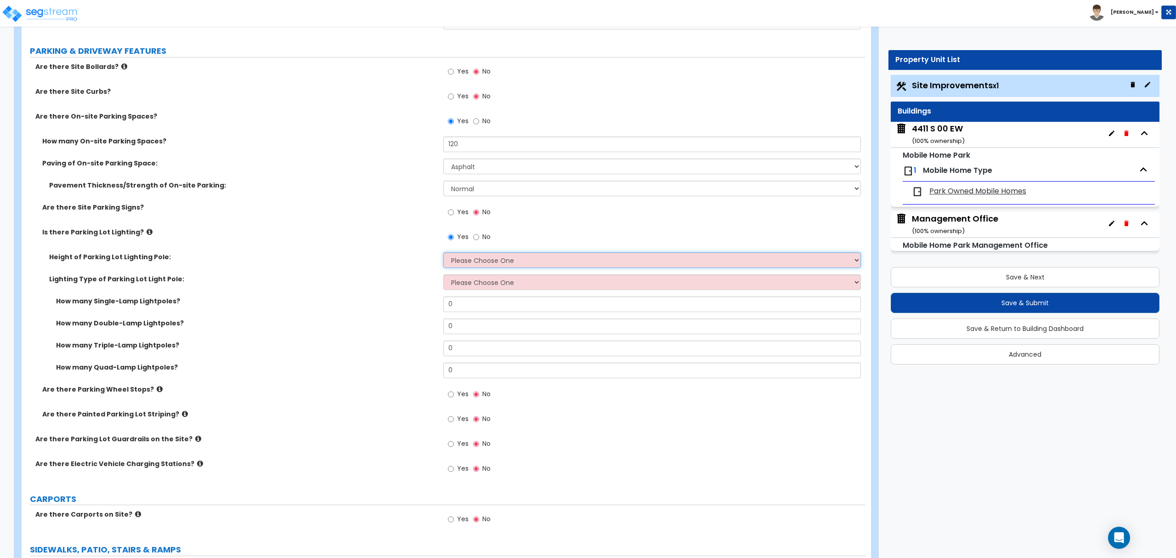
click at [452, 261] on select "Please Choose One 20' high 30' high 40' high" at bounding box center [651, 260] width 417 height 16
select select "2"
click at [443, 253] on select "Please Choose One 20' high 30' high 40' high" at bounding box center [651, 260] width 417 height 16
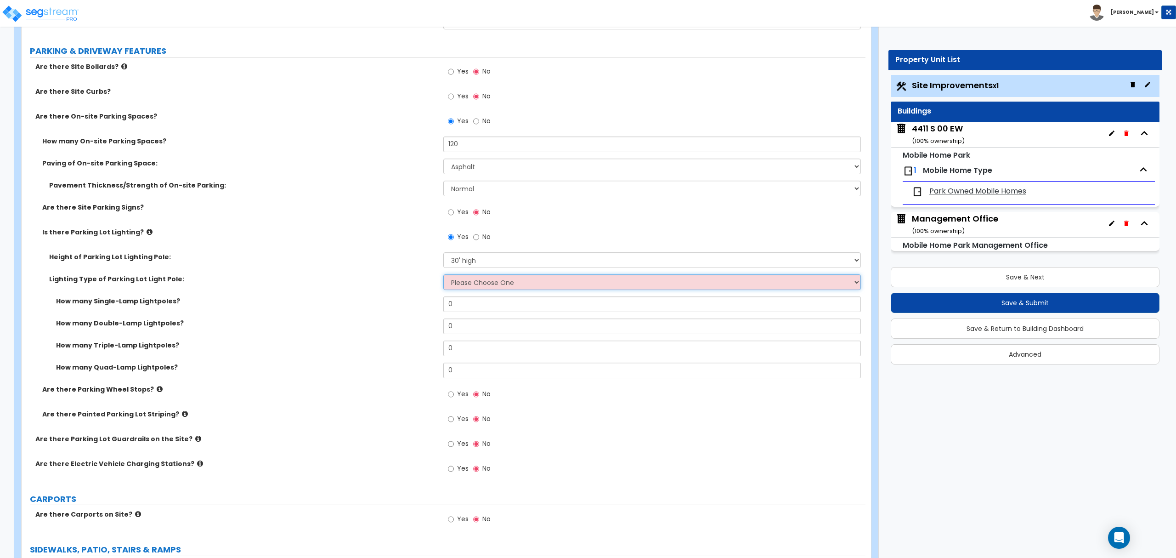
click at [470, 287] on select "Please Choose One LED Metal Halide High Pressure Sodium Please Choose for me" at bounding box center [651, 282] width 417 height 16
click at [443, 275] on select "Please Choose One LED Metal Halide High Pressure Sodium Please Choose for me" at bounding box center [651, 282] width 417 height 16
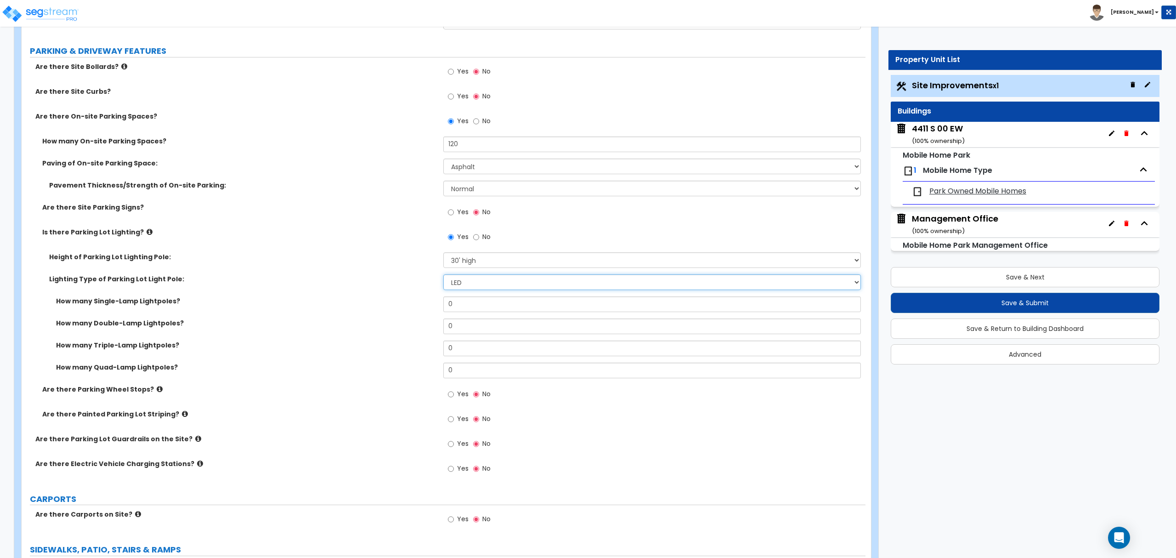
click at [467, 287] on select "Please Choose One LED Metal Halide High Pressure Sodium Please Choose for me" at bounding box center [651, 282] width 417 height 16
select select "3"
click at [443, 275] on select "Please Choose One LED Metal Halide High Pressure Sodium Please Choose for me" at bounding box center [651, 282] width 417 height 16
drag, startPoint x: 468, startPoint y: 307, endPoint x: 411, endPoint y: 307, distance: 57.0
click at [411, 307] on div "How many Single-Lamp Lightpoles? 0" at bounding box center [444, 307] width 844 height 22
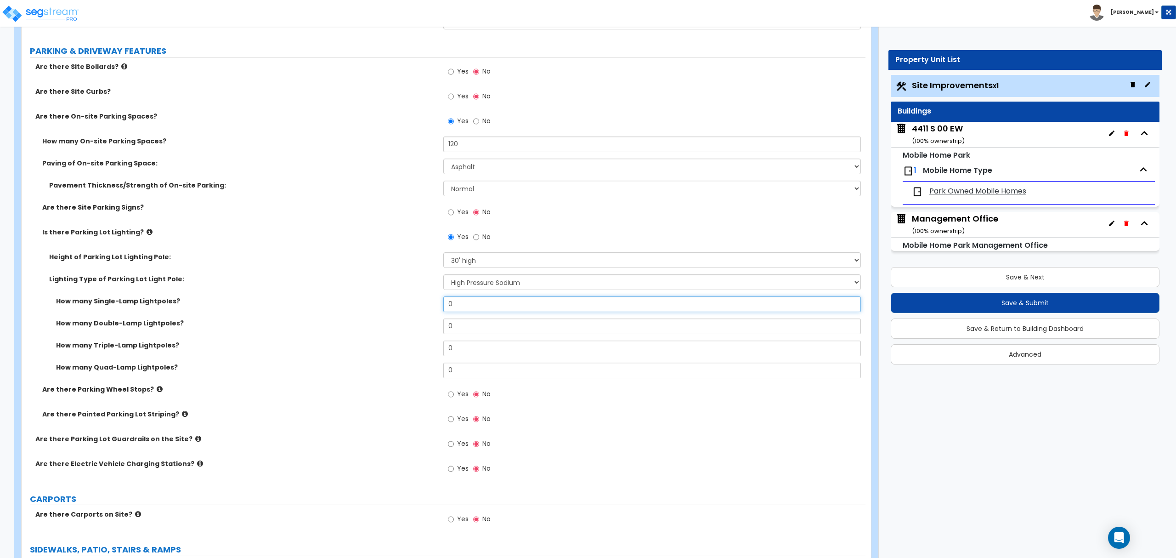
click at [458, 305] on input "0" at bounding box center [651, 304] width 417 height 16
type input "10"
click at [370, 318] on div "How many Single-Lamp Lightpoles? 10" at bounding box center [444, 307] width 844 height 22
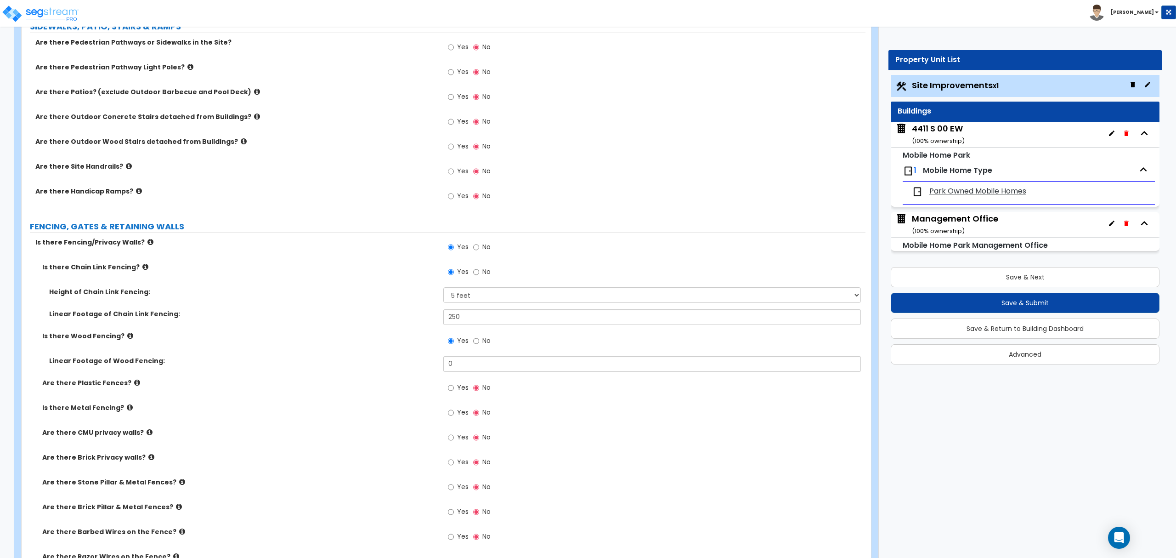
scroll to position [1103, 0]
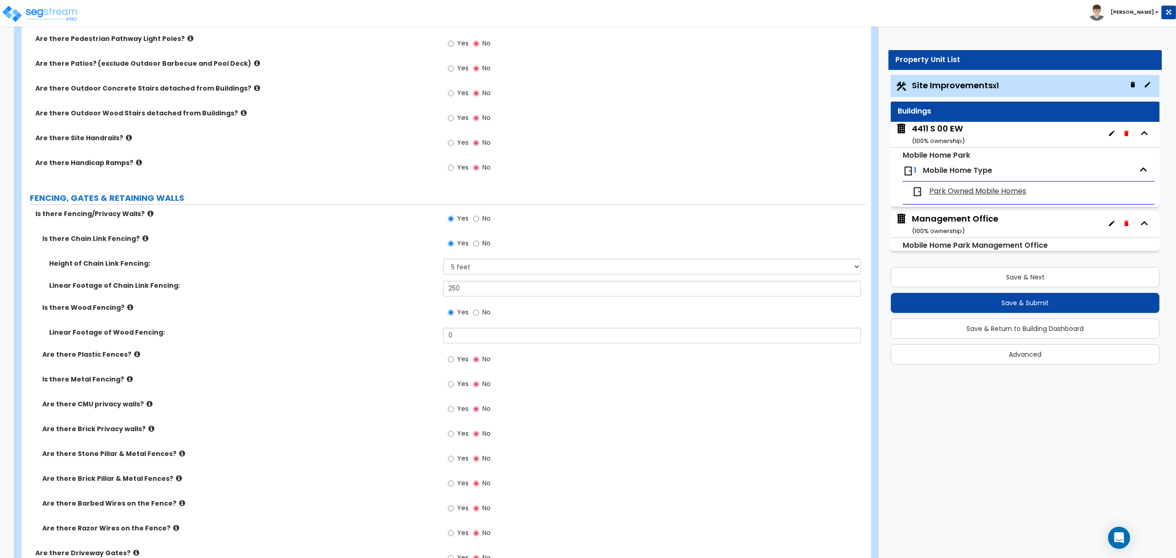
click at [401, 329] on label "Linear Footage of Wood Fencing:" at bounding box center [242, 332] width 387 height 9
click at [476, 315] on input "No" at bounding box center [476, 312] width 6 height 10
radio input "false"
radio input "true"
drag, startPoint x: 364, startPoint y: 367, endPoint x: 372, endPoint y: 311, distance: 56.6
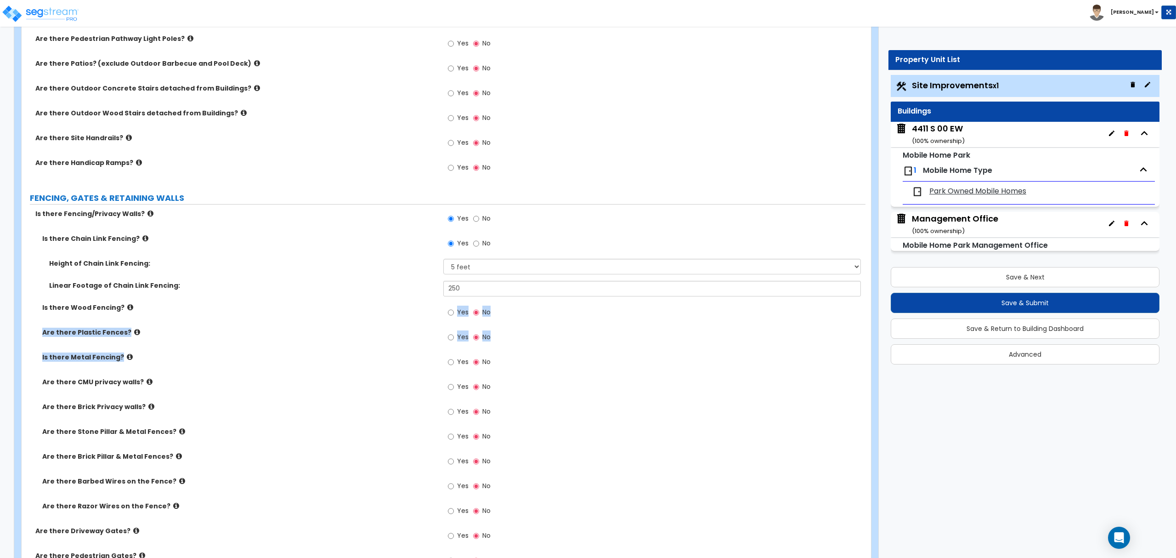
click at [372, 311] on div "Is there Chain Link Fencing? Yes No Height of Chain Link Fencing: Please Choose…" at bounding box center [443, 380] width 830 height 292
click at [364, 357] on label "Is there Metal Fencing?" at bounding box center [239, 356] width 394 height 9
click at [326, 358] on label "Is there Metal Fencing?" at bounding box center [239, 356] width 394 height 9
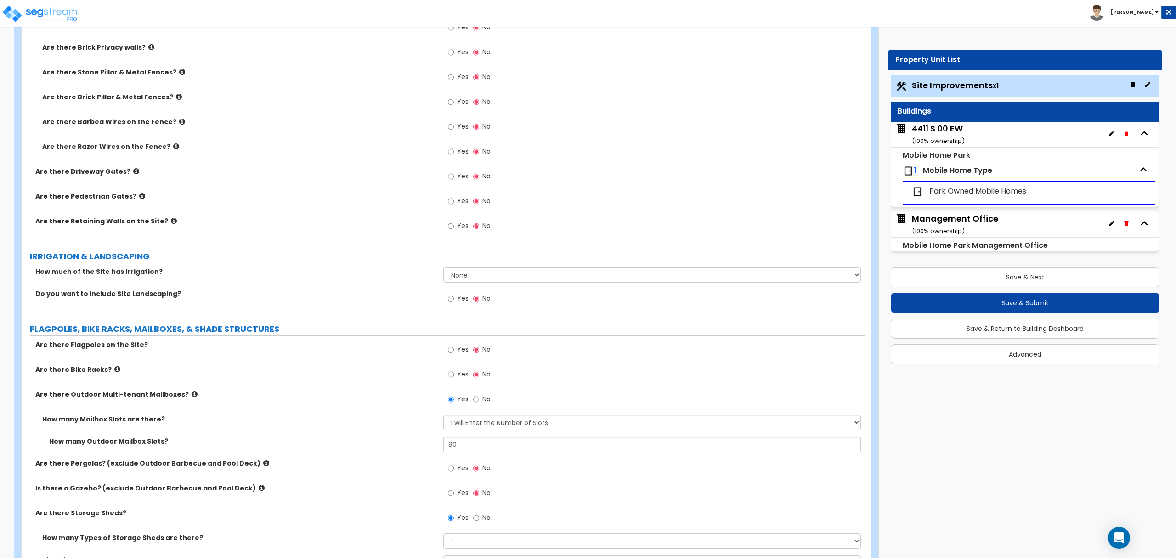
scroll to position [1470, 0]
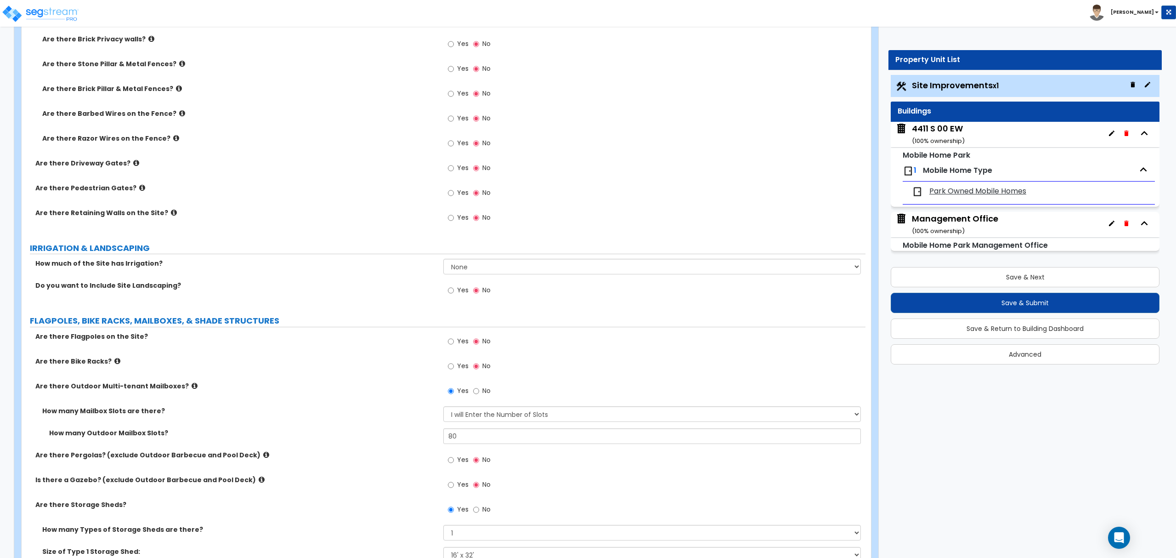
click at [326, 394] on div "Are there Outdoor Multi-tenant Mailboxes? Yes No" at bounding box center [444, 393] width 844 height 25
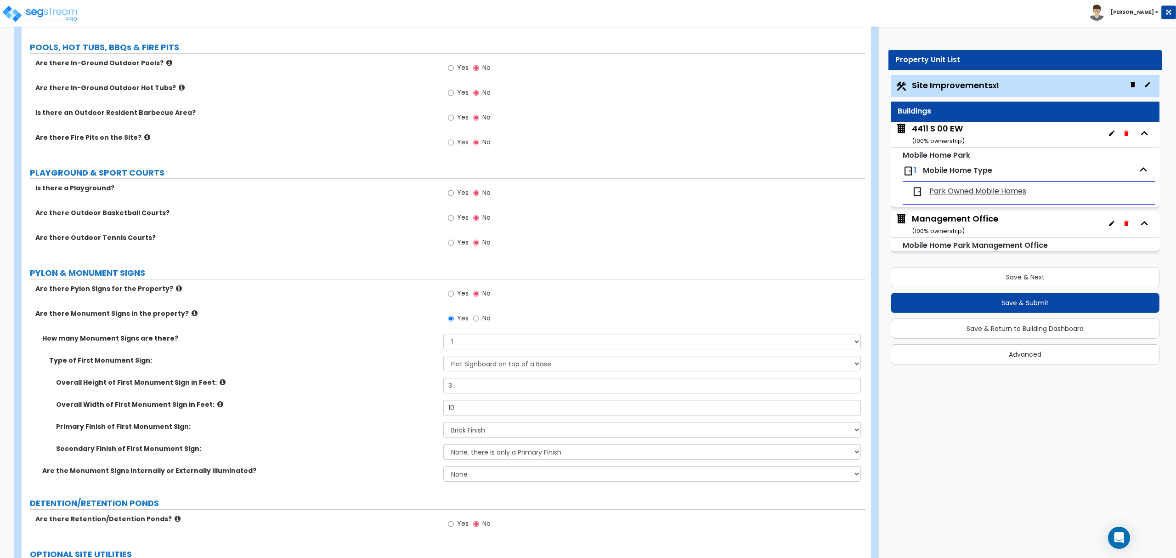
scroll to position [2057, 0]
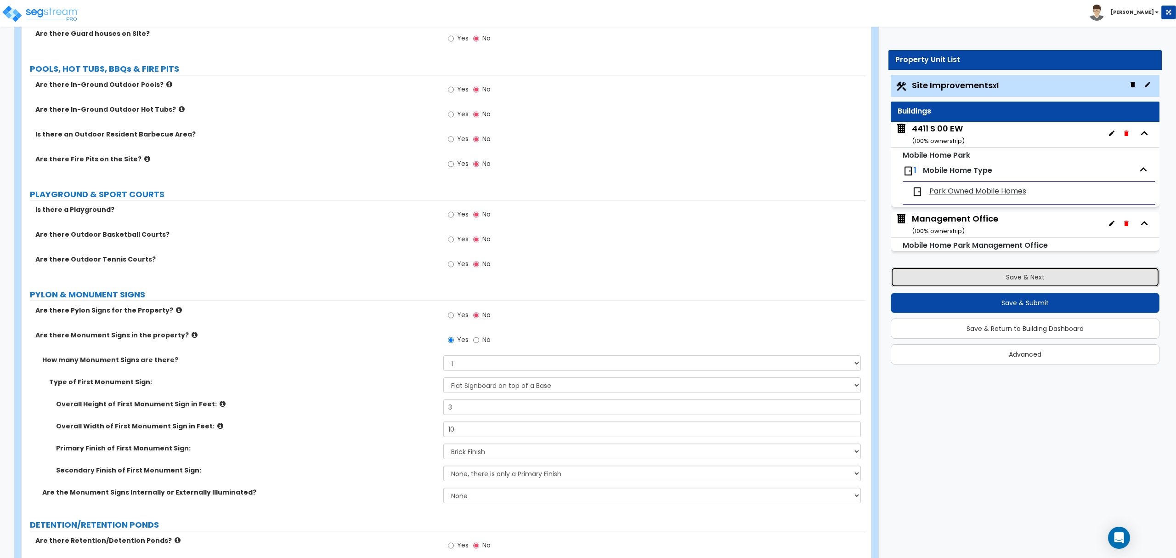
click at [1024, 278] on button "Save & Next" at bounding box center [1025, 277] width 269 height 20
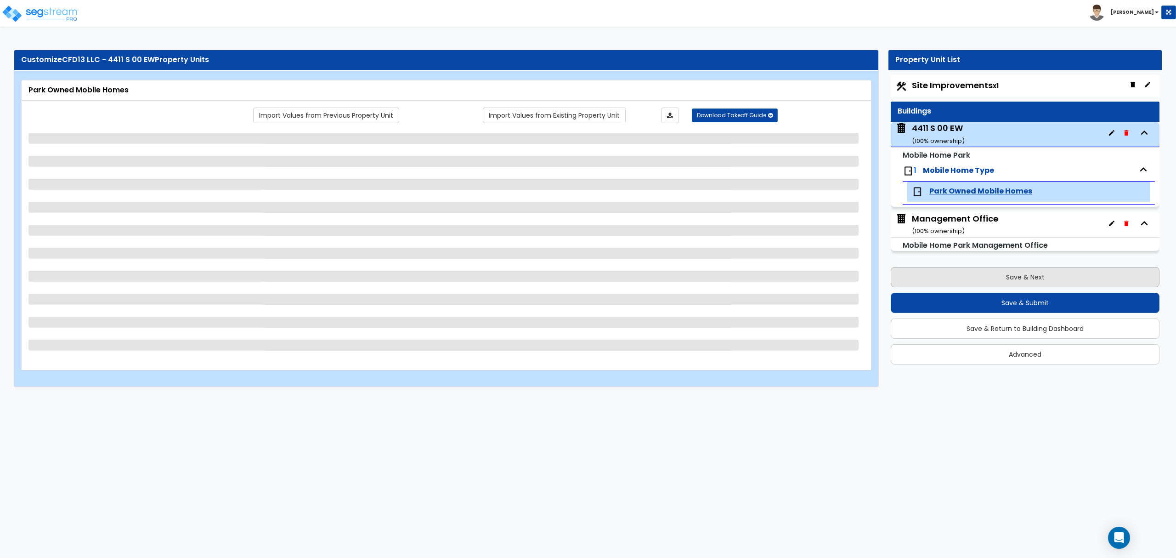
select select "1"
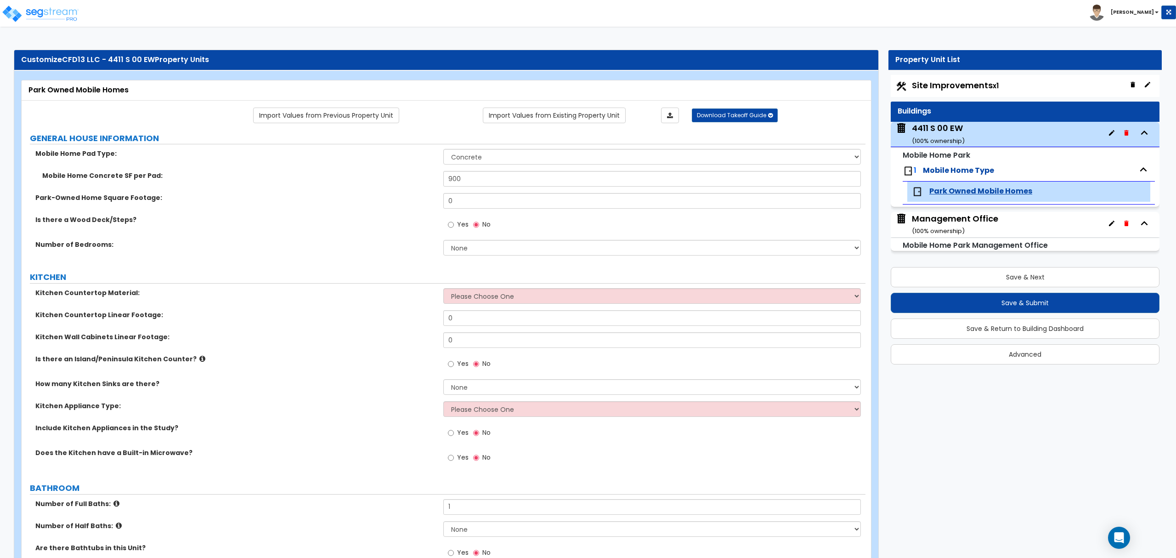
click at [346, 241] on label "Number of Bedrooms:" at bounding box center [235, 244] width 401 height 9
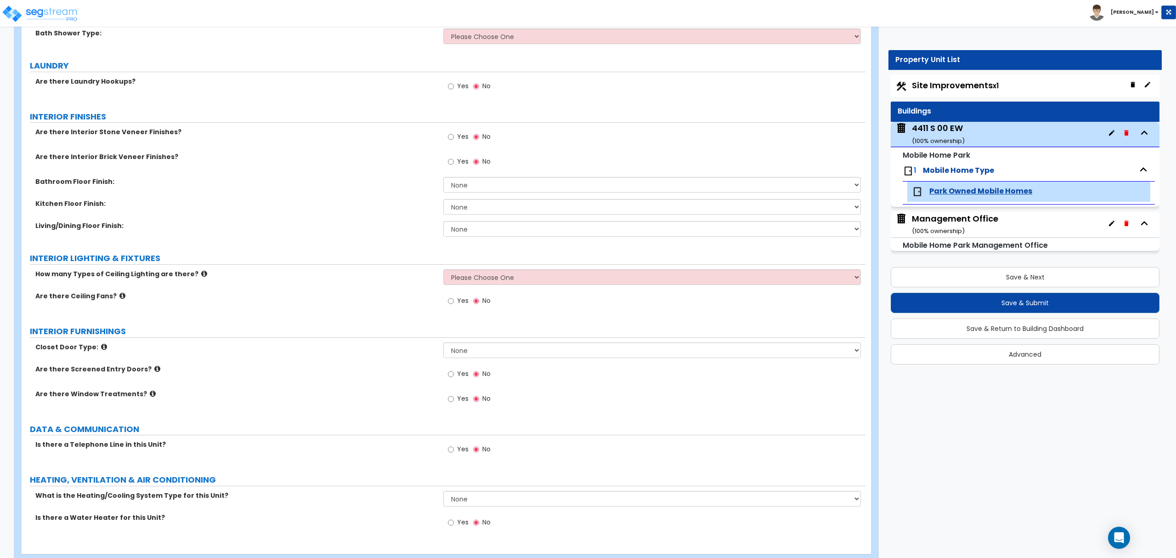
scroll to position [607, 0]
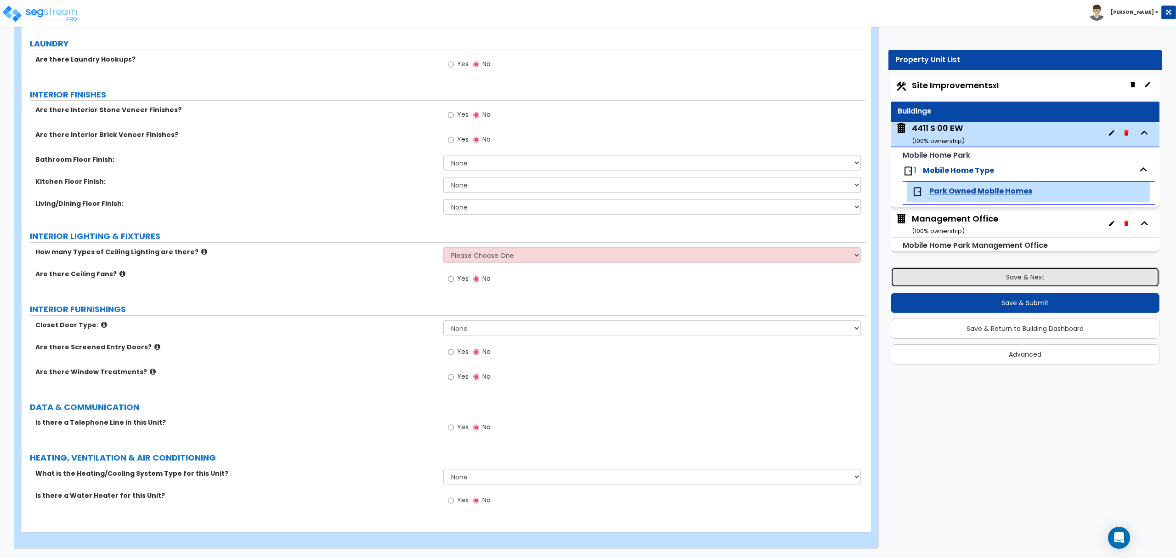
click at [1036, 278] on button "Save & Next" at bounding box center [1025, 277] width 269 height 20
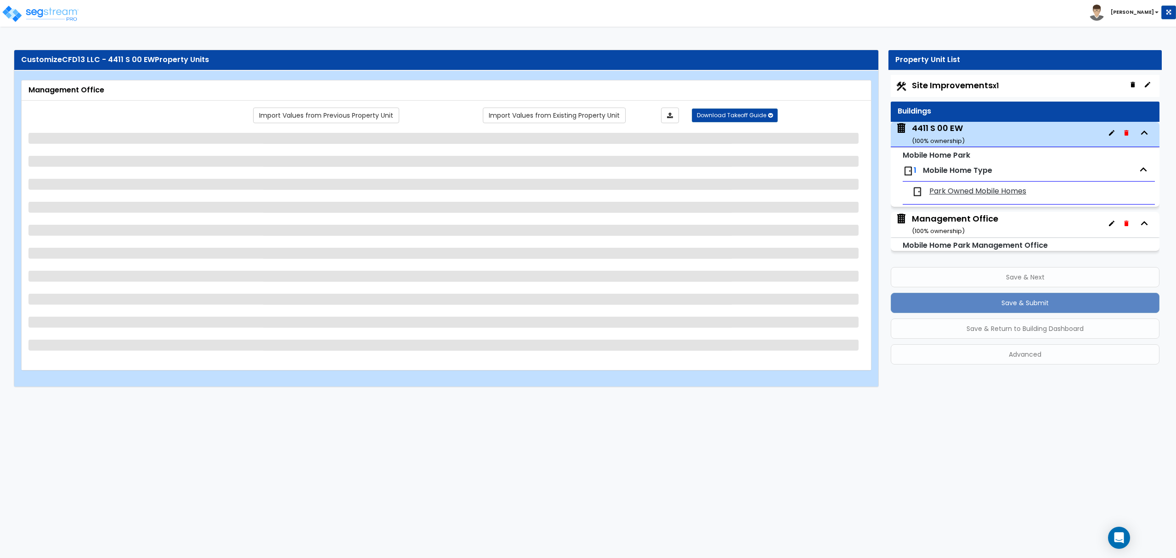
scroll to position [0, 0]
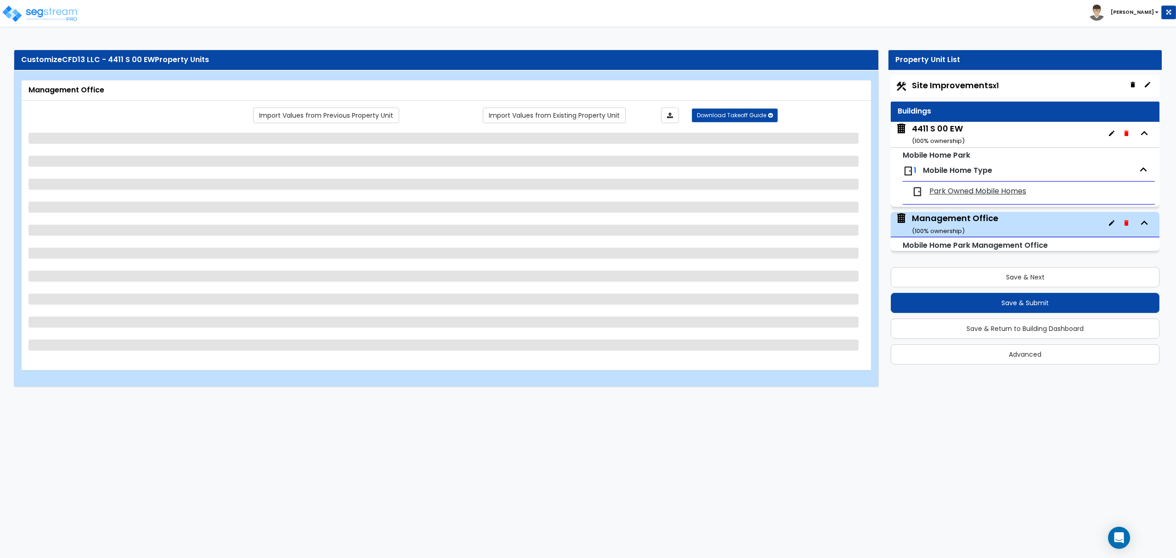
select select "3"
select select "1"
select select "5"
select select "1"
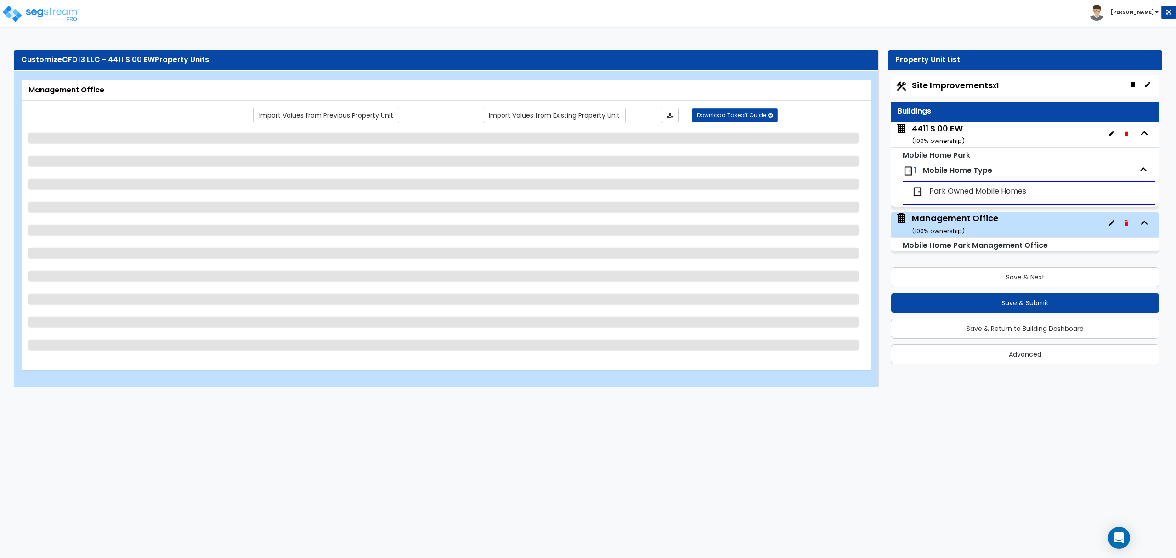
select select "5"
select select "3"
select select "1"
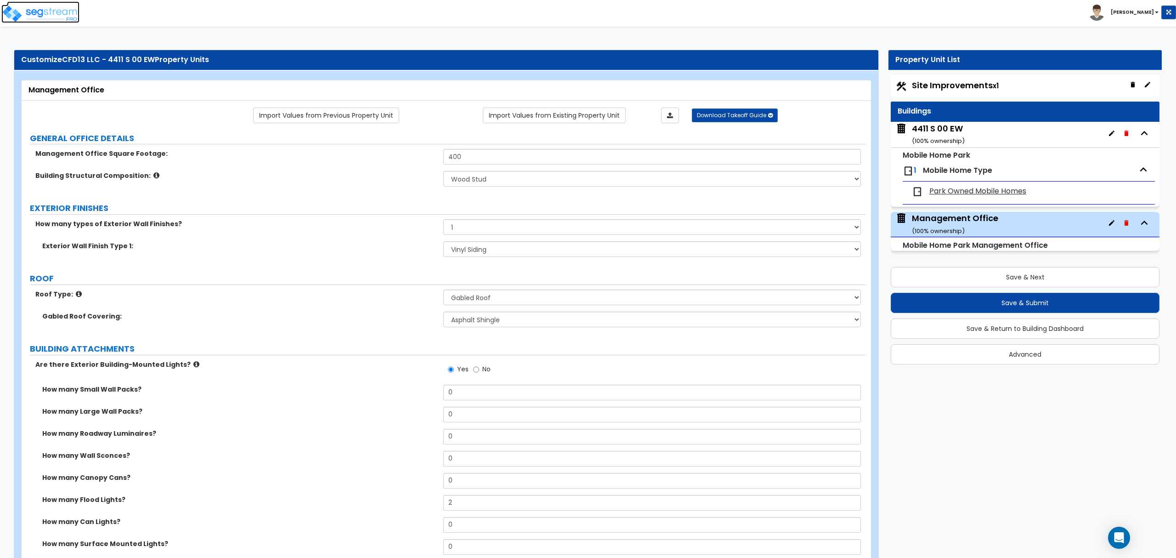
click at [57, 7] on img at bounding box center [40, 14] width 78 height 18
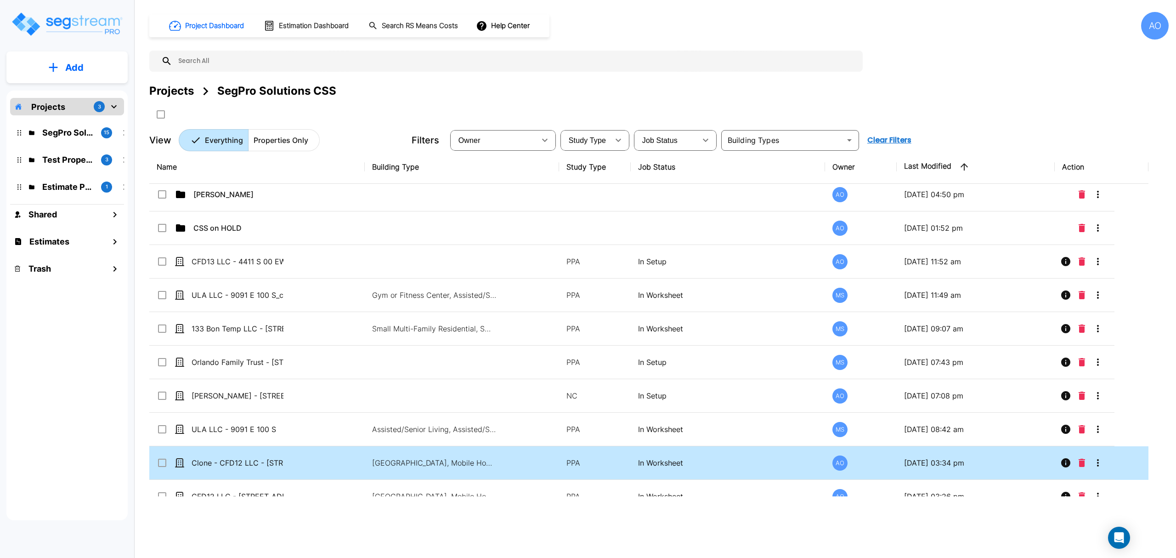
scroll to position [58, 0]
